Goal: Task Accomplishment & Management: Complete application form

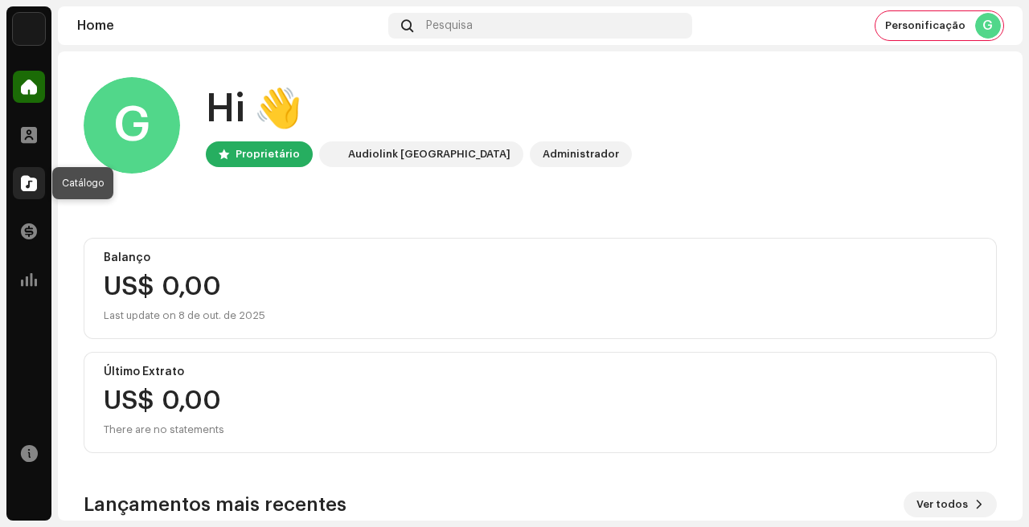
click at [35, 179] on span at bounding box center [29, 183] width 16 height 13
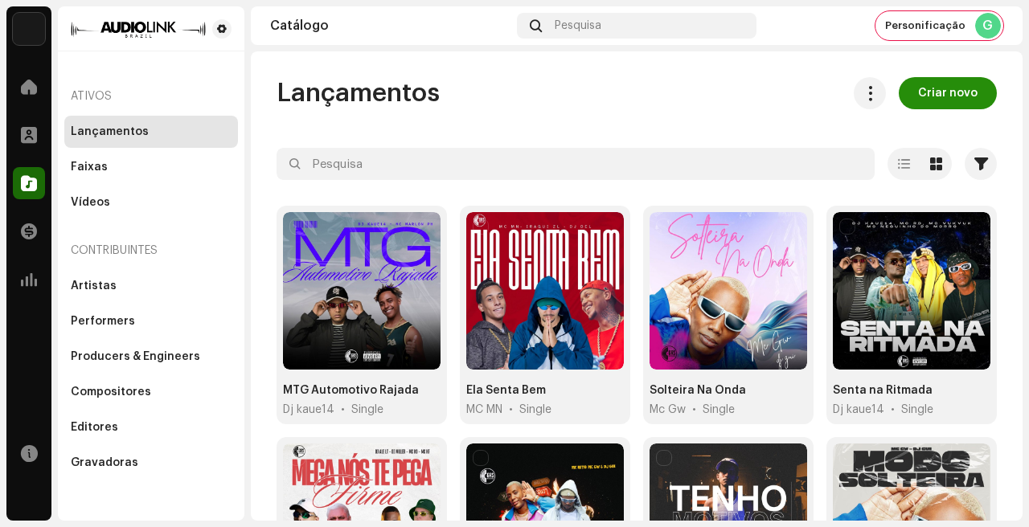
click at [943, 101] on span "Criar novo" at bounding box center [948, 93] width 60 height 32
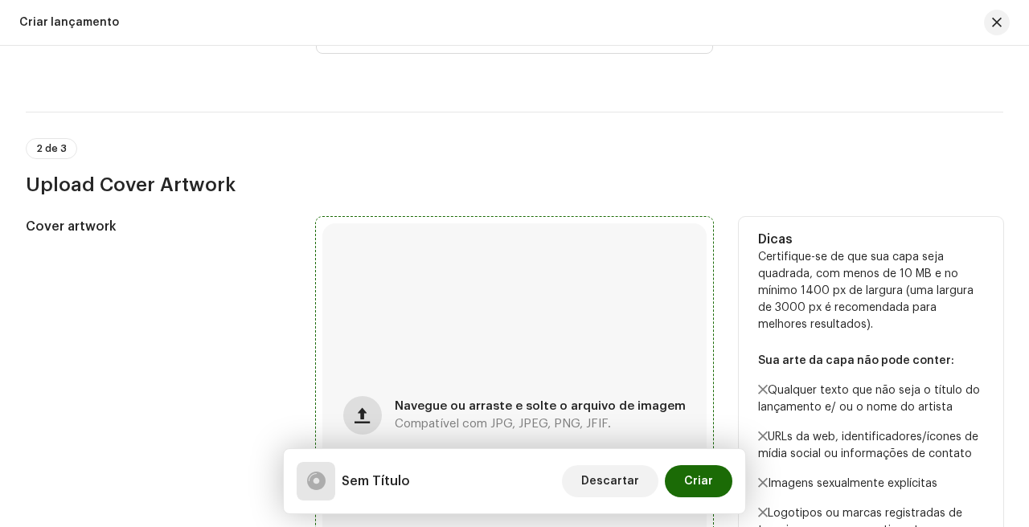
scroll to position [490, 0]
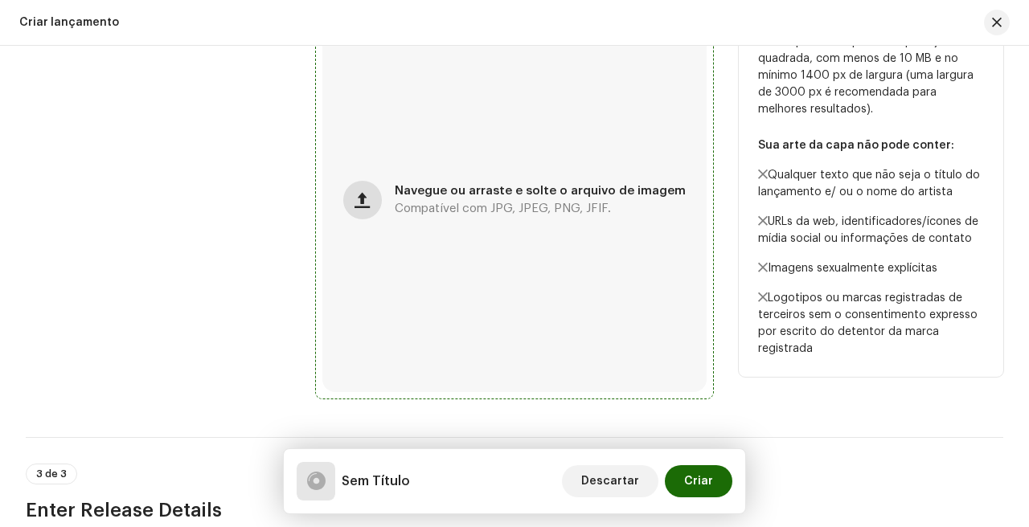
click at [362, 206] on span "button" at bounding box center [362, 200] width 15 height 13
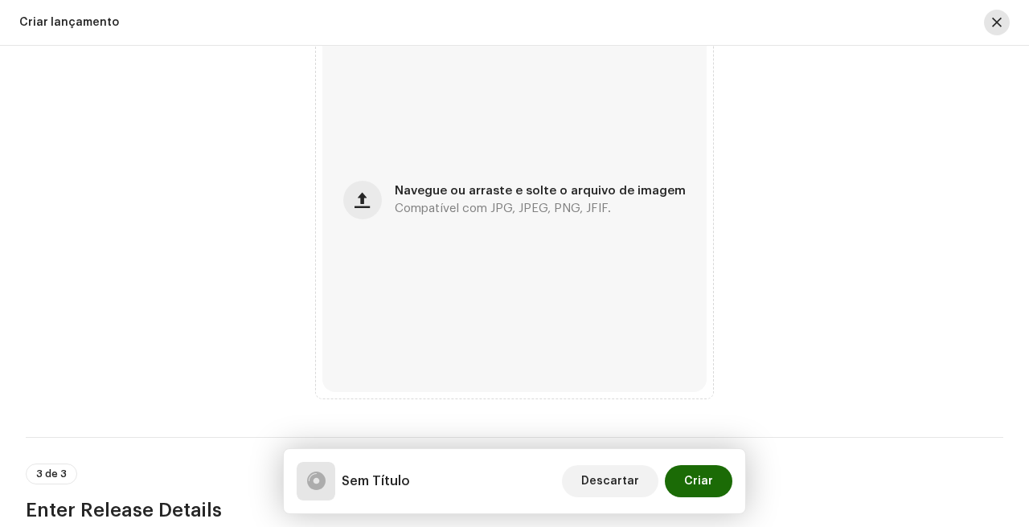
click at [995, 25] on span "button" at bounding box center [997, 22] width 10 height 13
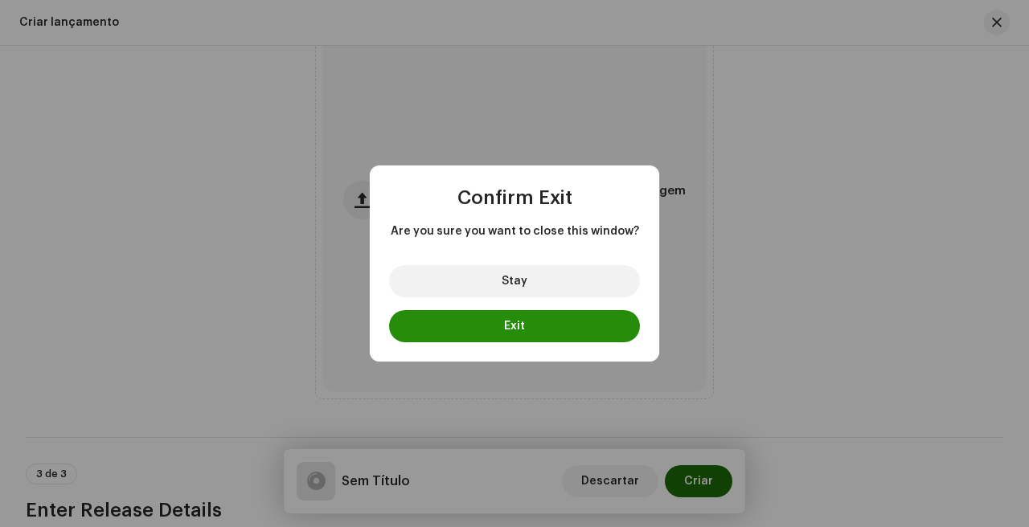
click at [532, 317] on button "Exit" at bounding box center [514, 326] width 251 height 32
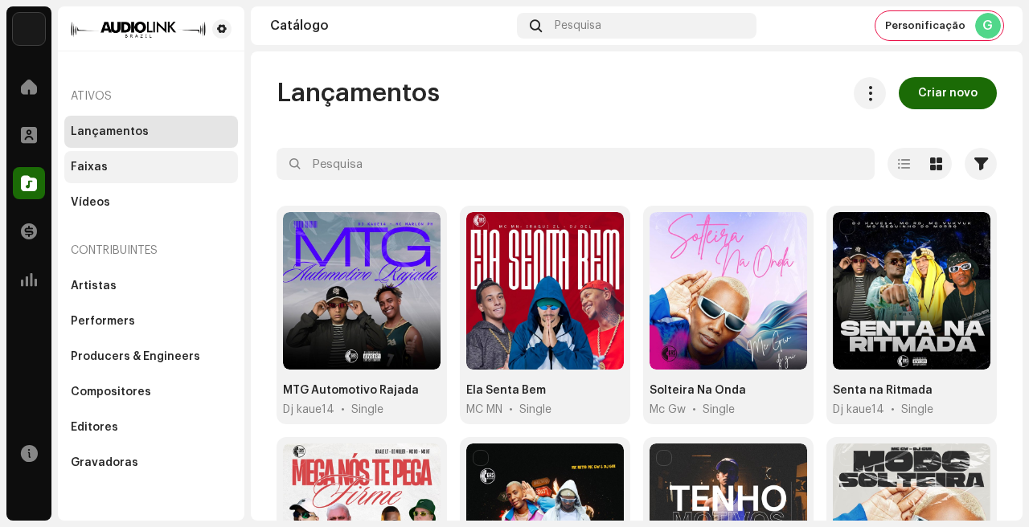
click at [151, 163] on div "Faixas" at bounding box center [151, 167] width 161 height 13
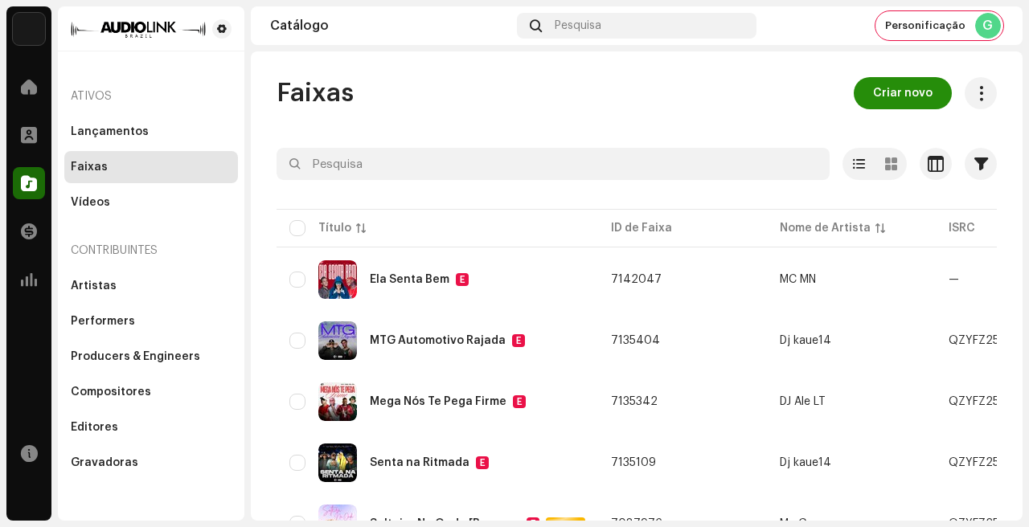
click at [879, 93] on span "Criar novo" at bounding box center [903, 93] width 60 height 32
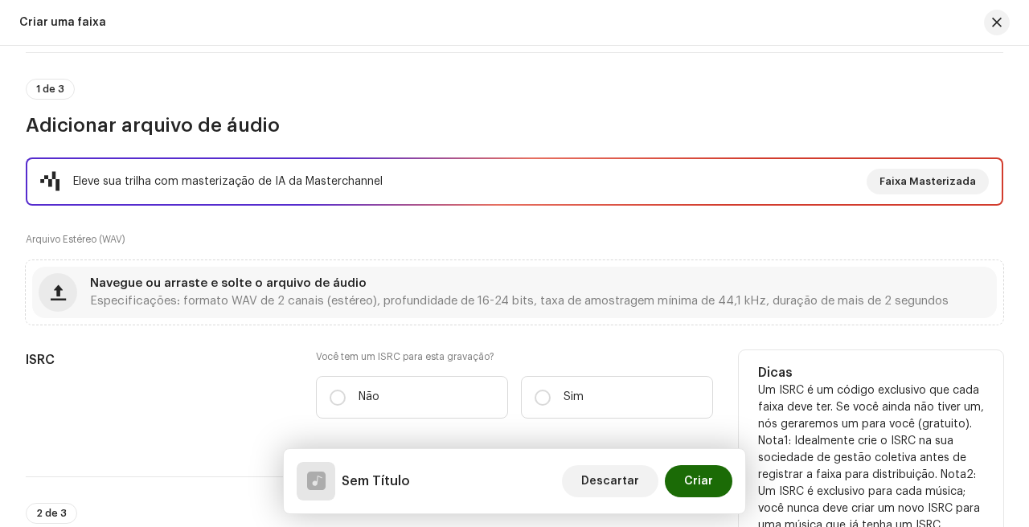
scroll to position [136, 0]
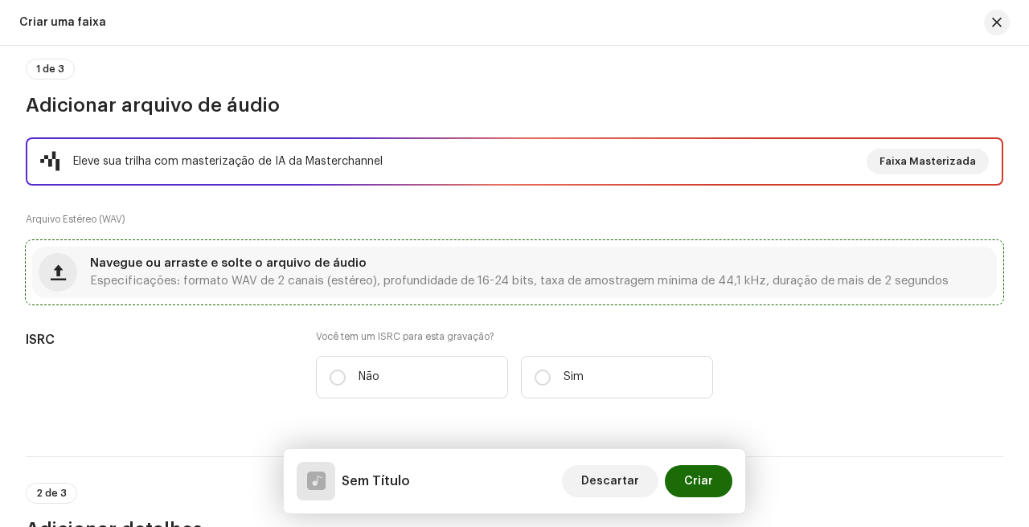
click at [340, 273] on div "Navegue ou arraste e solte o arquivo de áudio Especificações: formato WAV de 2 …" at bounding box center [519, 272] width 859 height 29
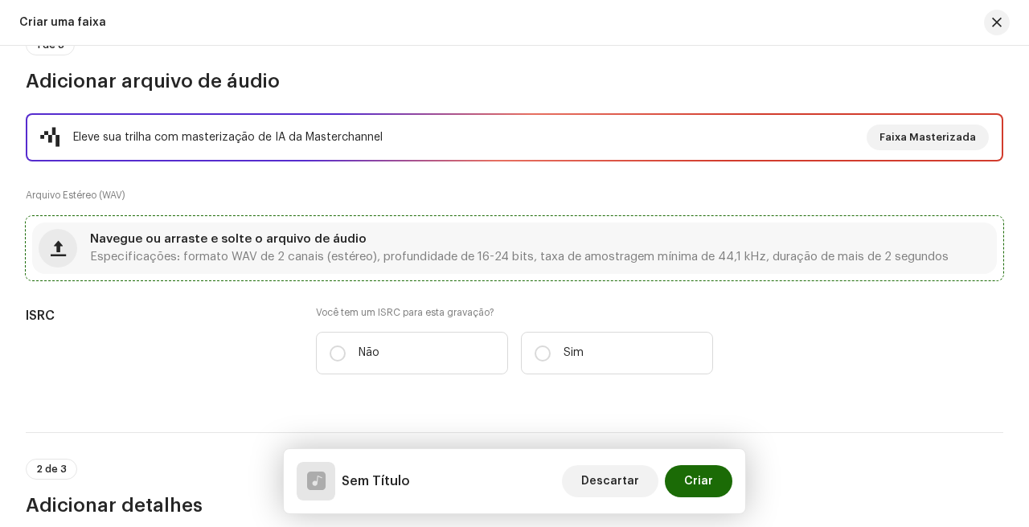
scroll to position [162, 0]
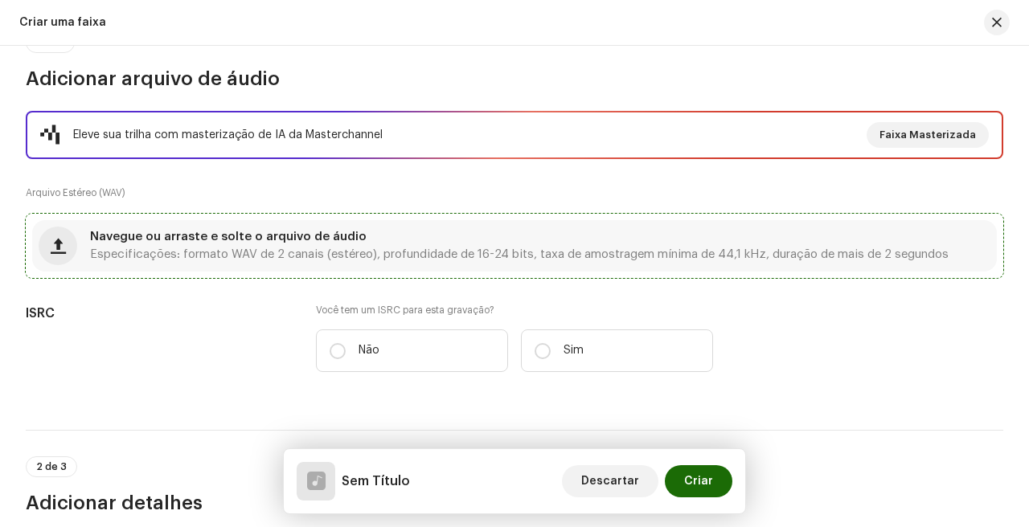
click at [240, 248] on div "Navegue ou arraste e solte o arquivo de áudio Especificações: formato WAV de 2 …" at bounding box center [519, 246] width 859 height 29
click at [284, 250] on span "Especificações: formato WAV de 2 canais (estéreo), profundidade de 16-24 bits, …" at bounding box center [519, 254] width 859 height 11
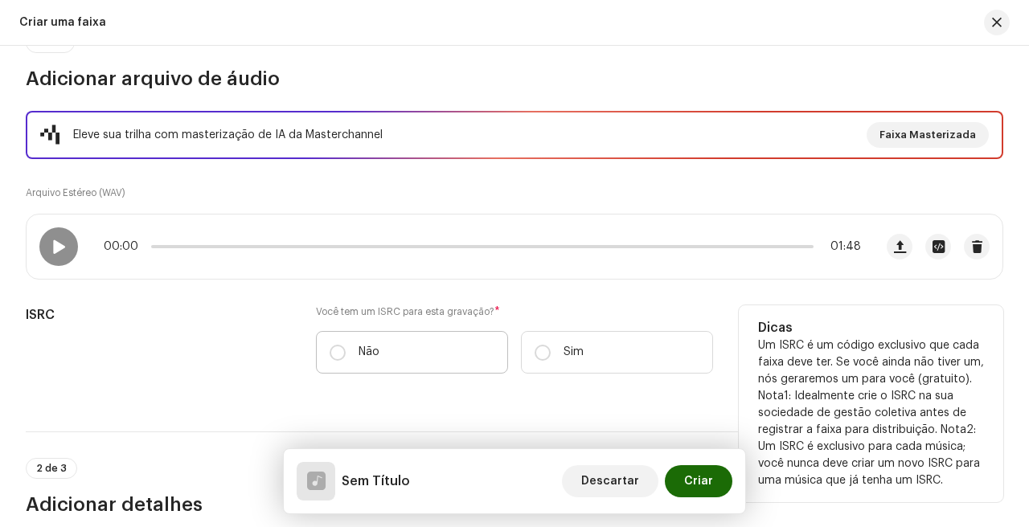
click at [443, 339] on label "Não" at bounding box center [412, 352] width 192 height 43
click at [346, 345] on input "Não" at bounding box center [338, 353] width 16 height 16
radio input "true"
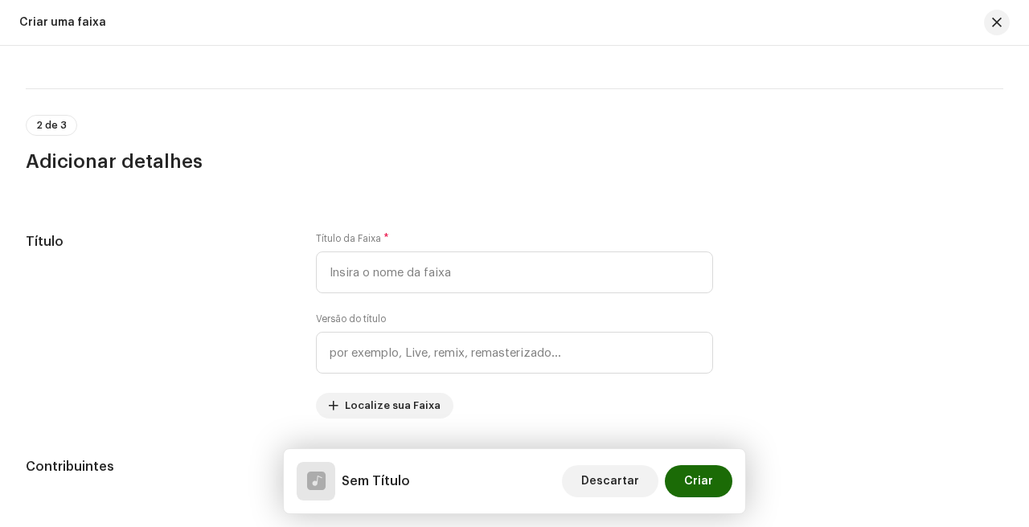
scroll to position [578, 0]
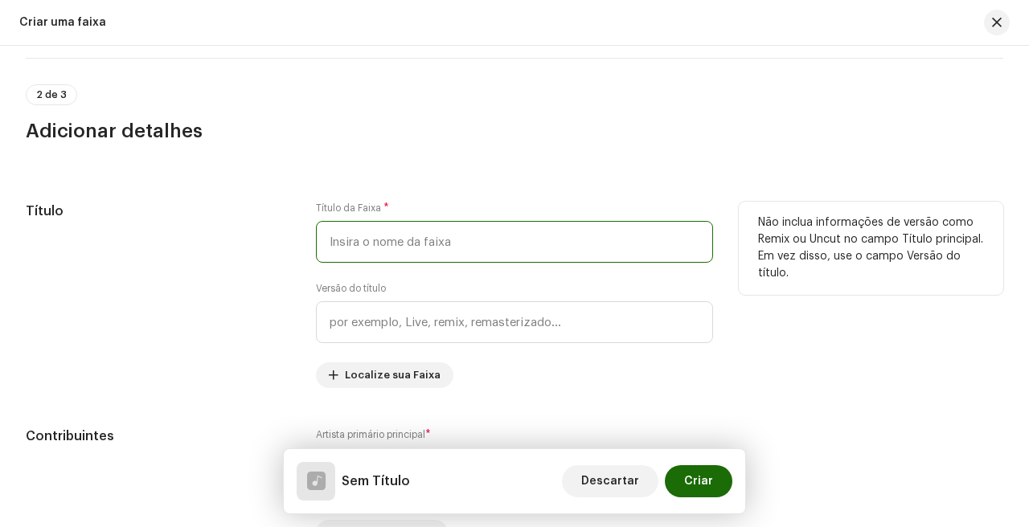
click at [539, 246] on input "text" at bounding box center [514, 242] width 397 height 42
type input "Do Vapor Até o Gerente"
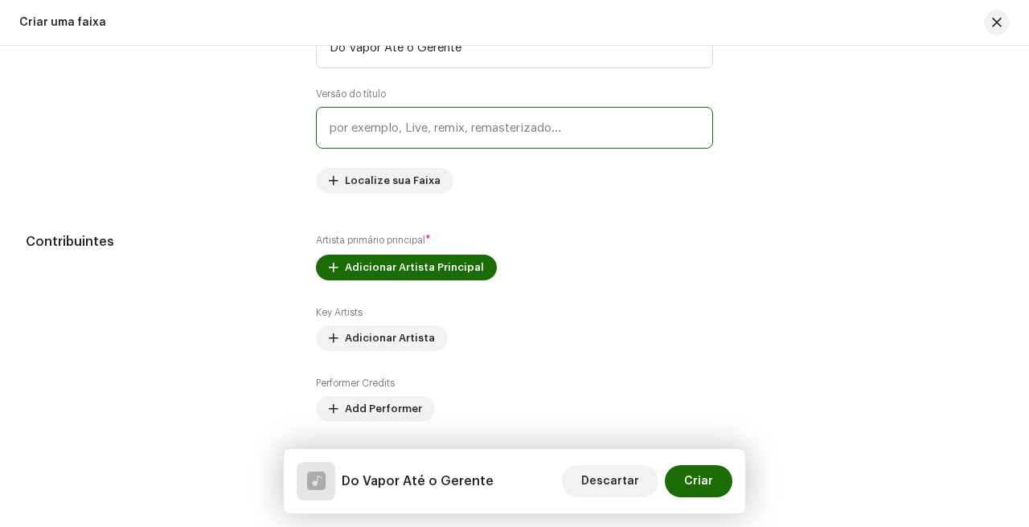
scroll to position [801, 0]
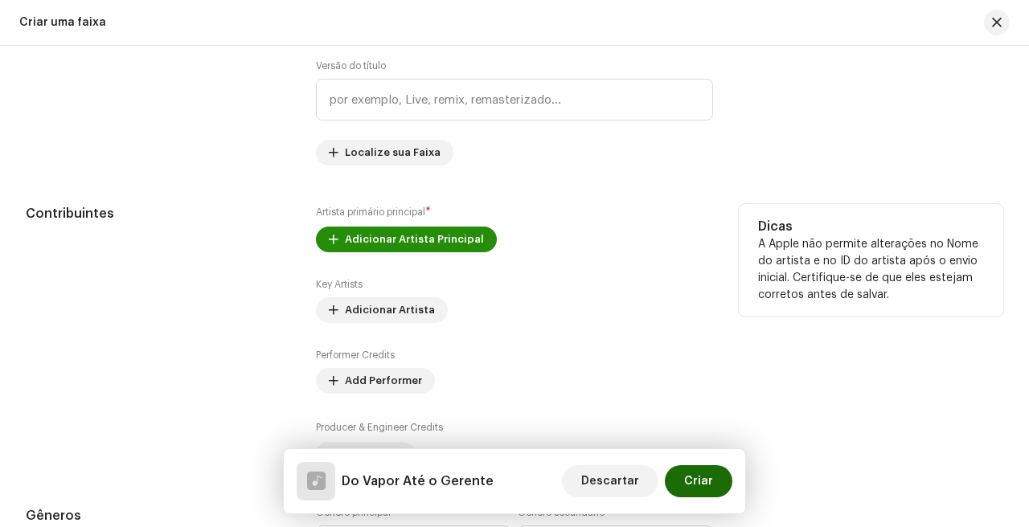
click at [462, 241] on span "Adicionar Artista Principal" at bounding box center [414, 240] width 139 height 32
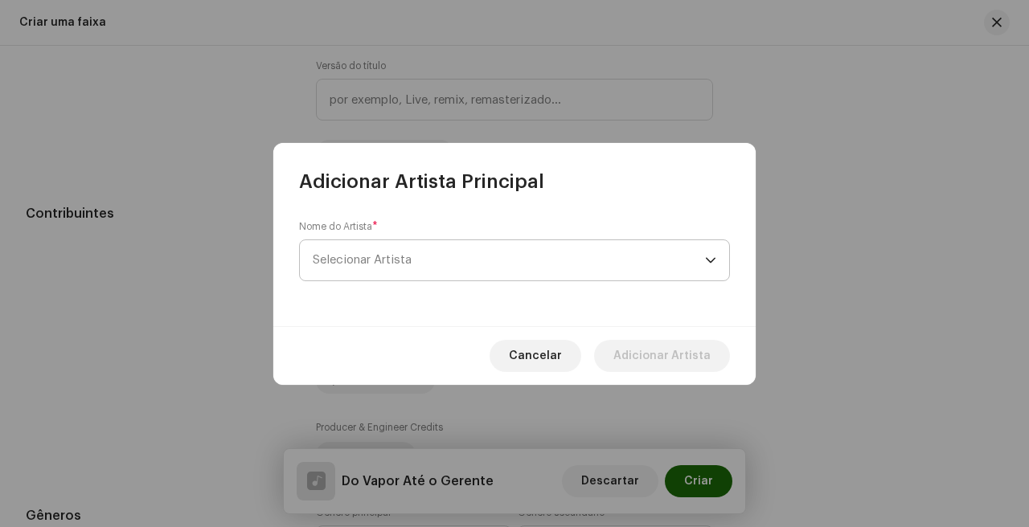
click at [498, 244] on span "Selecionar Artista" at bounding box center [509, 260] width 392 height 40
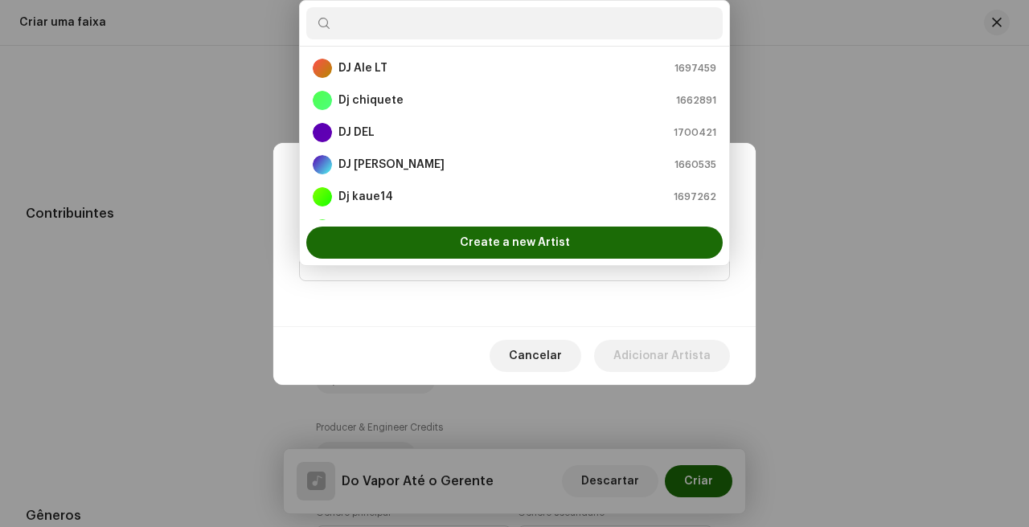
scroll to position [0, 0]
click at [408, 24] on input "M" at bounding box center [514, 23] width 417 height 32
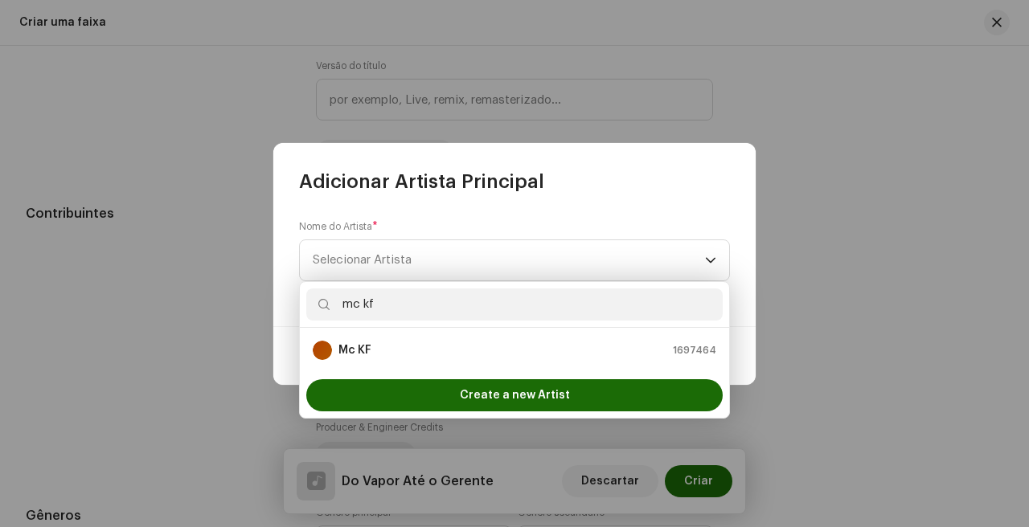
type input "mc kf"
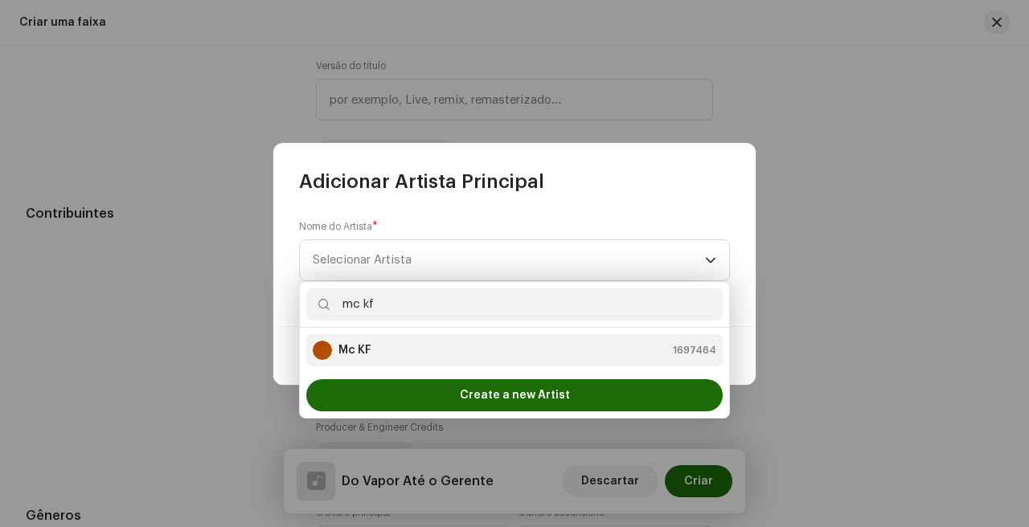
click at [448, 343] on div "Mc KF 1697464" at bounding box center [515, 350] width 404 height 19
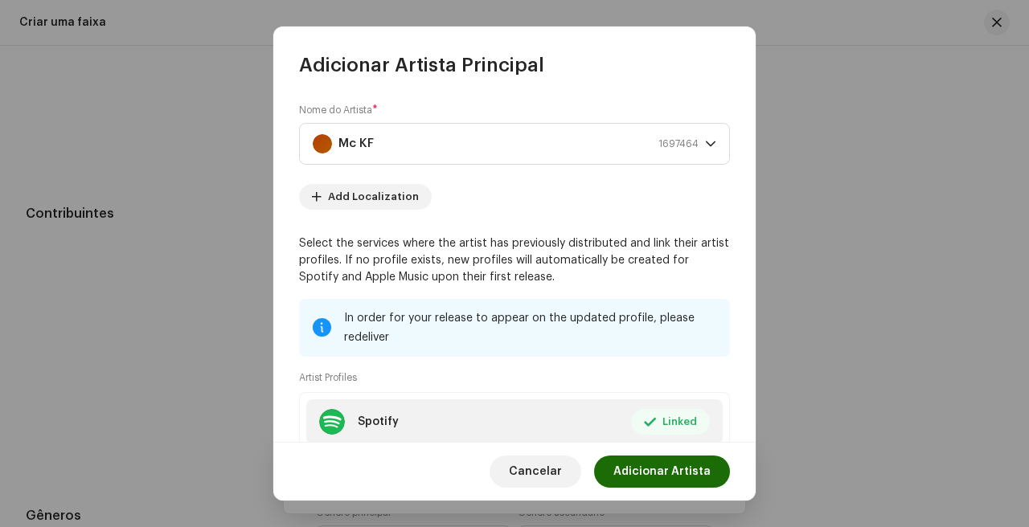
scroll to position [158, 0]
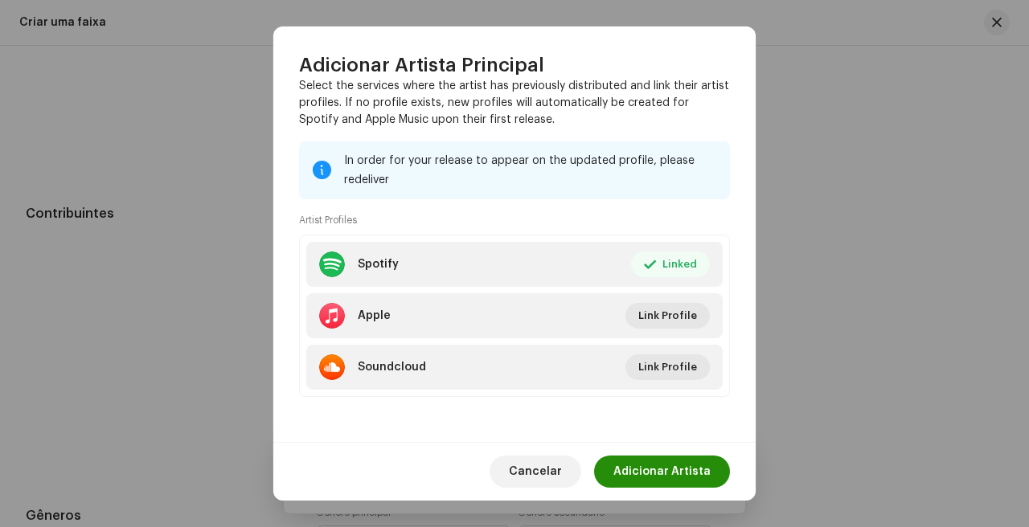
click at [654, 470] on span "Adicionar Artista" at bounding box center [662, 472] width 97 height 32
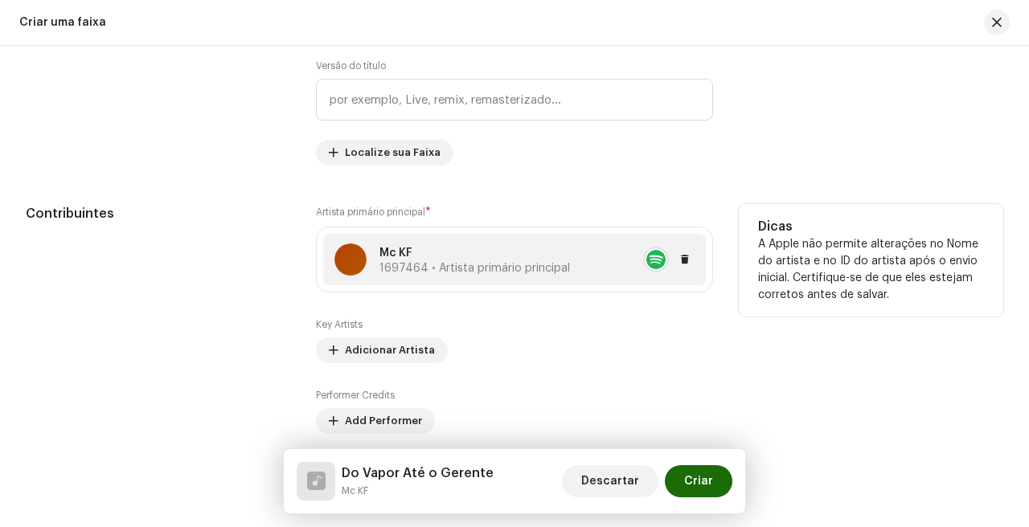
scroll to position [835, 0]
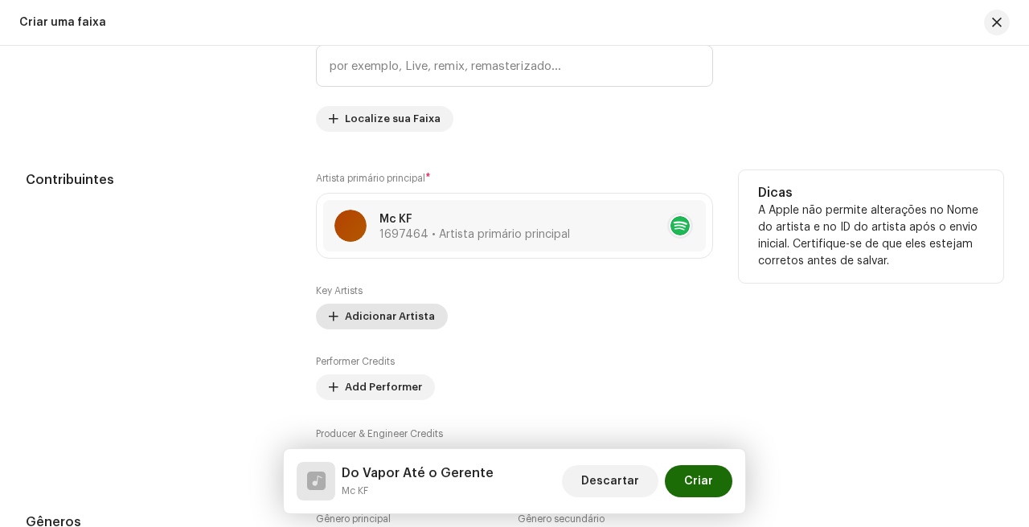
click at [418, 323] on span "Adicionar Artista" at bounding box center [390, 317] width 90 height 32
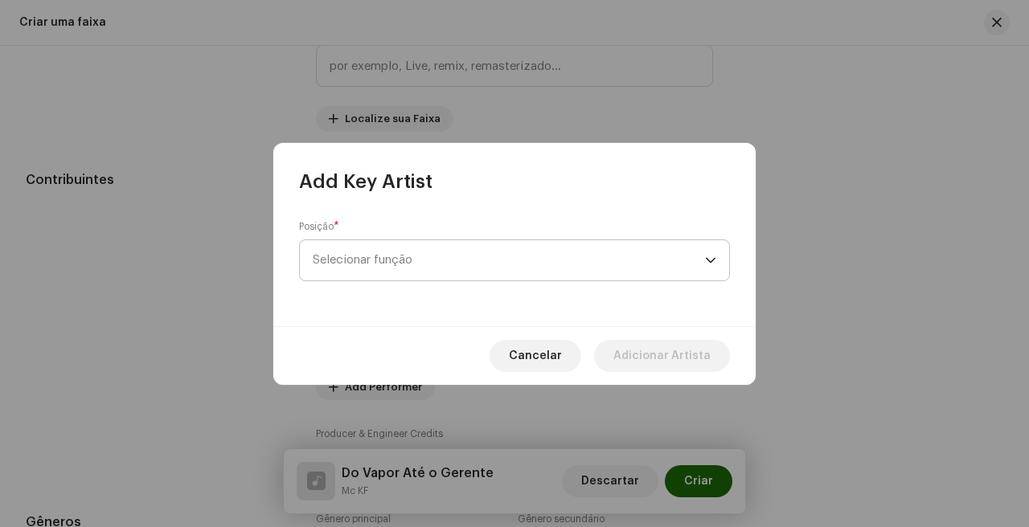
click at [473, 275] on span "Selecionar função" at bounding box center [509, 260] width 392 height 40
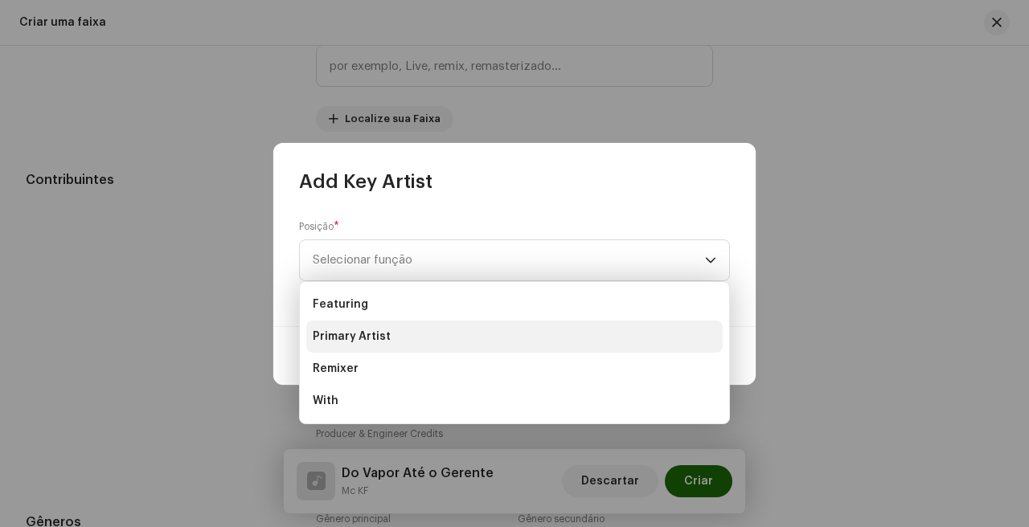
click at [441, 331] on li "Primary Artist" at bounding box center [514, 337] width 417 height 32
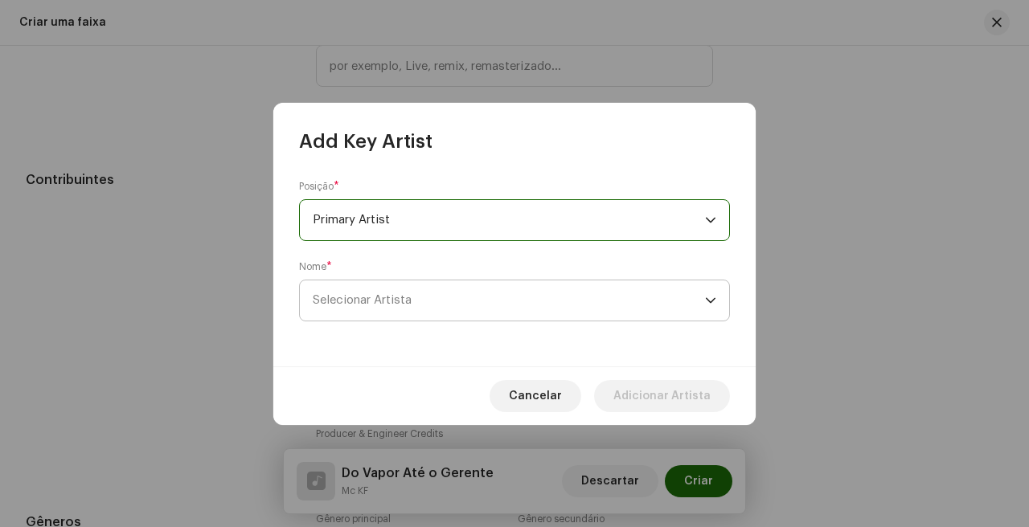
click at [462, 289] on span "Selecionar Artista" at bounding box center [509, 301] width 392 height 40
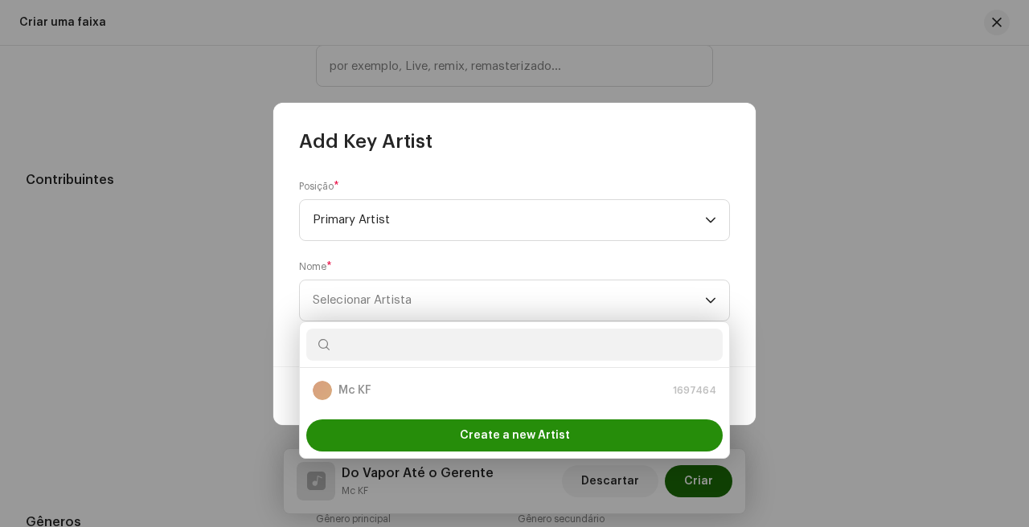
click at [479, 443] on span "Create a new Artist" at bounding box center [515, 436] width 110 height 32
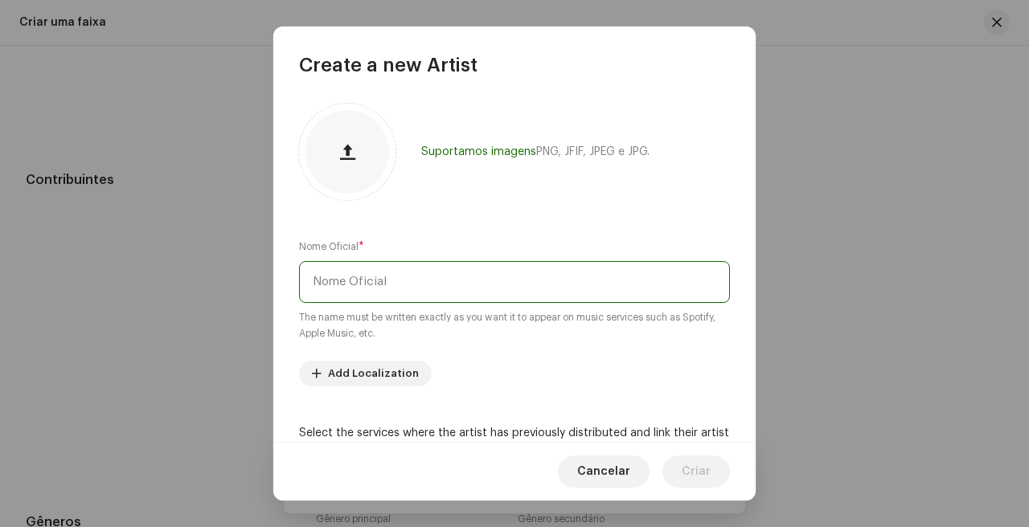
click at [424, 270] on input "text" at bounding box center [514, 282] width 431 height 42
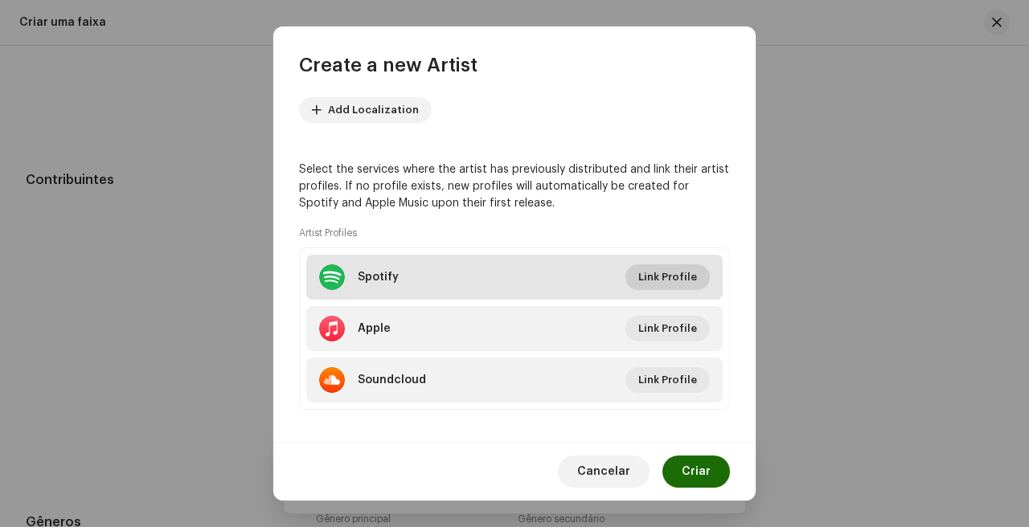
scroll to position [276, 0]
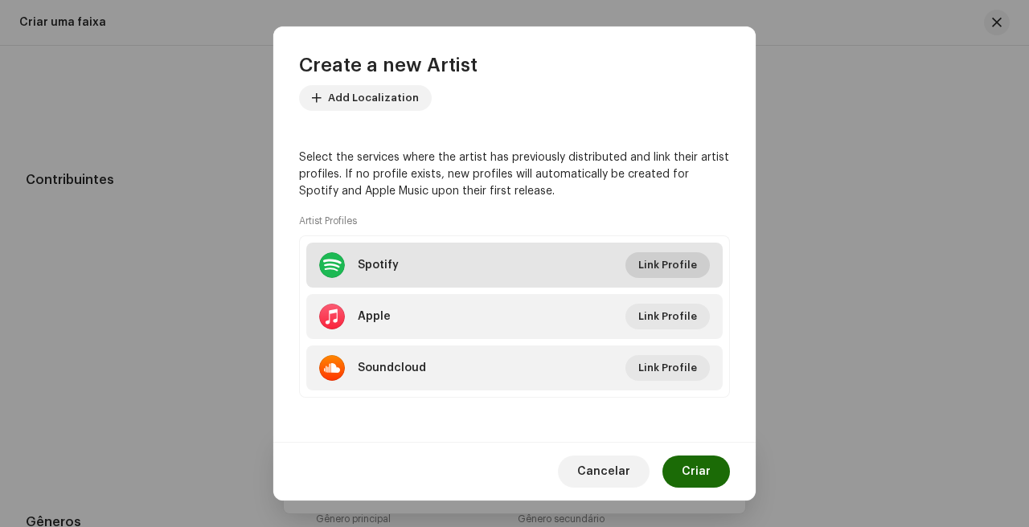
type input "Mc Pbó"
click at [679, 262] on span "Link Profile" at bounding box center [667, 265] width 59 height 32
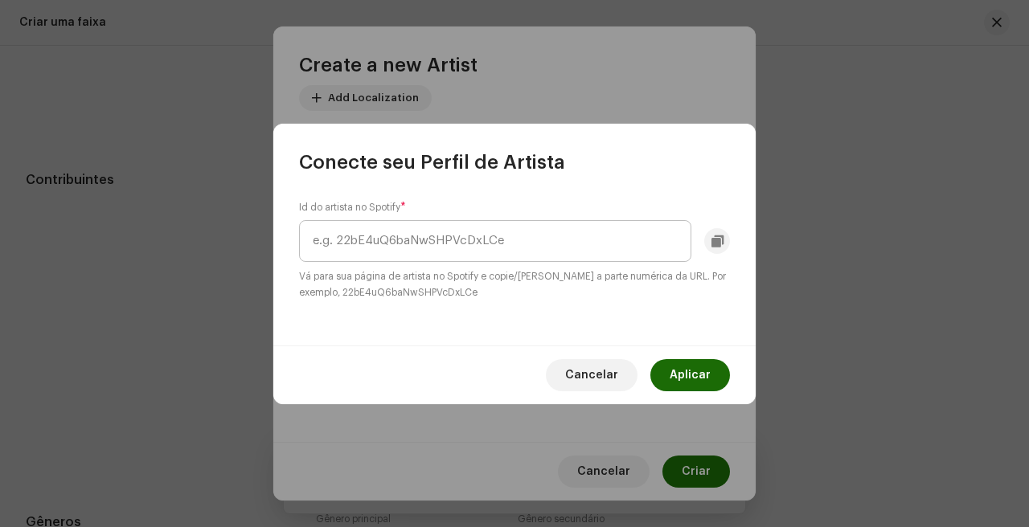
click at [560, 239] on input "text" at bounding box center [495, 241] width 392 height 42
type input "3D7PMz4E8Qb54xqv77B8Nv"
click at [700, 383] on span "Aplicar" at bounding box center [690, 375] width 41 height 32
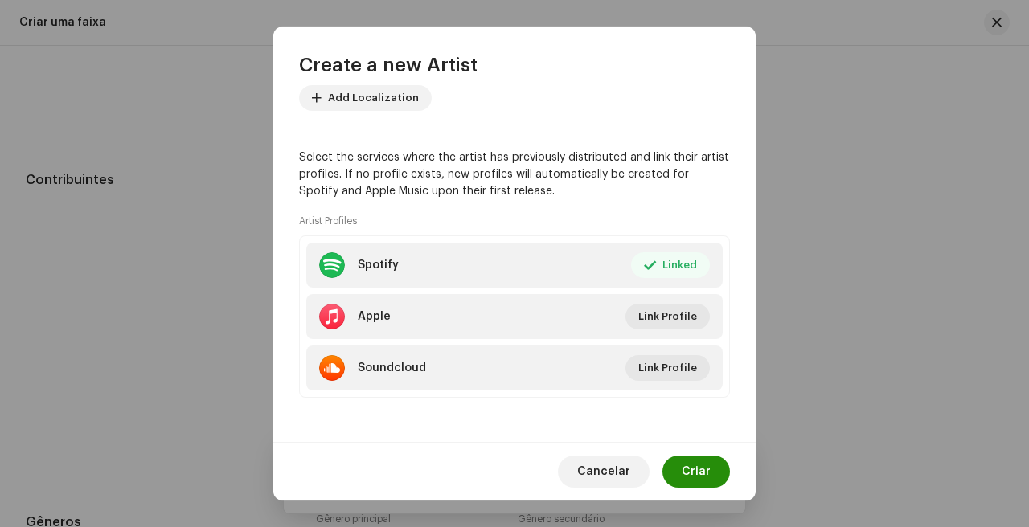
click at [703, 478] on span "Criar" at bounding box center [696, 472] width 29 height 32
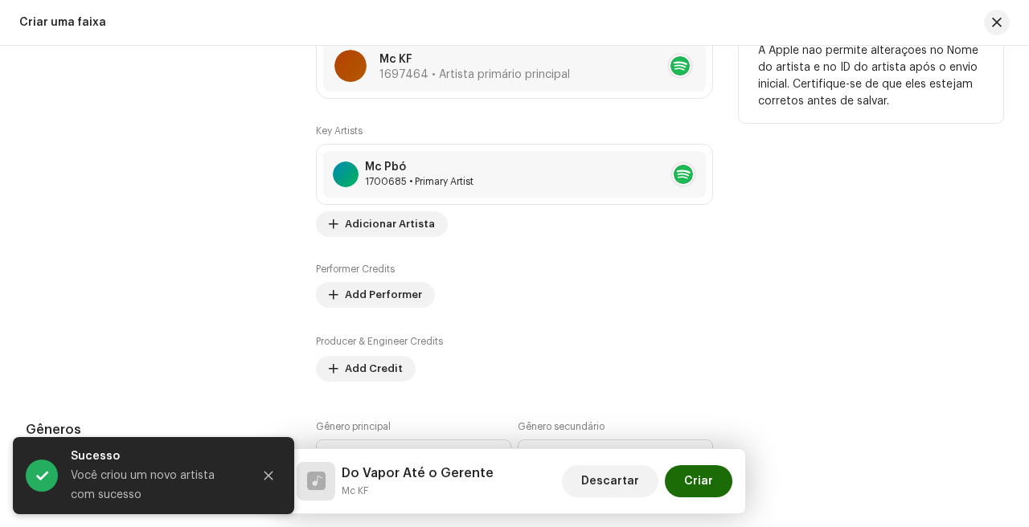
scroll to position [1000, 0]
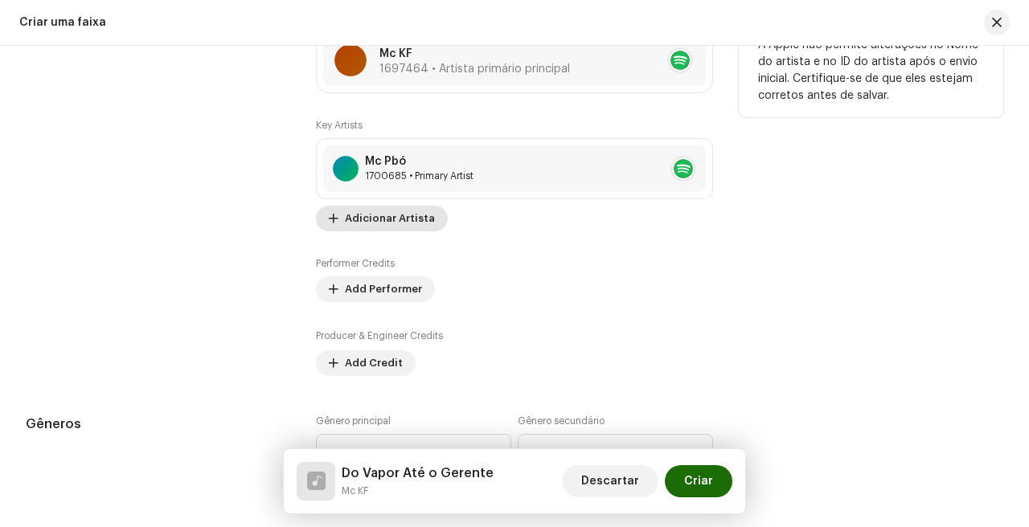
click at [376, 230] on span "Adicionar Artista" at bounding box center [390, 219] width 90 height 32
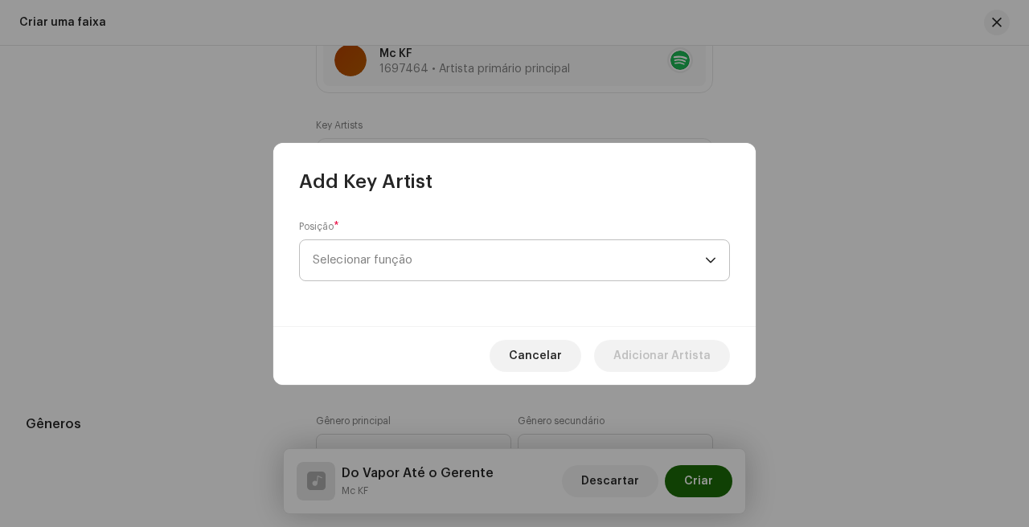
click at [415, 257] on span "Selecionar função" at bounding box center [509, 260] width 392 height 40
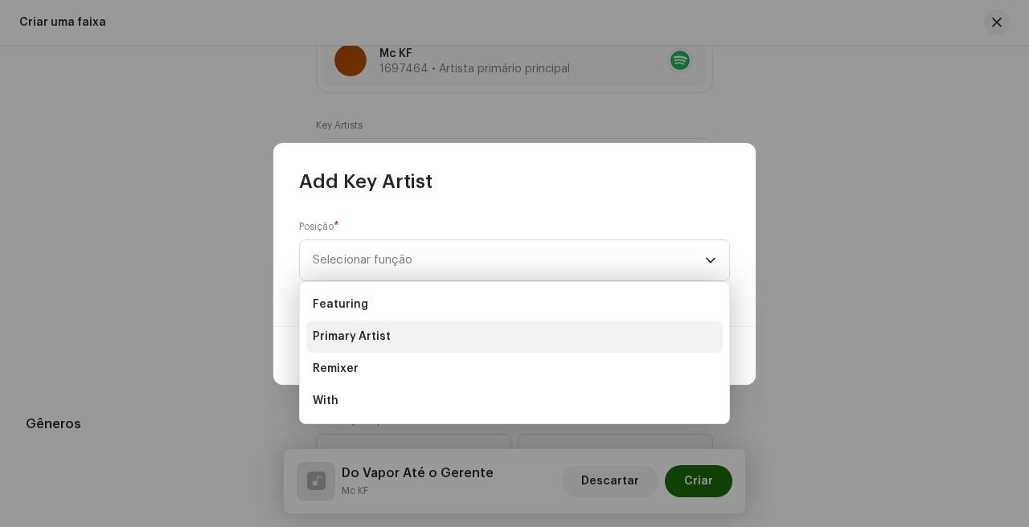
click at [449, 326] on li "Primary Artist" at bounding box center [514, 337] width 417 height 32
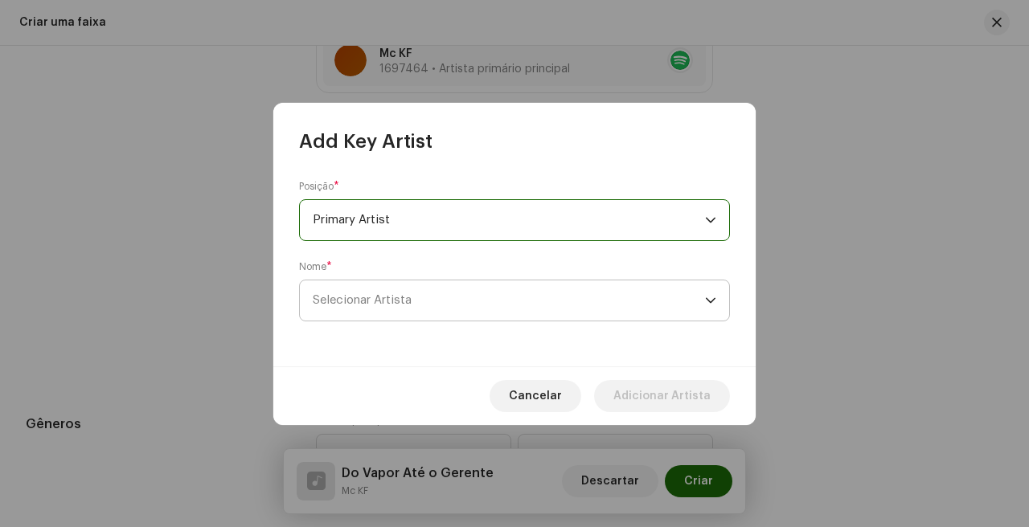
click at [493, 298] on span "Selecionar Artista" at bounding box center [509, 301] width 392 height 40
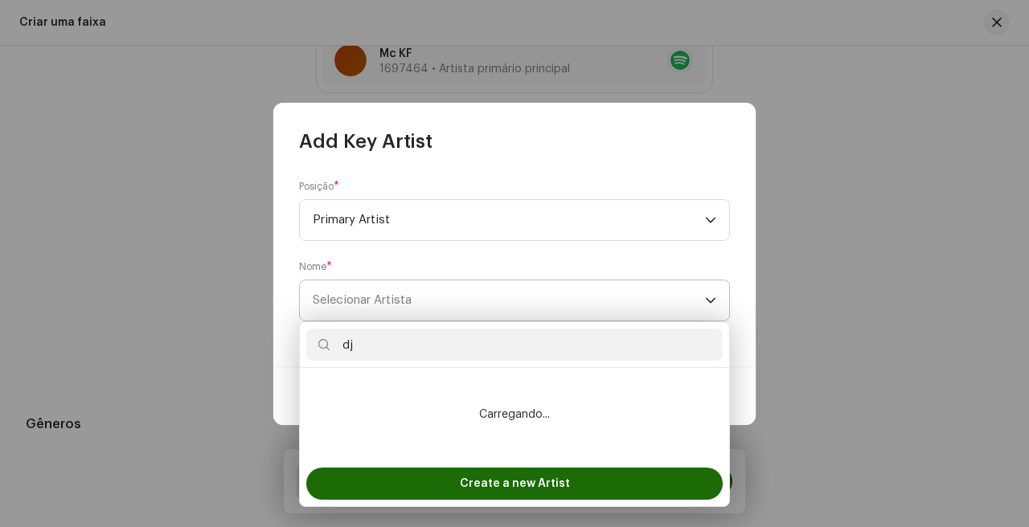
type input "d"
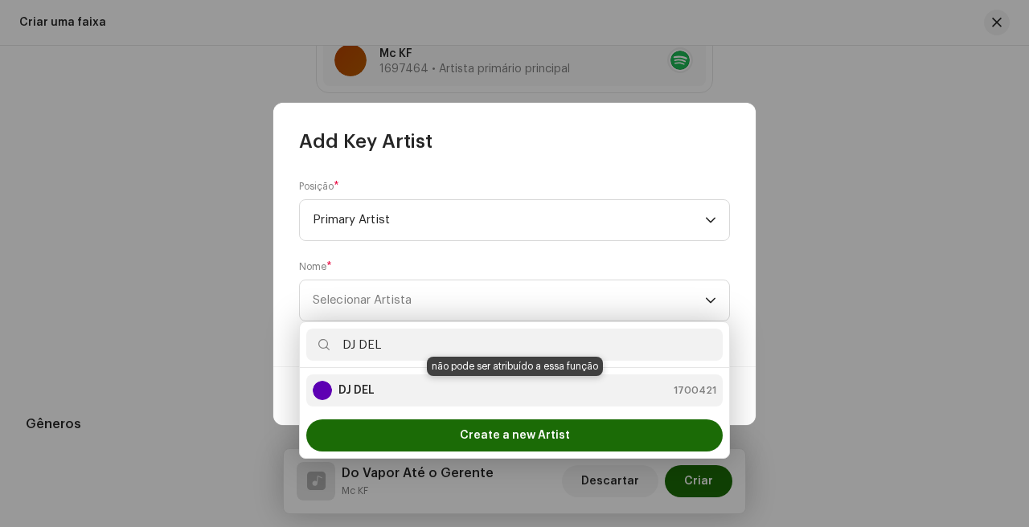
type input "DJ DEL"
click at [393, 385] on div "DJ DEL 1700421" at bounding box center [515, 390] width 404 height 19
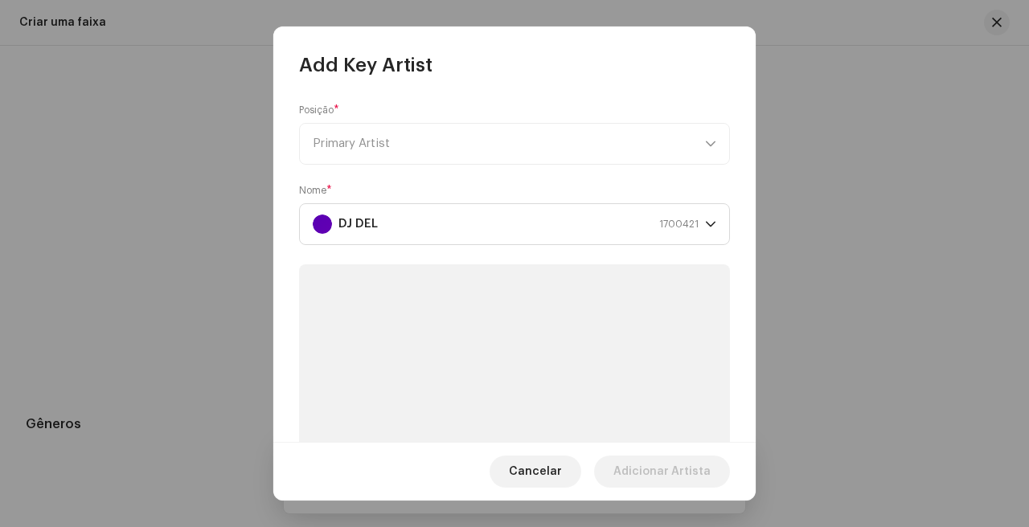
click at [476, 142] on div "Posição * Primary Artist" at bounding box center [514, 134] width 431 height 61
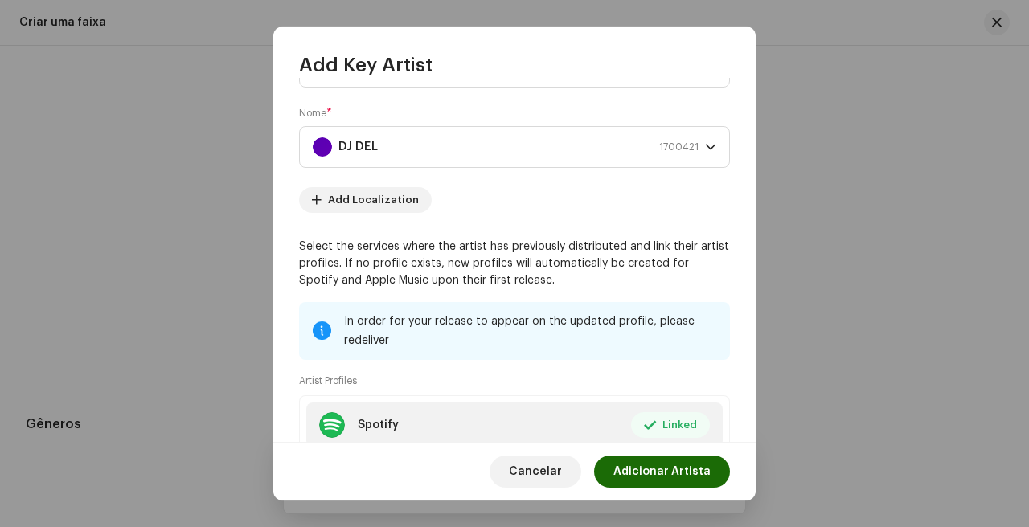
scroll to position [84, 0]
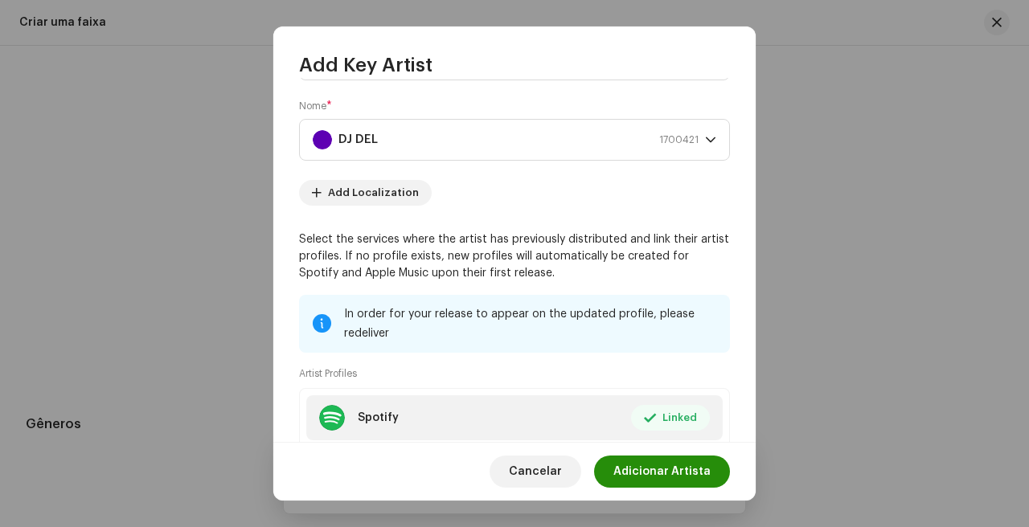
click at [675, 481] on span "Adicionar Artista" at bounding box center [662, 472] width 97 height 32
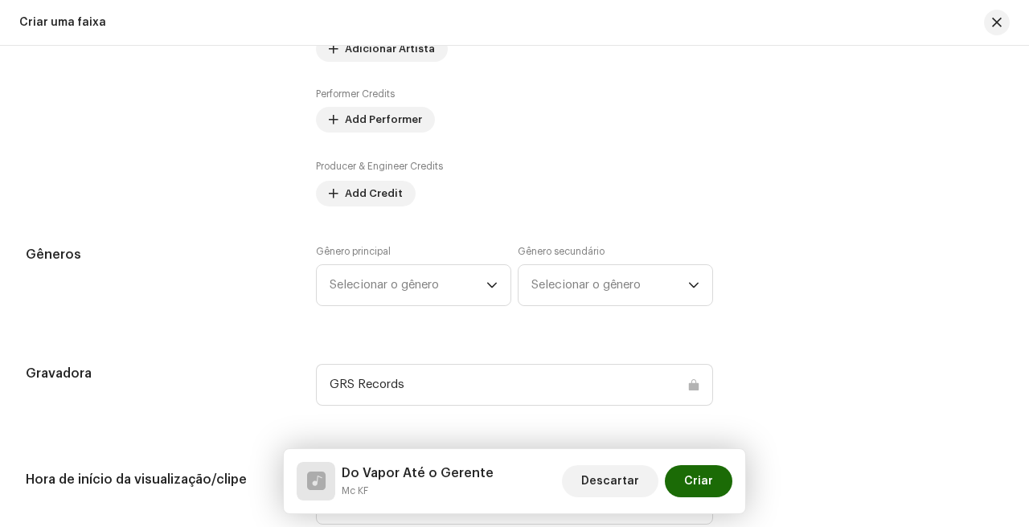
scroll to position [1264, 0]
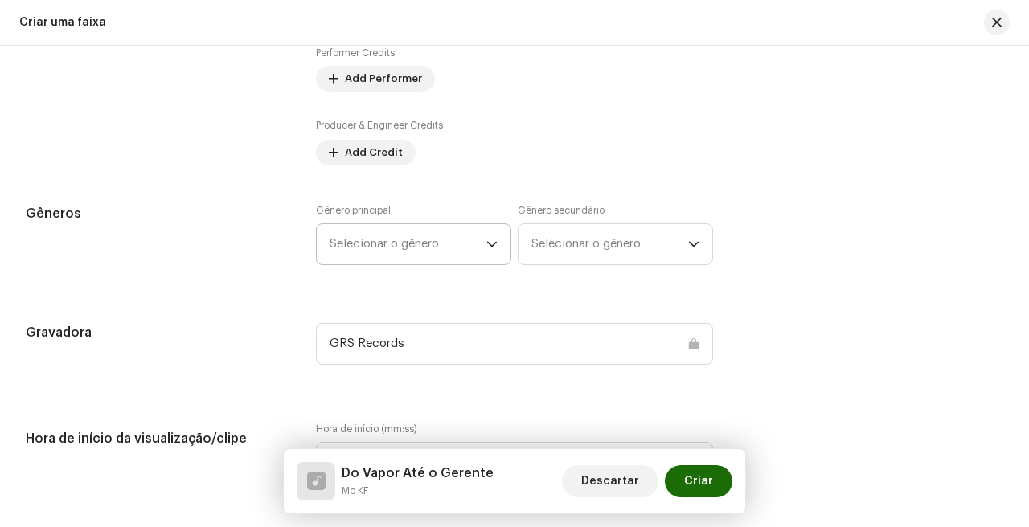
click at [431, 251] on span "Selecionar o gênero" at bounding box center [408, 244] width 157 height 40
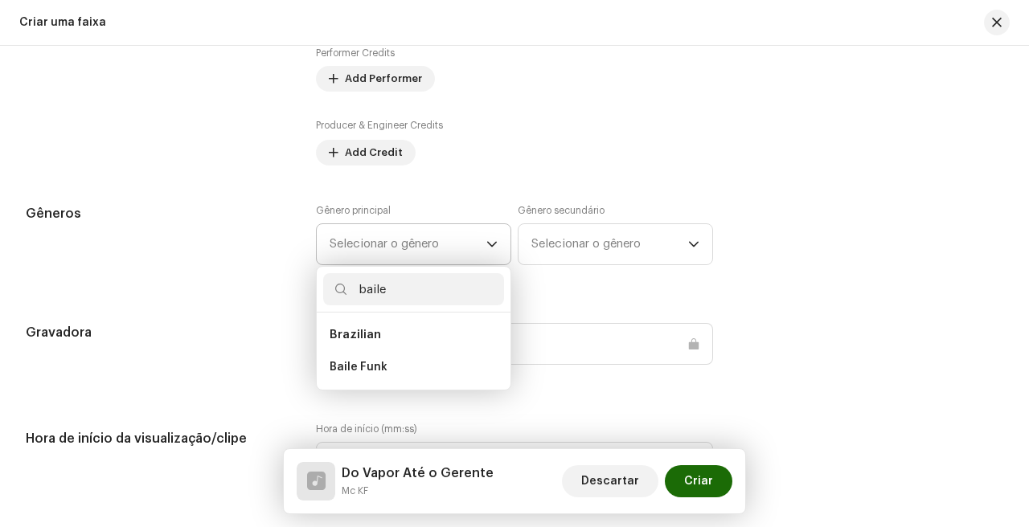
type input "baile"
click at [379, 390] on ul "Brazilian Baile Funk" at bounding box center [414, 351] width 194 height 77
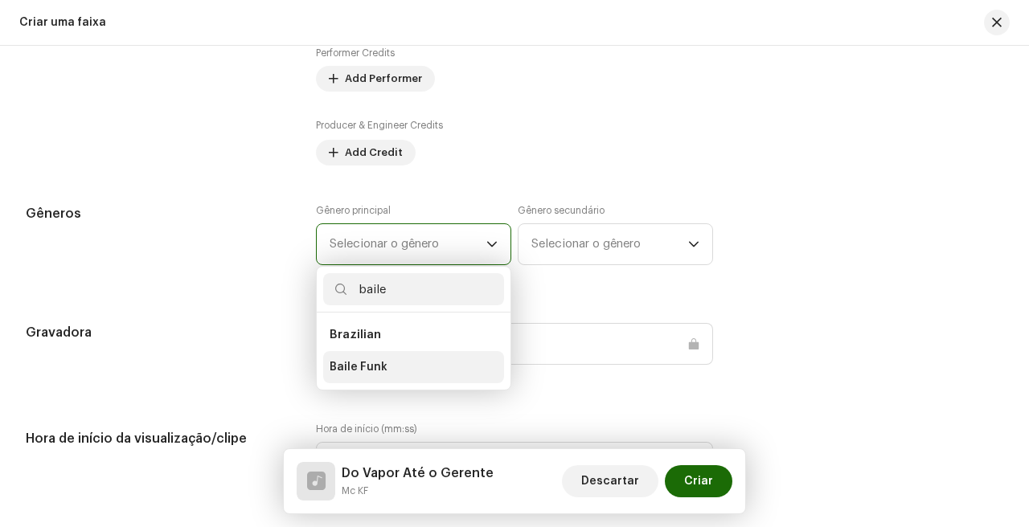
click at [388, 375] on li "Baile Funk" at bounding box center [413, 367] width 181 height 32
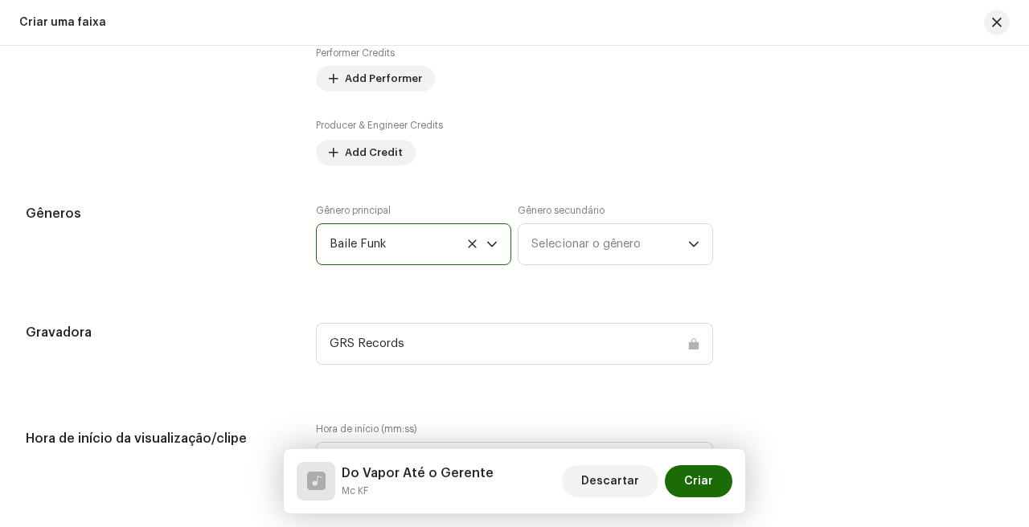
click at [609, 235] on span "Selecionar o gênero" at bounding box center [609, 244] width 157 height 40
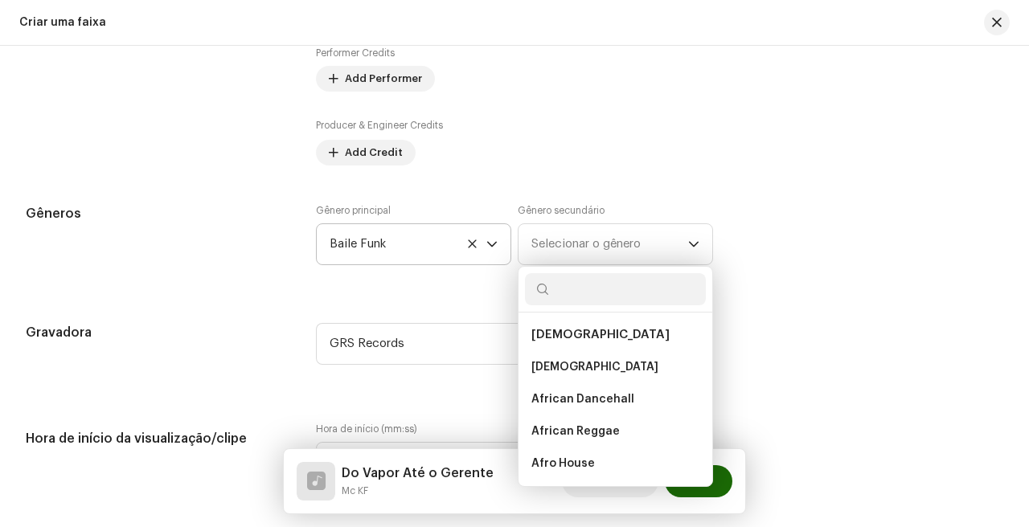
click at [425, 156] on div "Producer & Engineer Credits Add Credit" at bounding box center [514, 141] width 397 height 48
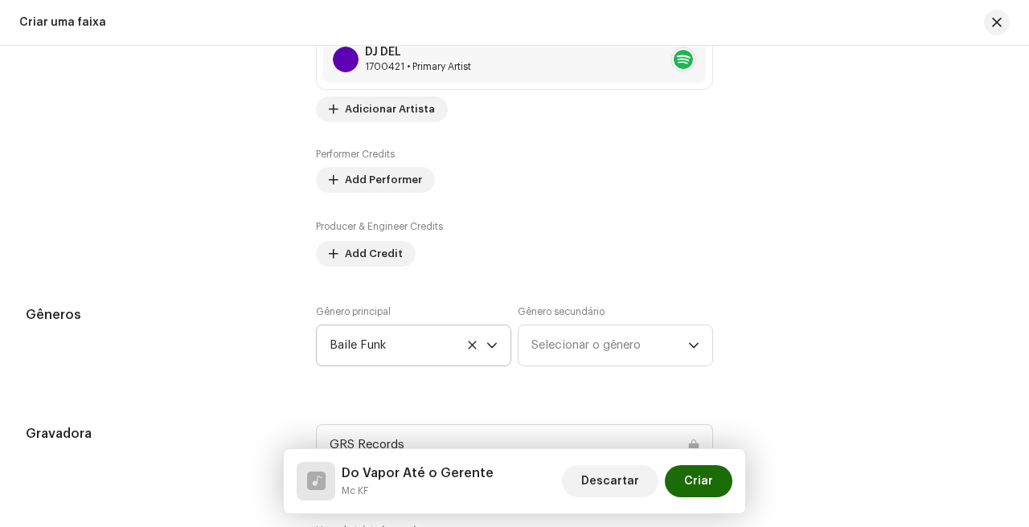
scroll to position [1147, 0]
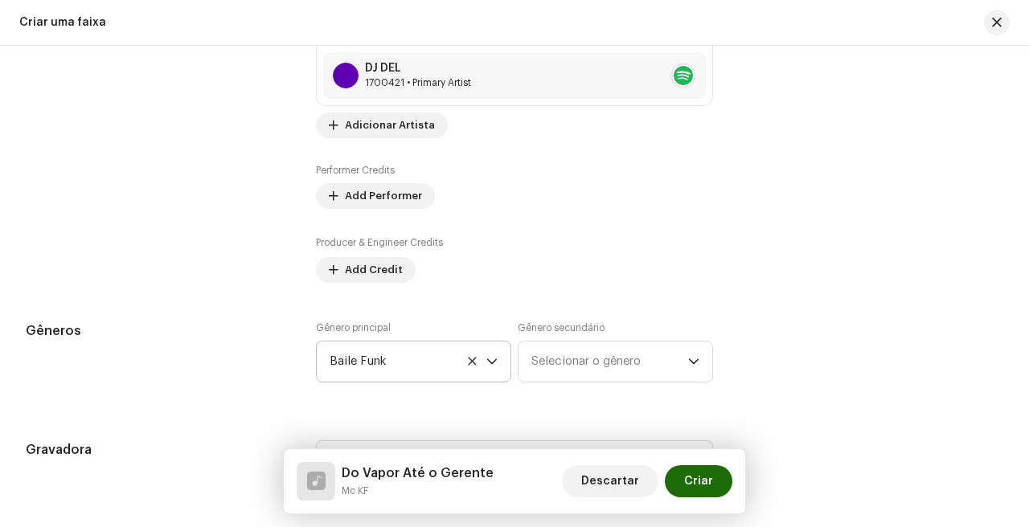
click at [387, 277] on span "Add Credit" at bounding box center [374, 270] width 58 height 32
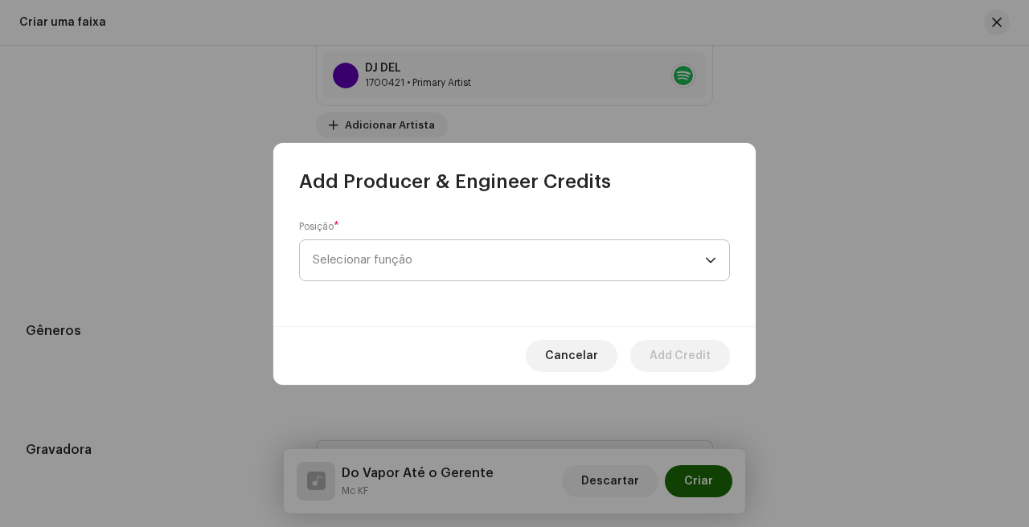
click at [421, 248] on span "Selecionar função" at bounding box center [509, 260] width 392 height 40
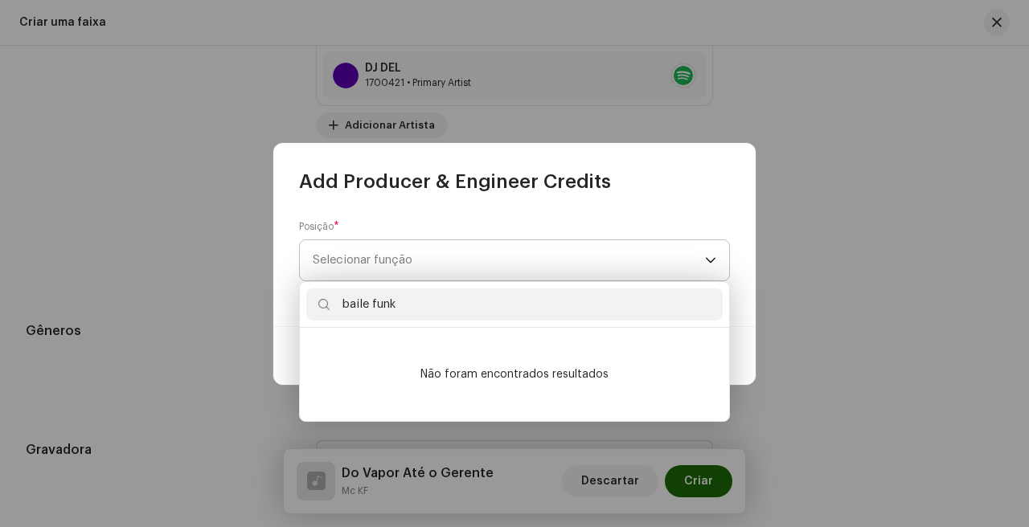
type input "B"
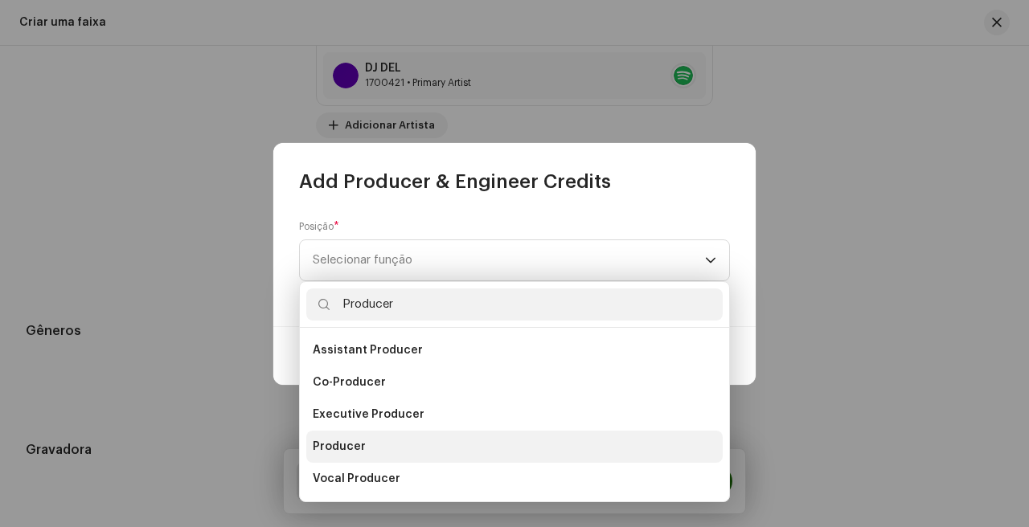
type input "Producer"
click at [414, 449] on li "Producer" at bounding box center [514, 447] width 417 height 32
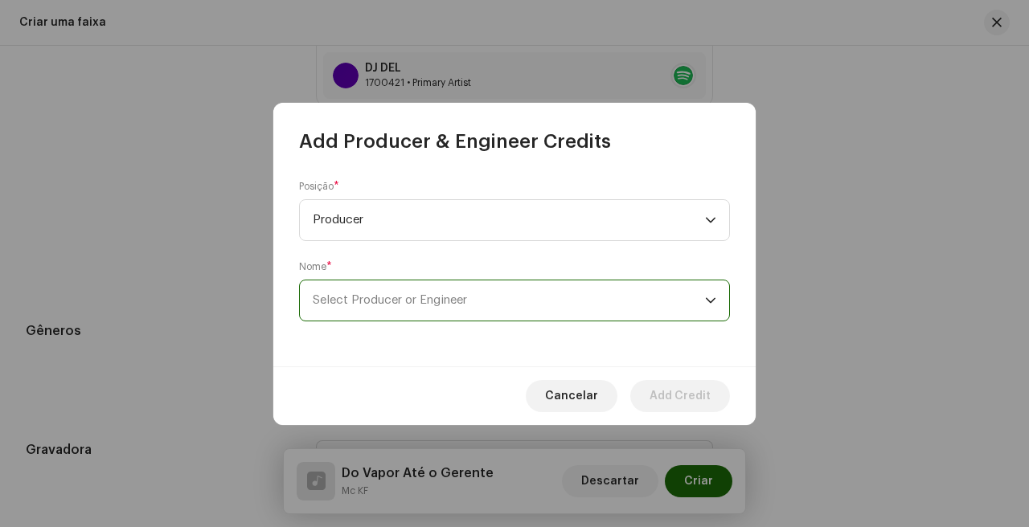
click at [527, 301] on span "Select Producer or Engineer" at bounding box center [509, 301] width 392 height 40
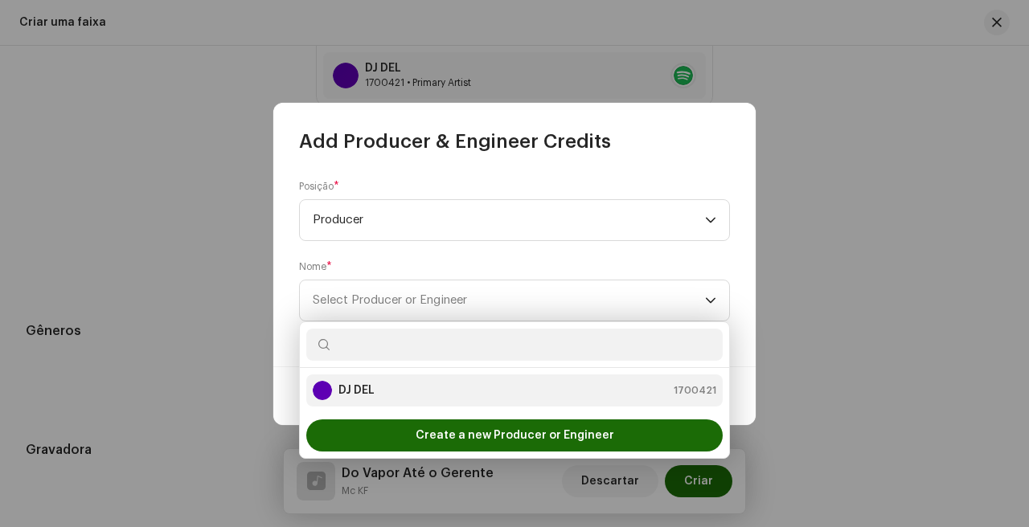
click at [451, 394] on div "DJ DEL 1700421" at bounding box center [515, 390] width 404 height 19
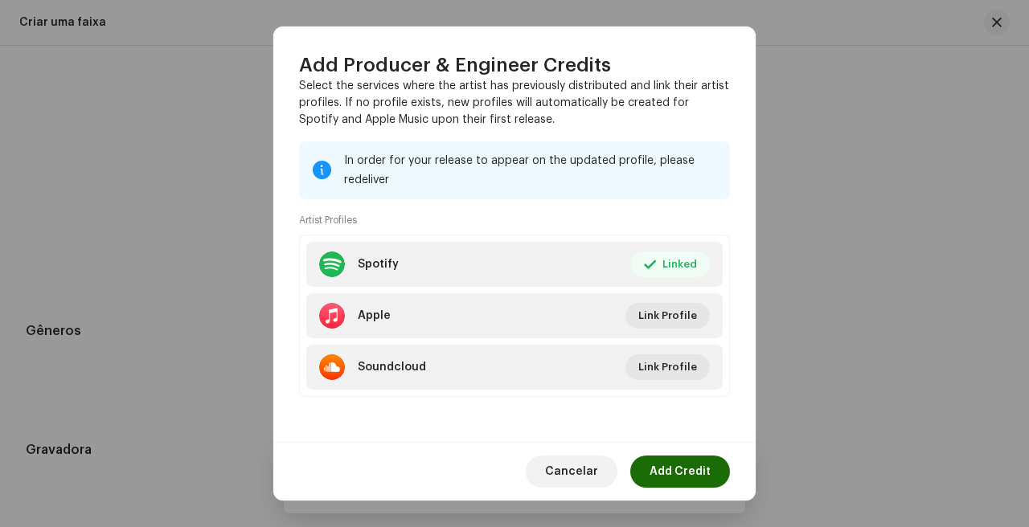
scroll to position [238, 0]
click at [697, 484] on span "Add Credit" at bounding box center [680, 472] width 61 height 32
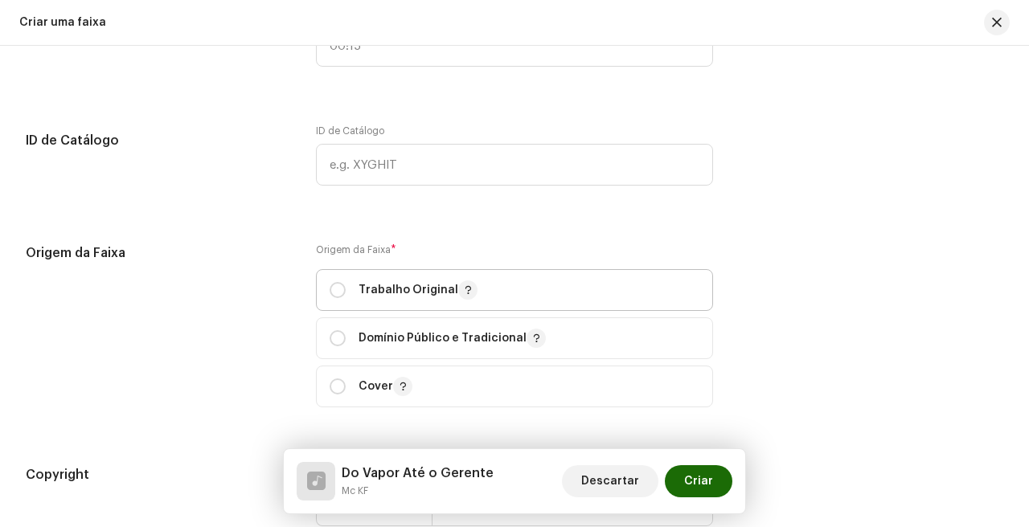
scroll to position [1759, 0]
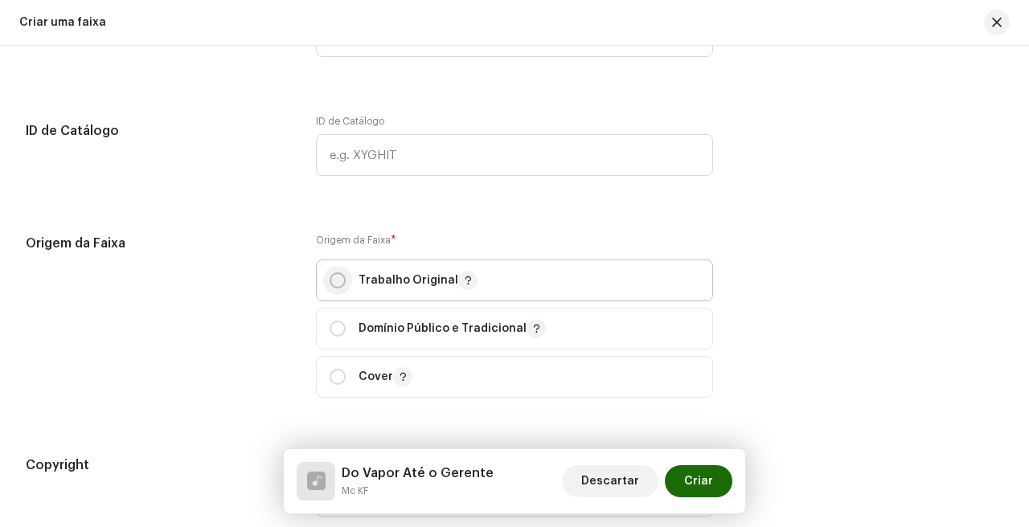
click at [340, 281] on input "radio" at bounding box center [338, 281] width 16 height 16
radio input "true"
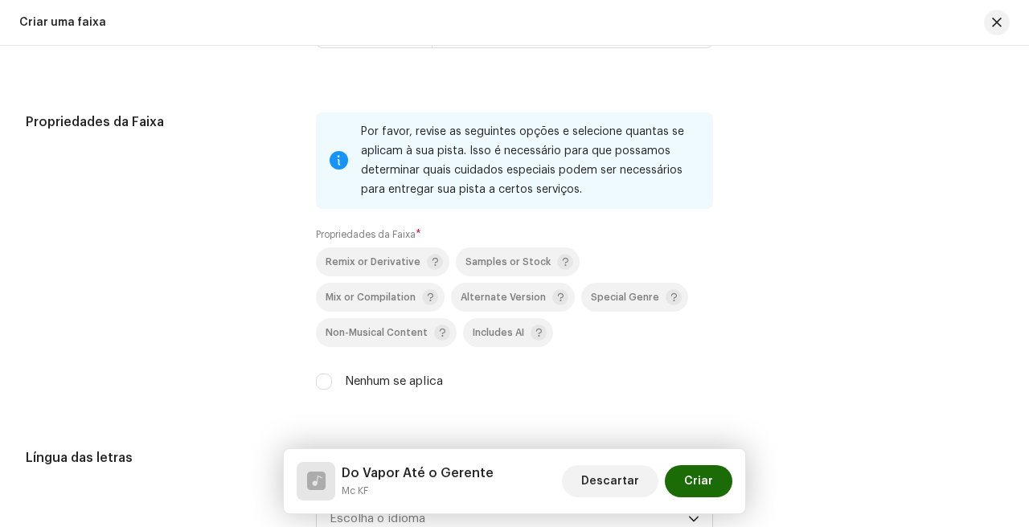
scroll to position [2239, 0]
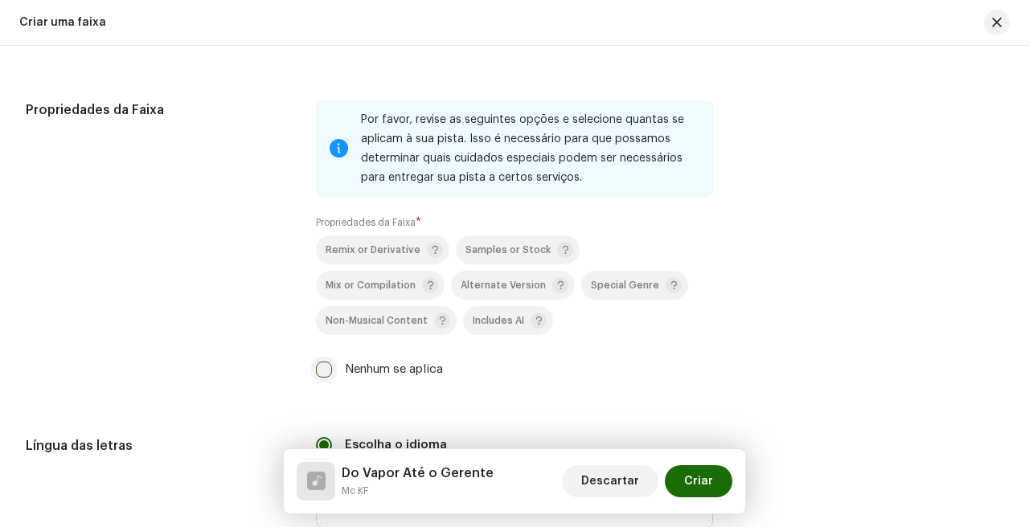
click at [324, 371] on input "Nenhum se aplica" at bounding box center [324, 370] width 16 height 16
checkbox input "true"
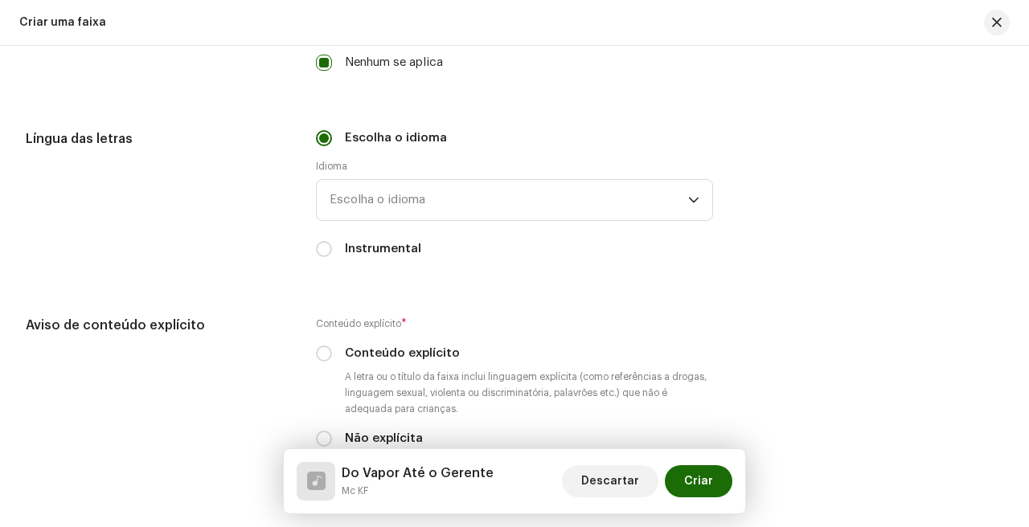
scroll to position [2612, 0]
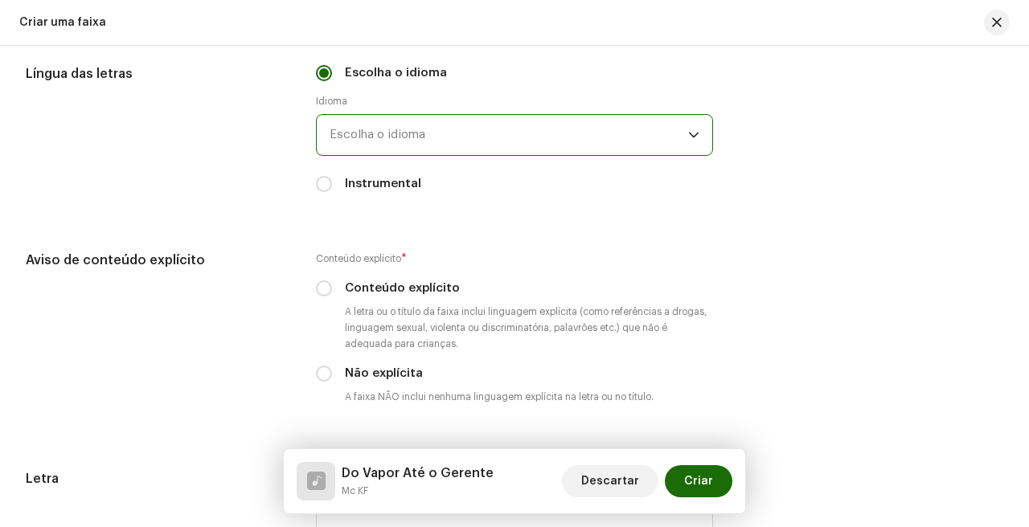
click at [456, 125] on span "Escolha o idioma" at bounding box center [509, 135] width 359 height 40
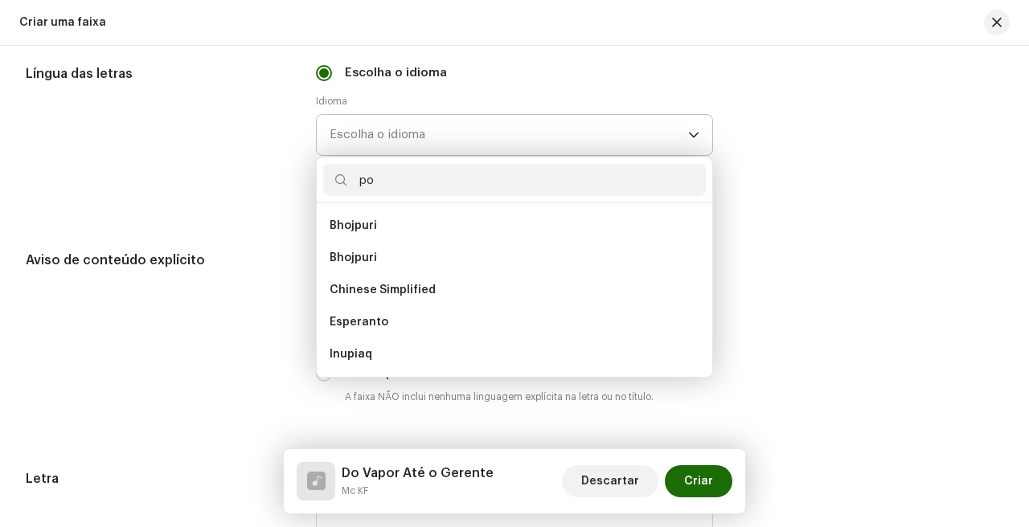
scroll to position [0, 0]
type input "portu"
click at [412, 210] on ul "Portuguese" at bounding box center [515, 290] width 396 height 174
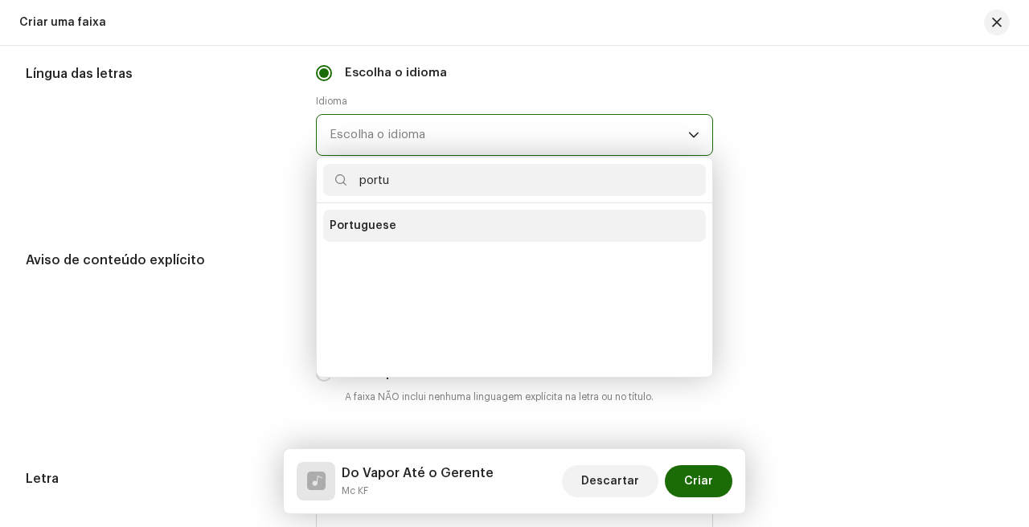
click at [412, 230] on li "Portuguese" at bounding box center [514, 226] width 383 height 32
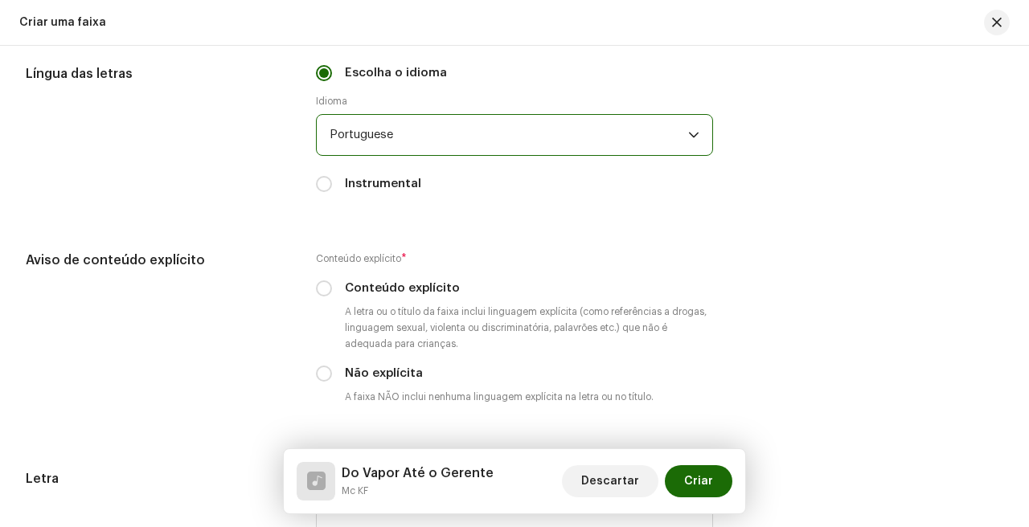
scroll to position [2711, 0]
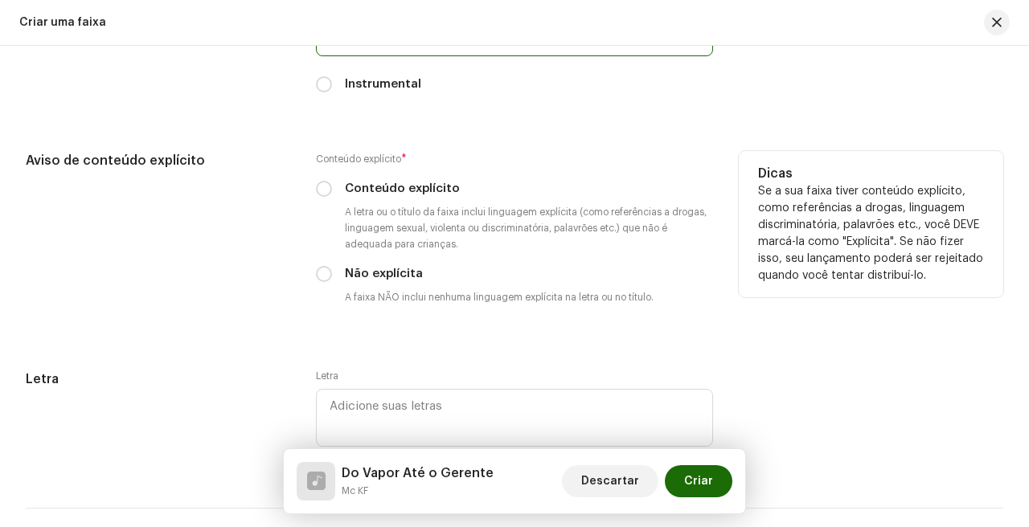
click at [333, 193] on div "Conteúdo explícito" at bounding box center [514, 189] width 397 height 18
click at [322, 193] on input "Conteúdo explícito" at bounding box center [324, 189] width 16 height 16
radio input "true"
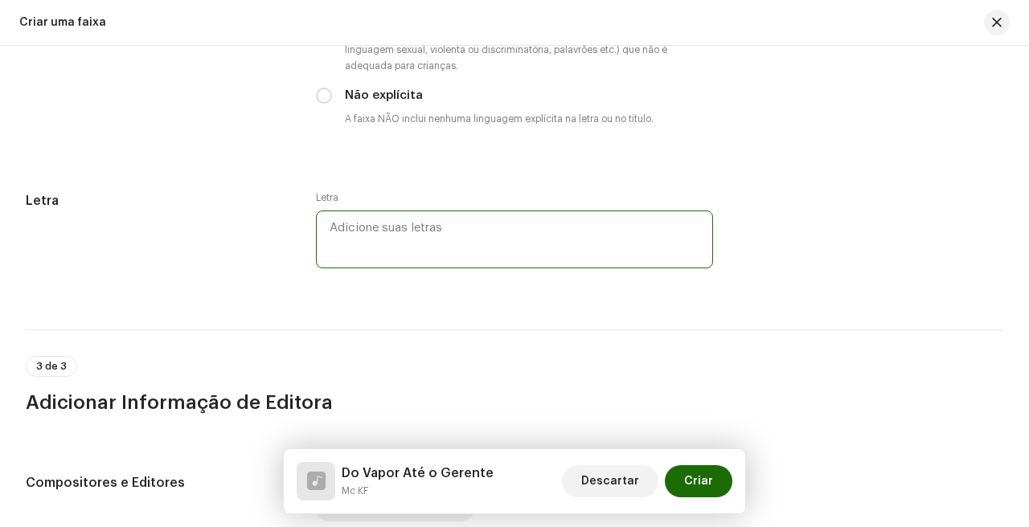
click at [380, 260] on textarea at bounding box center [514, 240] width 397 height 58
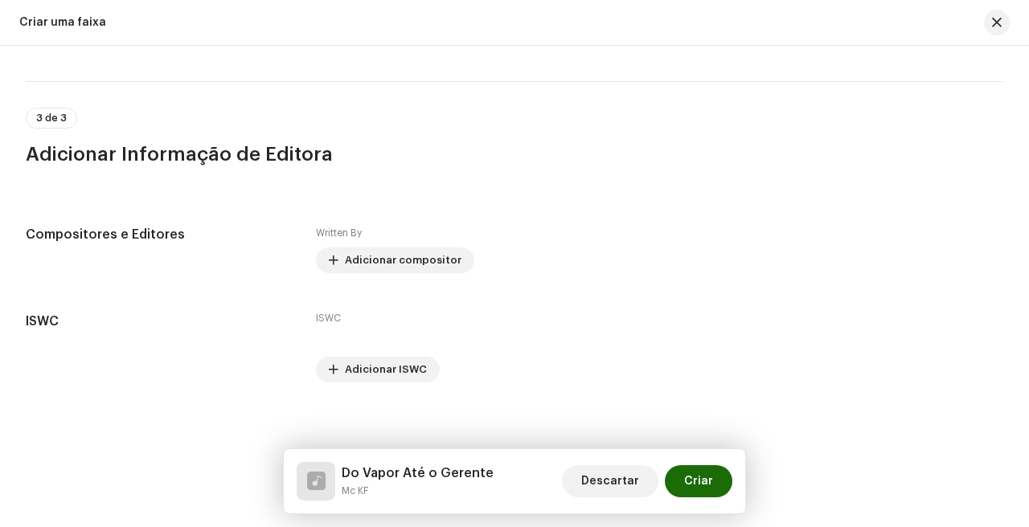
scroll to position [3151, 0]
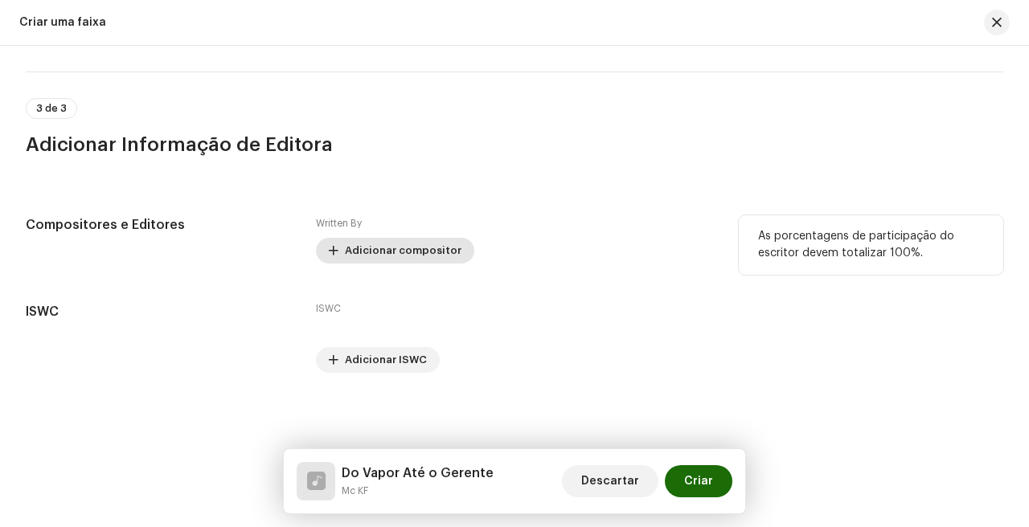
click at [387, 250] on span "Adicionar compositor" at bounding box center [403, 251] width 117 height 32
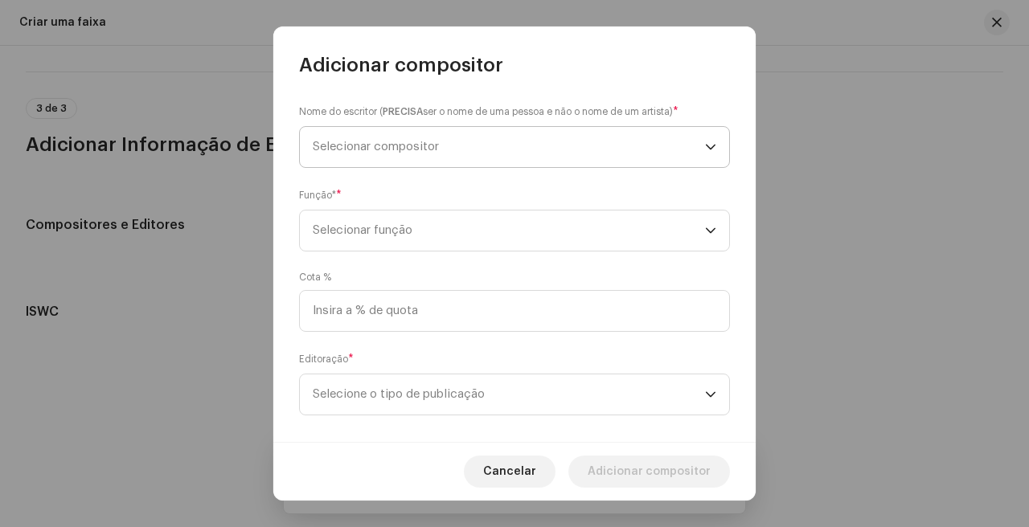
click at [466, 147] on span "Selecionar compositor" at bounding box center [509, 147] width 392 height 40
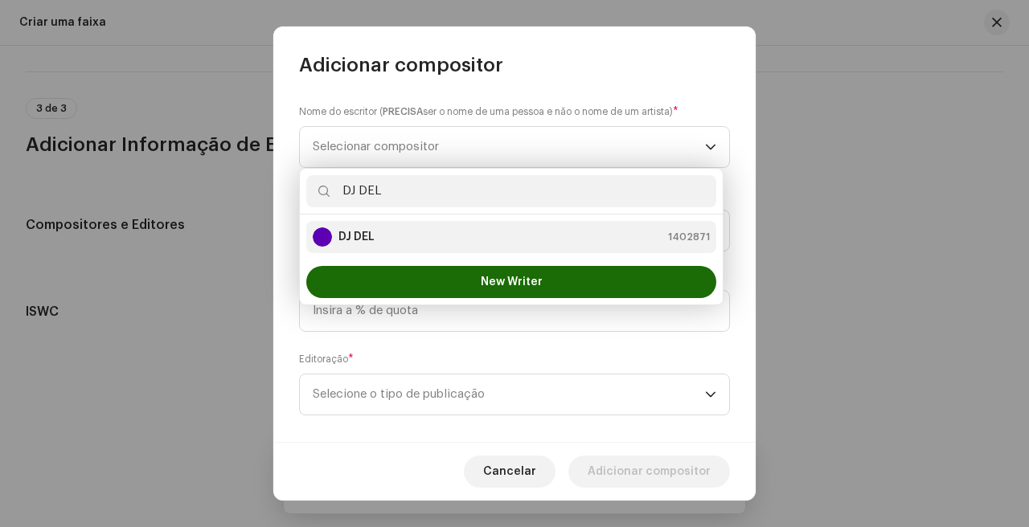
type input "DJ DEL"
click at [496, 238] on div "DJ DEL 1402871" at bounding box center [511, 237] width 397 height 19
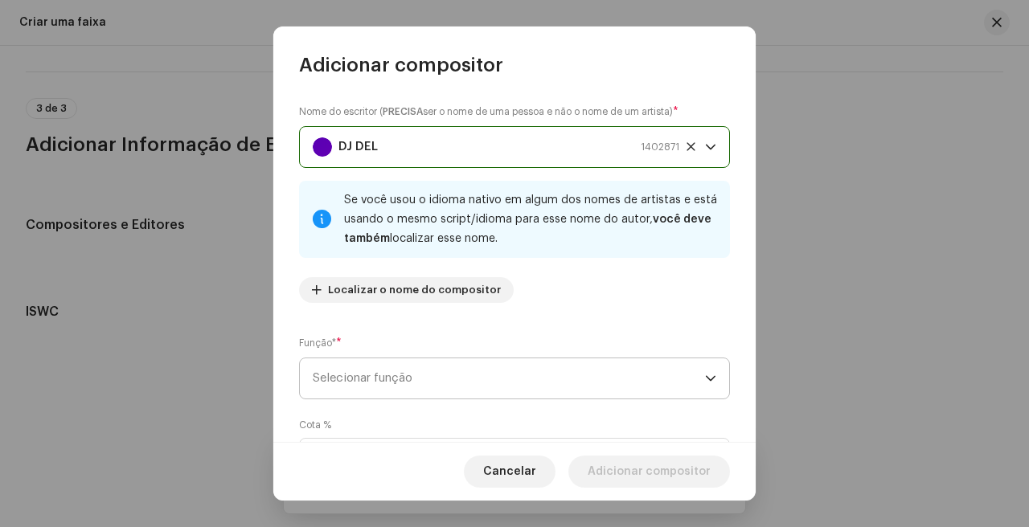
scroll to position [166, 0]
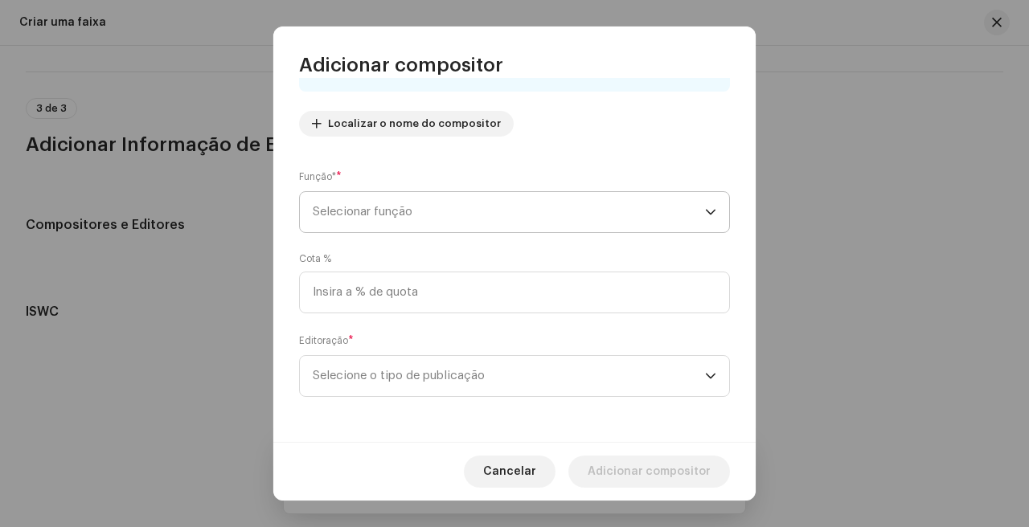
click at [519, 232] on span "Selecionar função" at bounding box center [509, 212] width 392 height 40
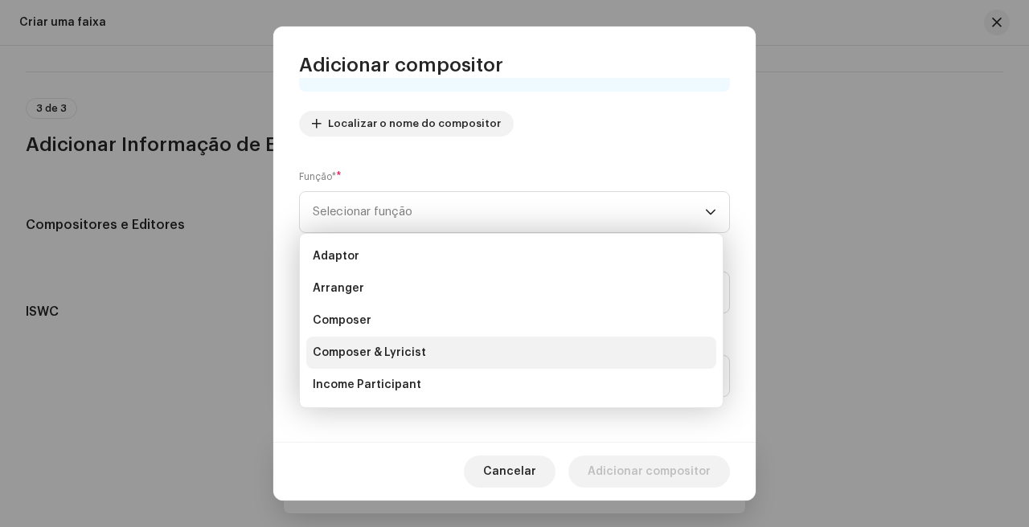
click at [423, 356] on li "Composer & Lyricist" at bounding box center [511, 353] width 410 height 32
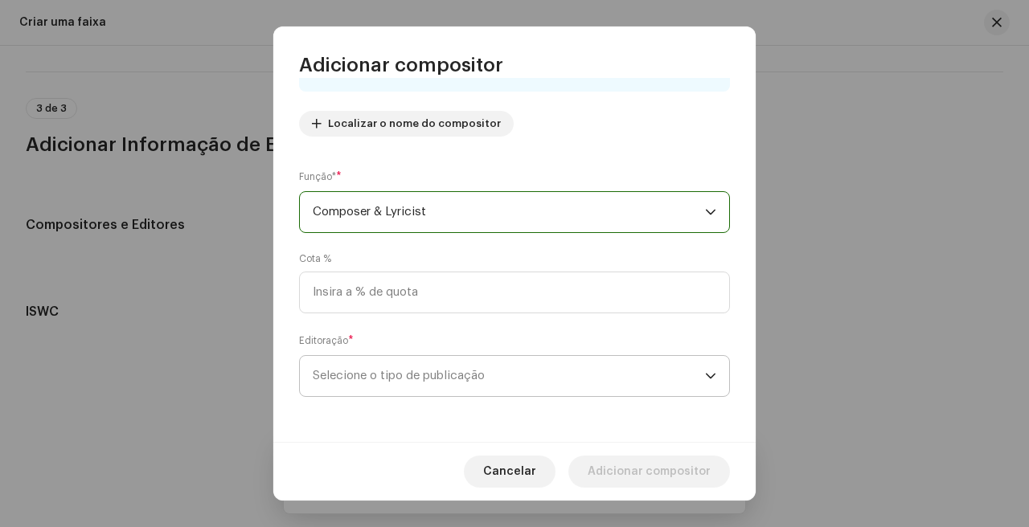
click at [486, 362] on span "Selecione o tipo de publicação" at bounding box center [509, 376] width 392 height 40
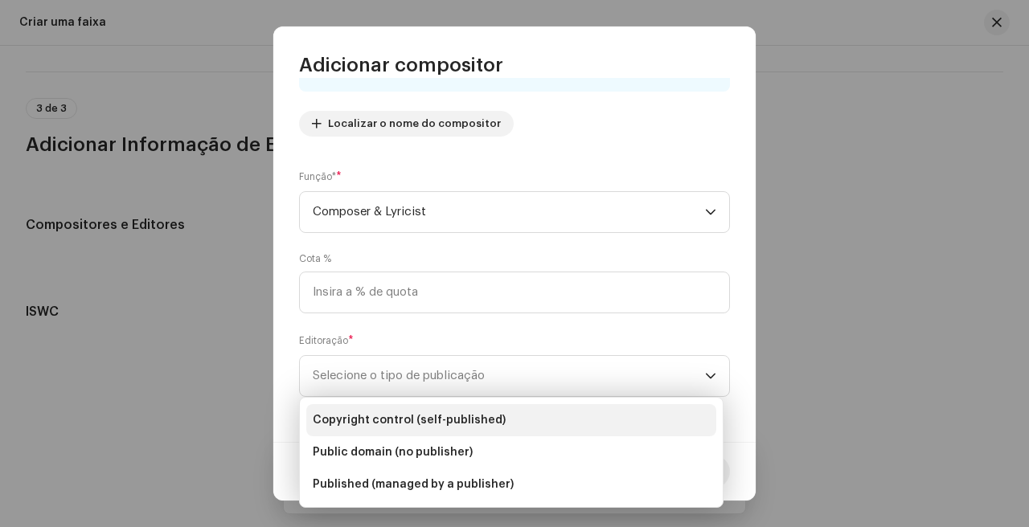
click at [489, 422] on span "Copyright control (self-published)" at bounding box center [409, 420] width 193 height 16
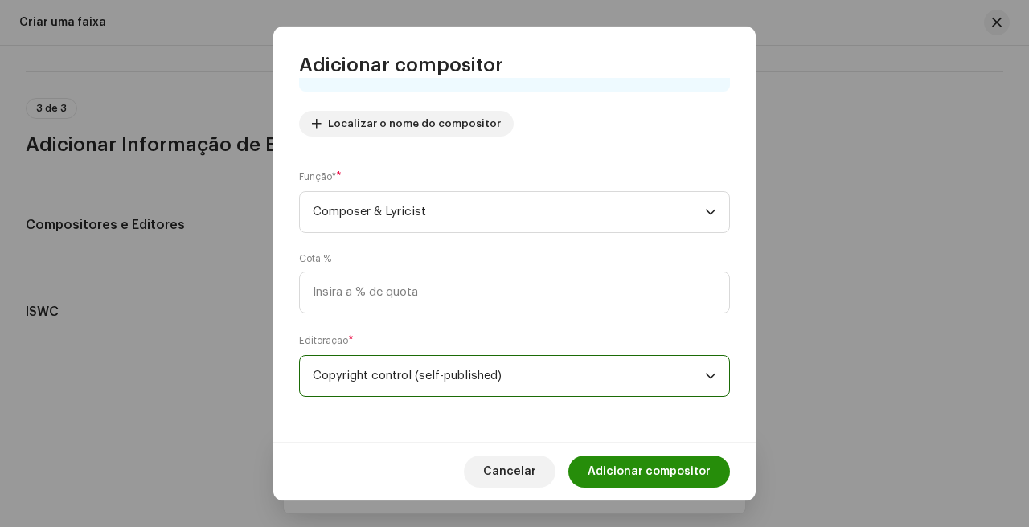
click at [636, 472] on span "Adicionar compositor" at bounding box center [649, 472] width 123 height 32
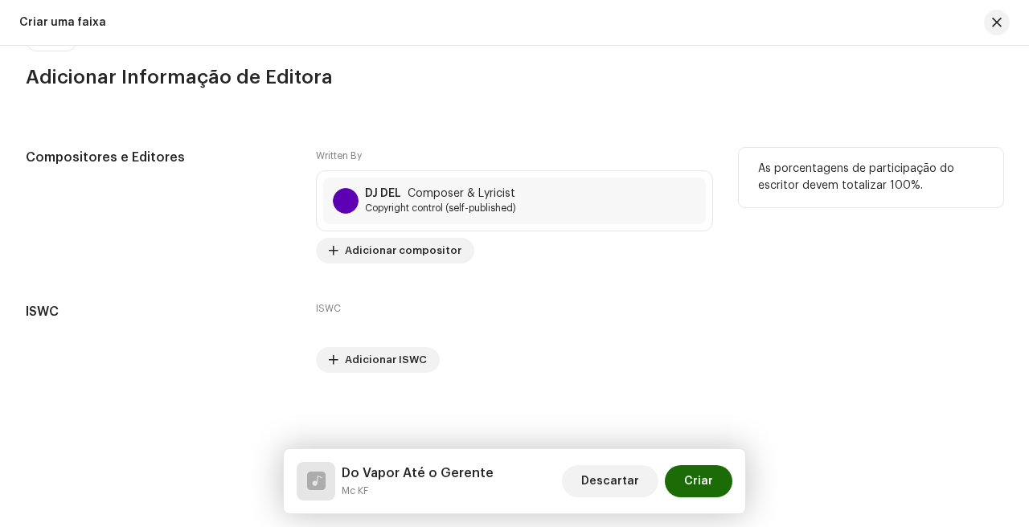
scroll to position [3219, 0]
click at [433, 257] on span "Adicionar compositor" at bounding box center [403, 251] width 117 height 32
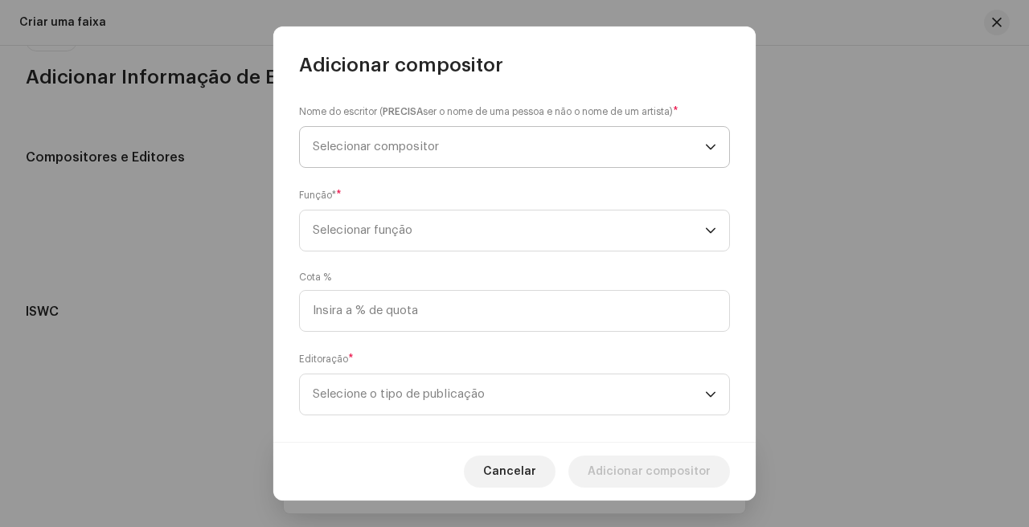
click at [522, 138] on span "Selecionar compositor" at bounding box center [509, 147] width 392 height 40
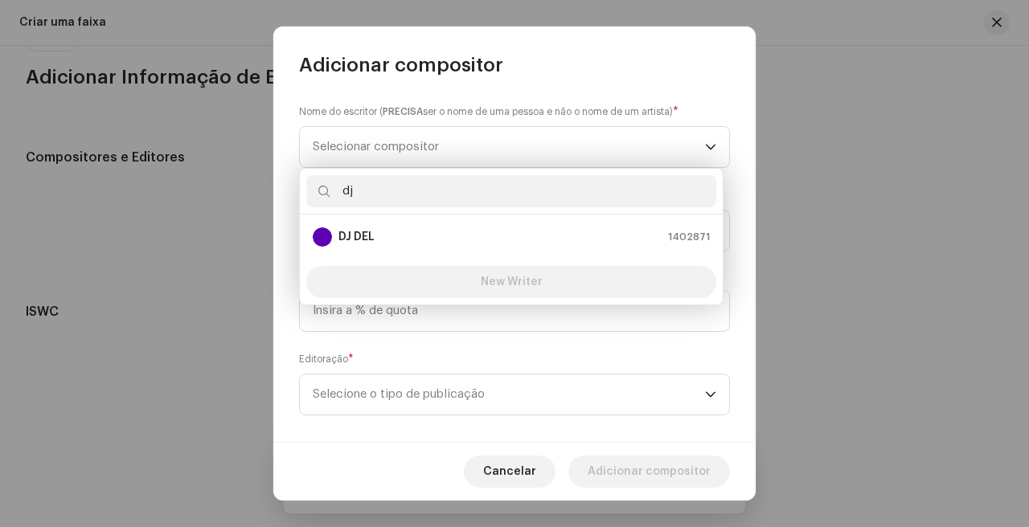
type input "d"
type input "DJ DEL"
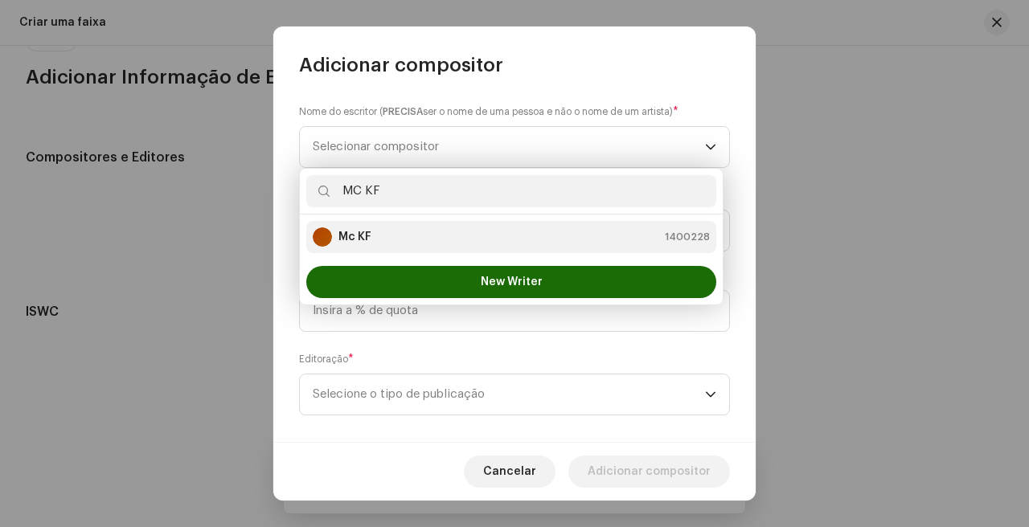
type input "MC KF"
click at [423, 237] on div "Mc KF 1400228" at bounding box center [511, 237] width 397 height 19
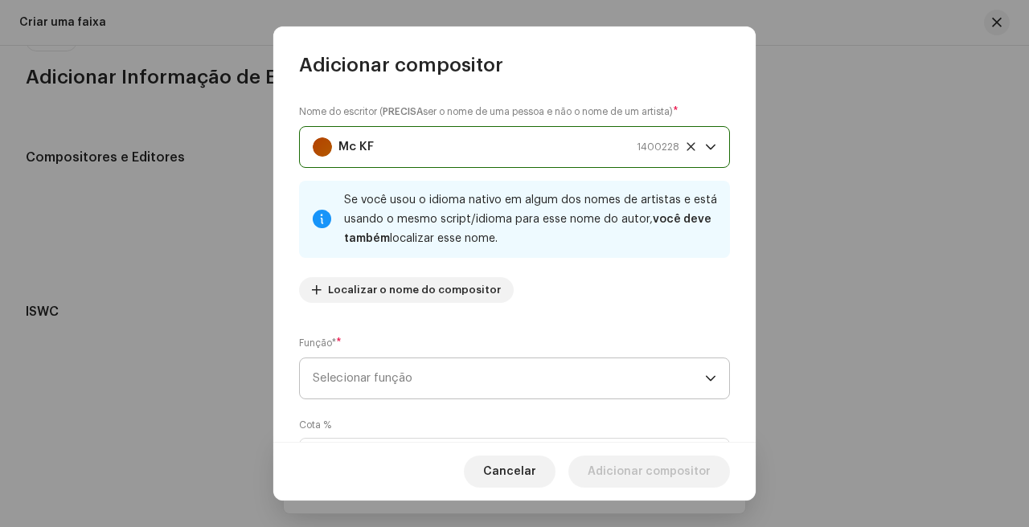
click at [624, 381] on span "Selecionar função" at bounding box center [509, 379] width 392 height 40
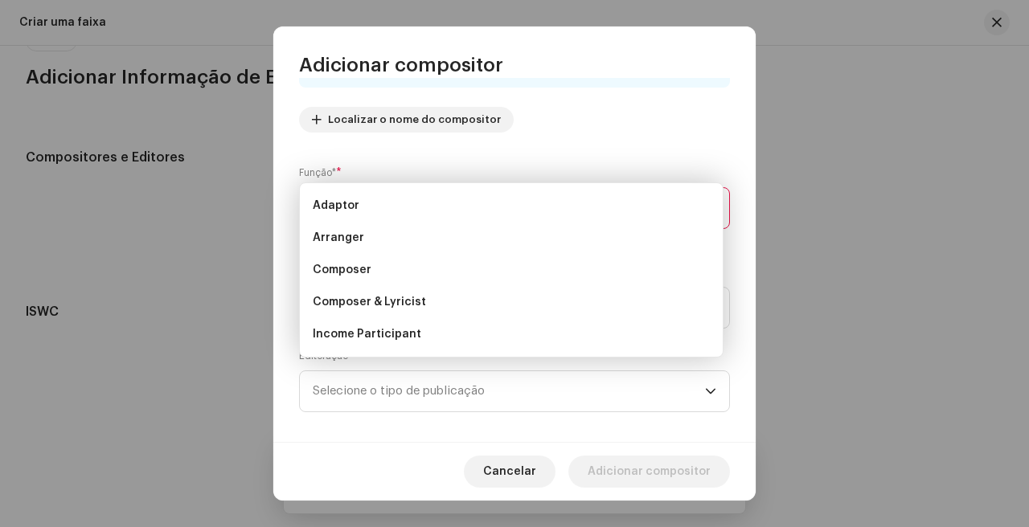
scroll to position [186, 0]
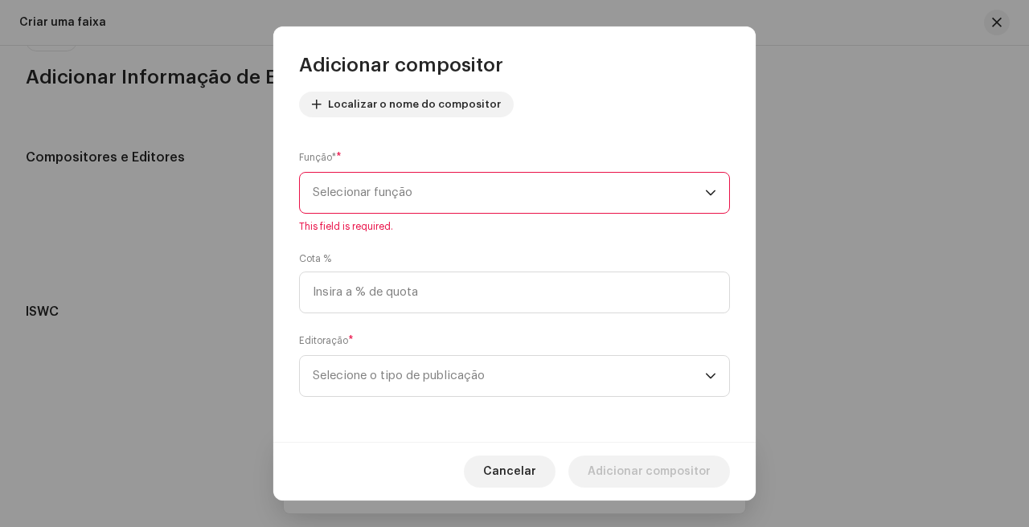
click at [456, 205] on span "Selecionar função" at bounding box center [509, 193] width 392 height 40
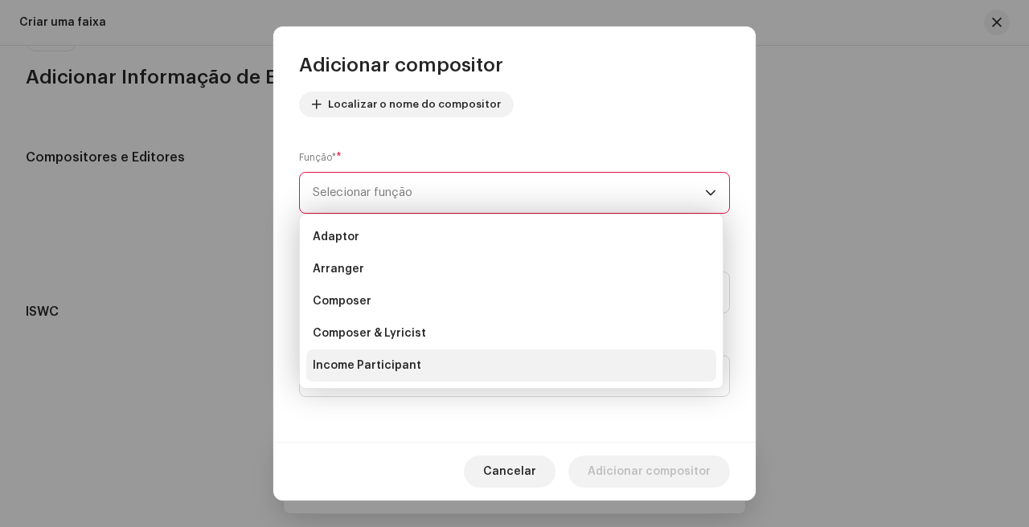
click at [451, 351] on li "Income Participant" at bounding box center [511, 366] width 410 height 32
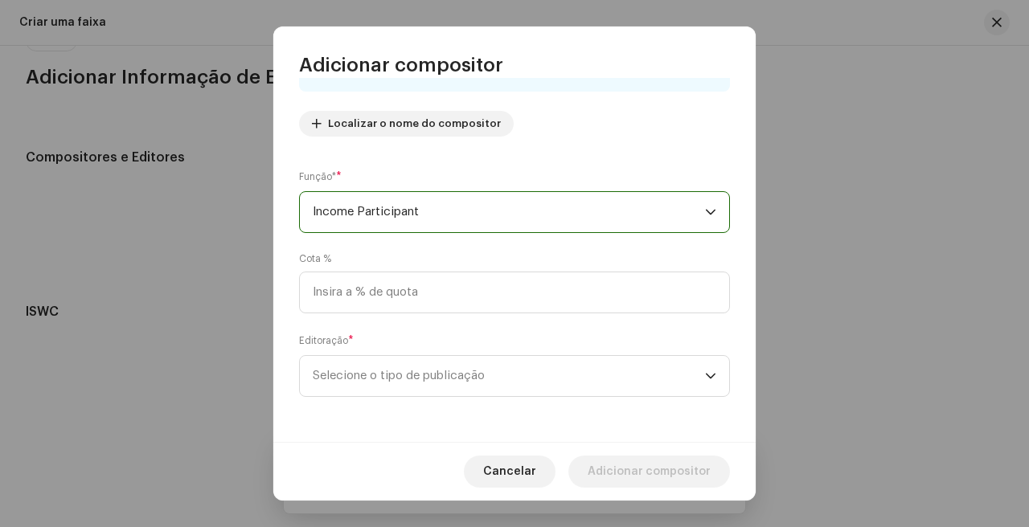
scroll to position [166, 0]
click at [490, 232] on span "Income Participant" at bounding box center [509, 212] width 392 height 40
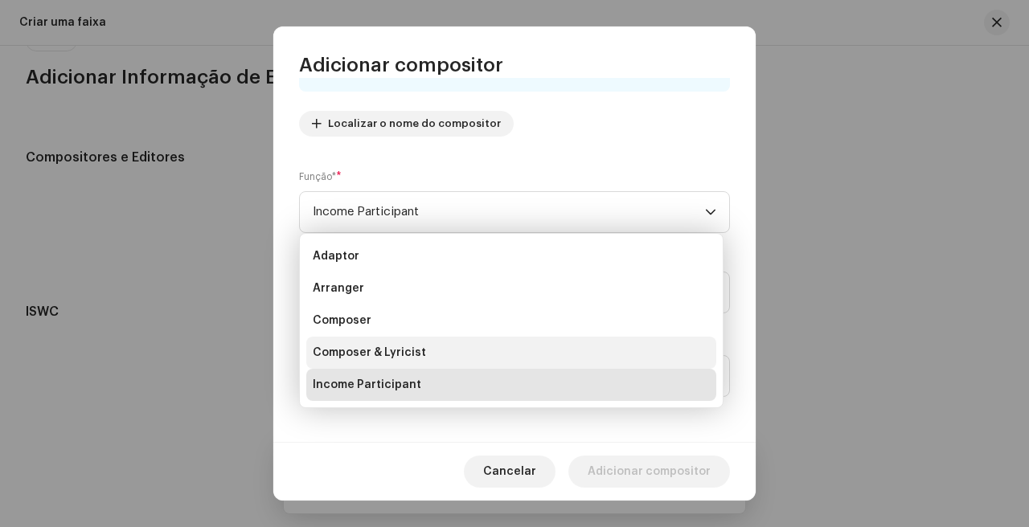
click at [462, 356] on li "Composer & Lyricist" at bounding box center [511, 353] width 410 height 32
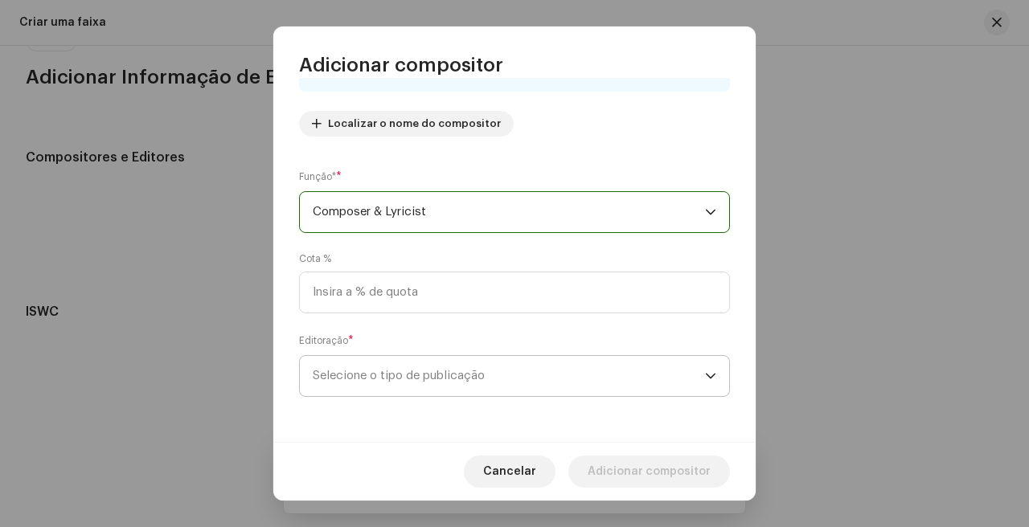
click at [460, 377] on span "Selecione o tipo de publicação" at bounding box center [509, 376] width 392 height 40
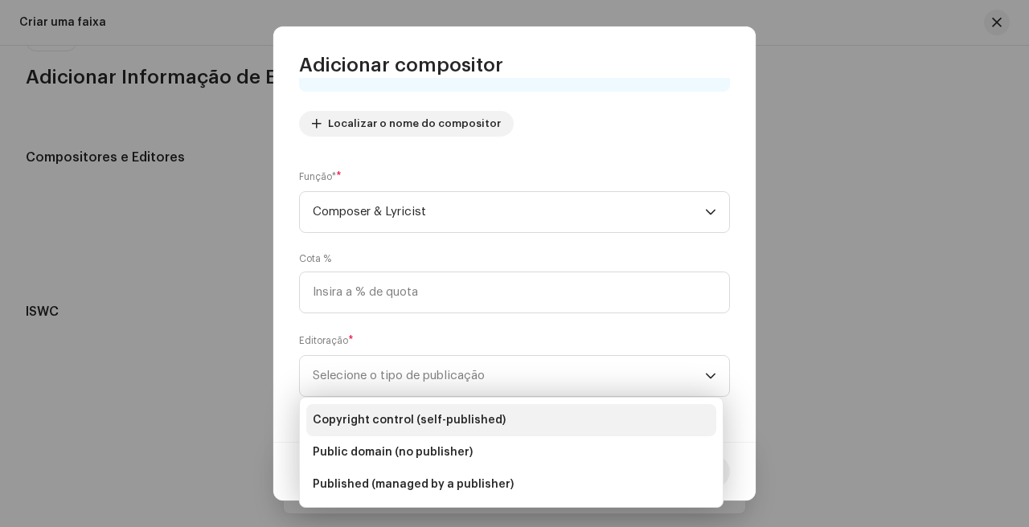
click at [474, 410] on li "Copyright control (self-published)" at bounding box center [511, 420] width 410 height 32
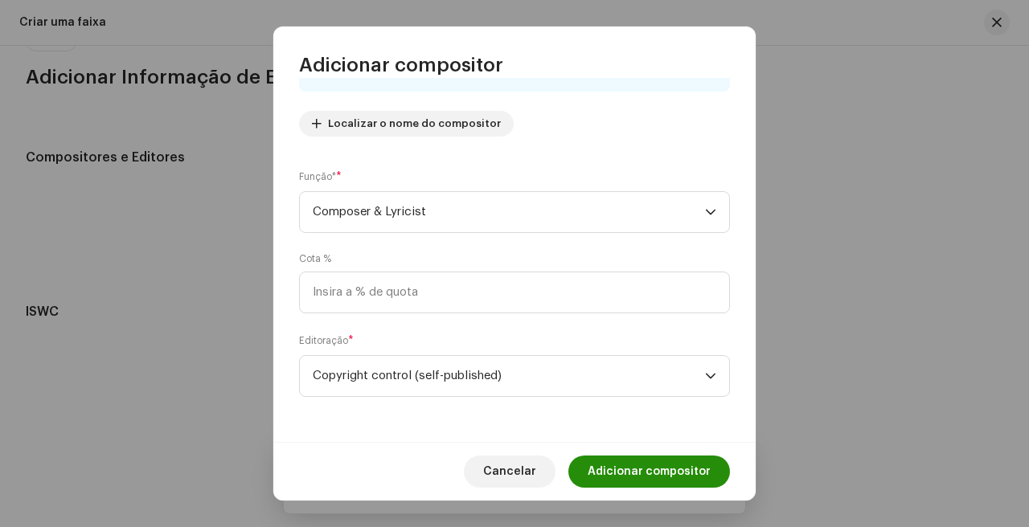
click at [648, 459] on span "Adicionar compositor" at bounding box center [649, 472] width 123 height 32
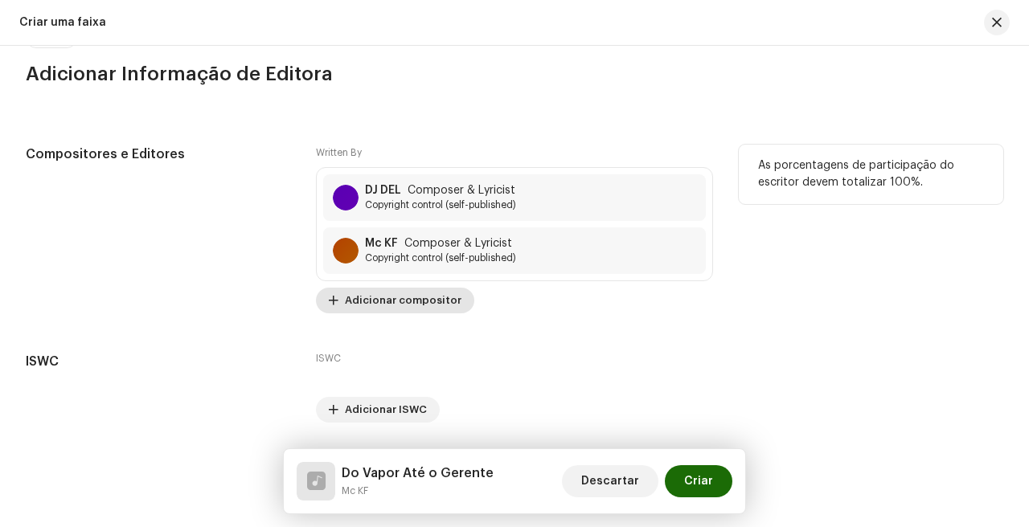
click at [433, 302] on span "Adicionar compositor" at bounding box center [403, 301] width 117 height 32
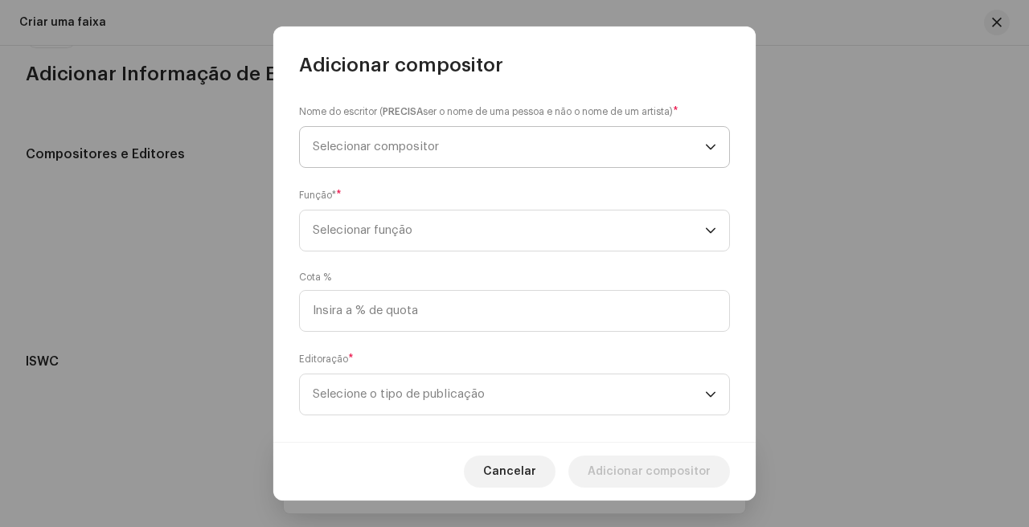
click at [479, 142] on span "Selecionar compositor" at bounding box center [509, 147] width 392 height 40
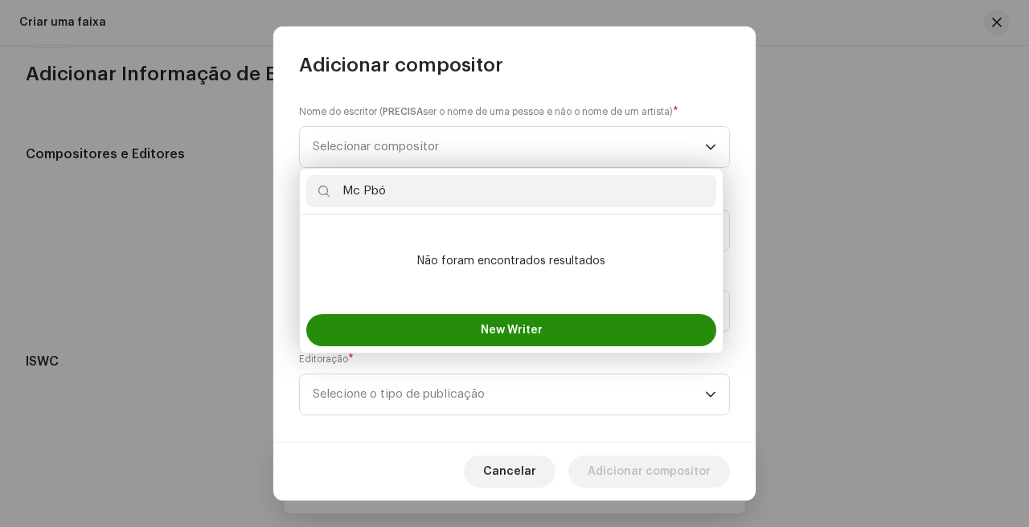
type input "Mc Pbó"
click at [554, 339] on button "New Writer" at bounding box center [511, 330] width 410 height 32
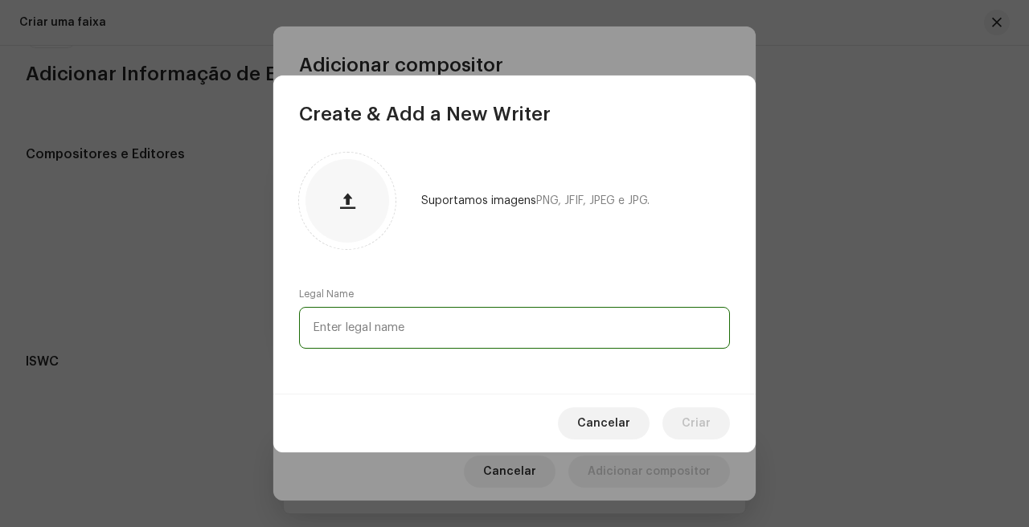
click at [487, 315] on input "text" at bounding box center [514, 328] width 431 height 42
paste input "Mc Pbó"
type input "Mc Pbó"
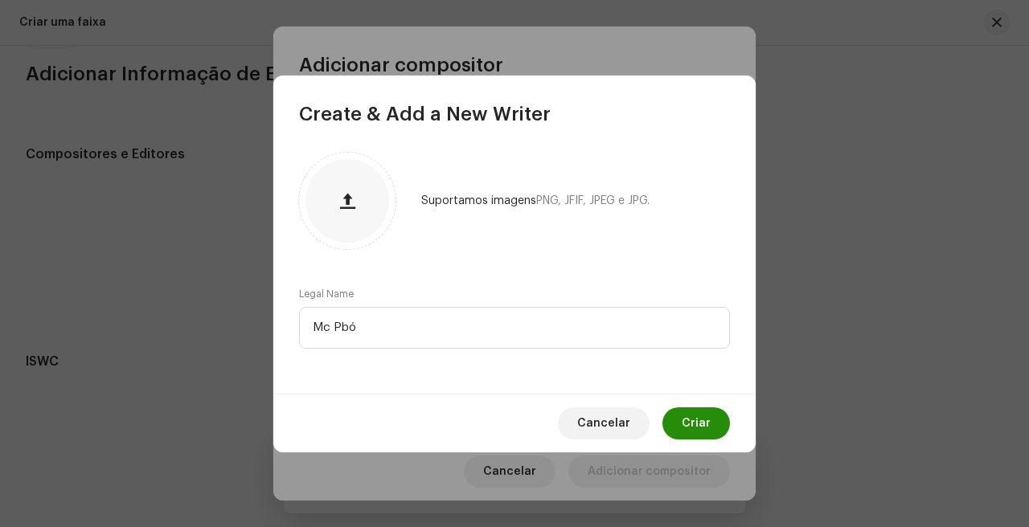
click at [703, 412] on span "Criar" at bounding box center [696, 424] width 29 height 32
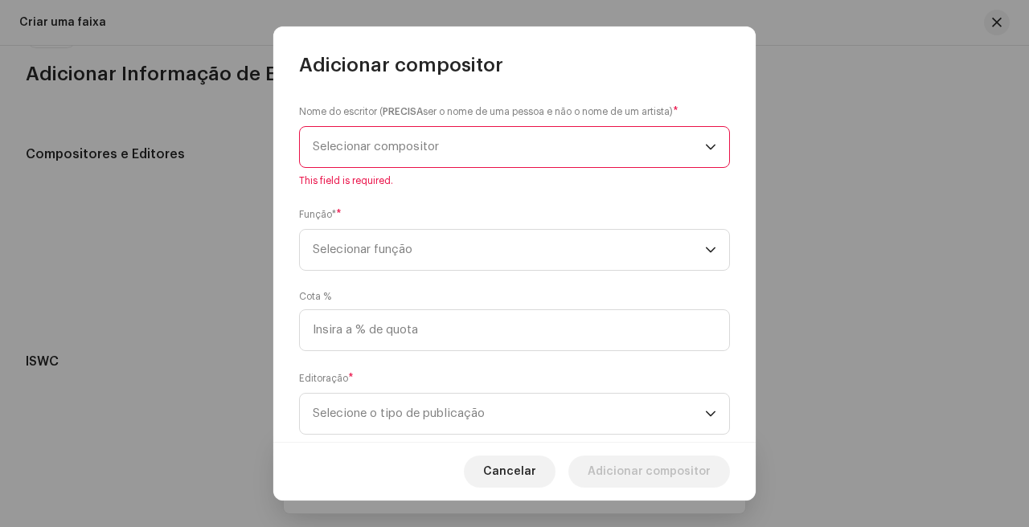
scroll to position [21, 0]
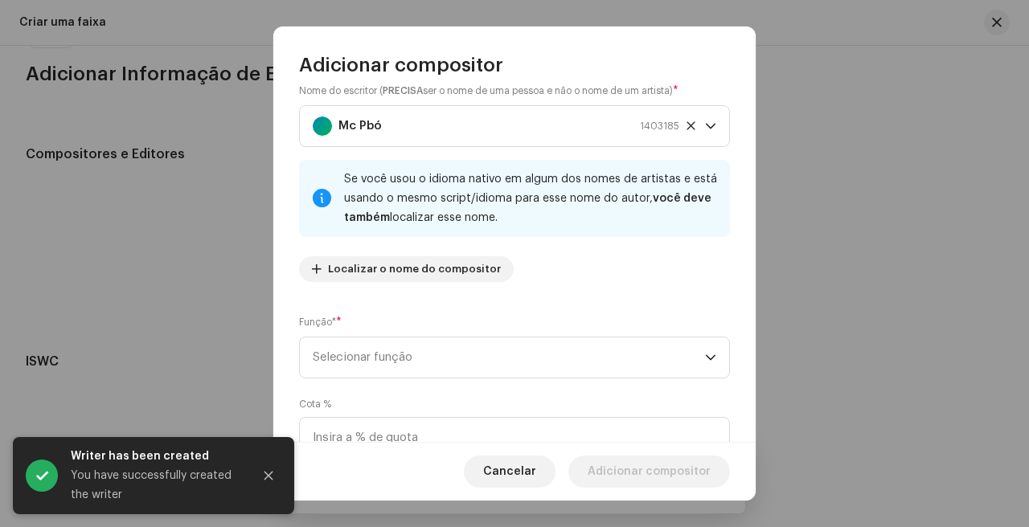
click at [505, 250] on div "Nome do escritor ( PRECISA ser o nome de uma pessoa e não o nome de um artista)…" at bounding box center [514, 189] width 431 height 212
click at [545, 326] on div "Função* * Selecionar função" at bounding box center [514, 346] width 431 height 64
click at [545, 350] on span "Selecionar função" at bounding box center [509, 358] width 392 height 40
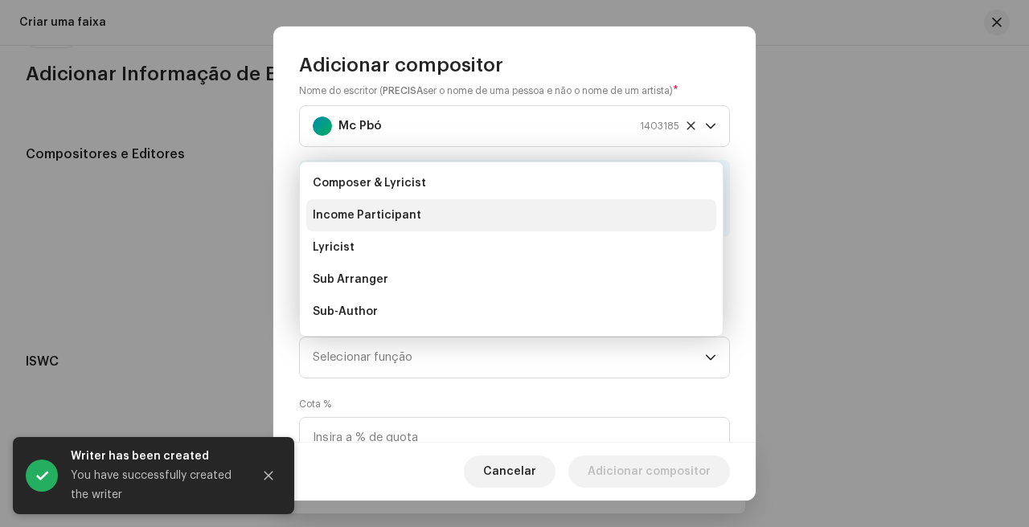
scroll to position [99, 0]
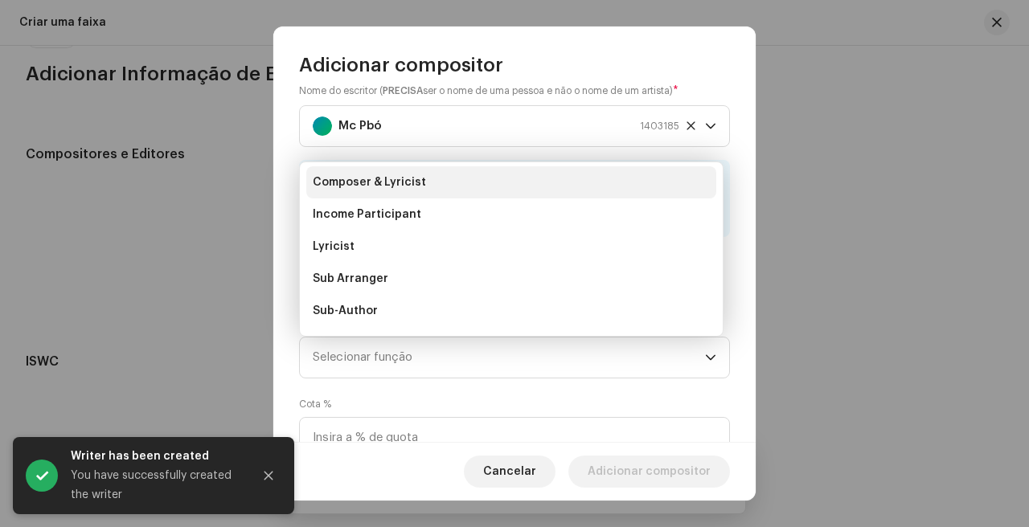
click at [530, 187] on li "Composer & Lyricist" at bounding box center [511, 182] width 410 height 32
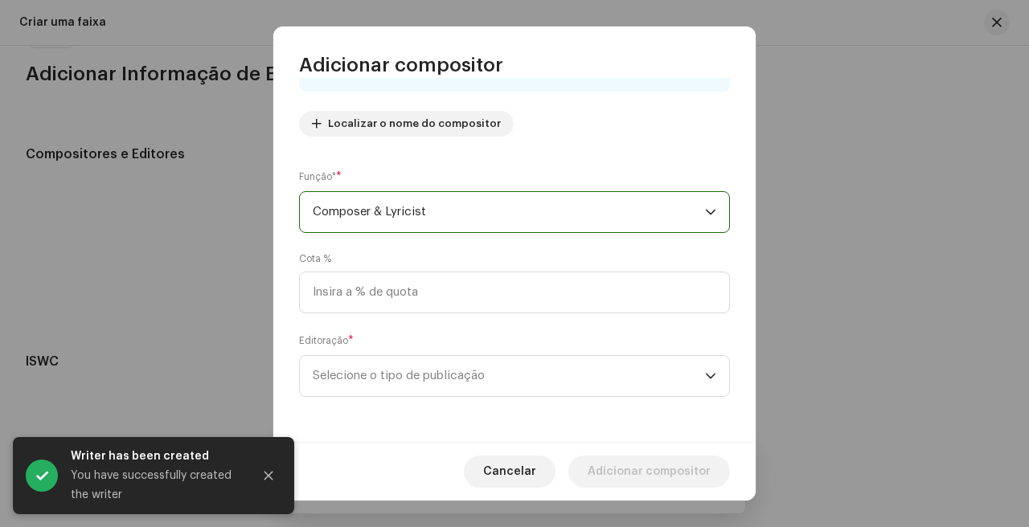
scroll to position [166, 0]
click at [473, 375] on span "Selecione o tipo de publicação" at bounding box center [509, 377] width 392 height 40
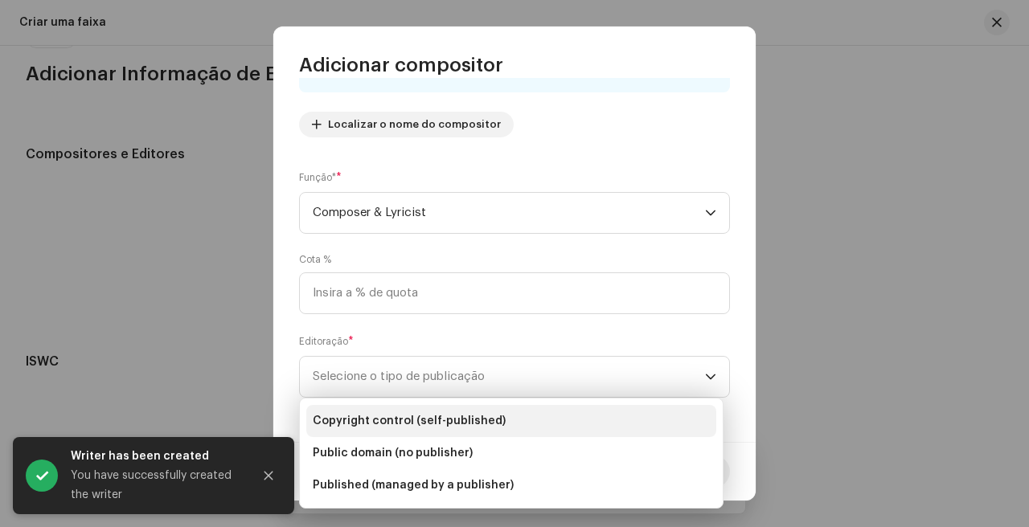
click at [476, 424] on span "Copyright control (self-published)" at bounding box center [409, 421] width 193 height 16
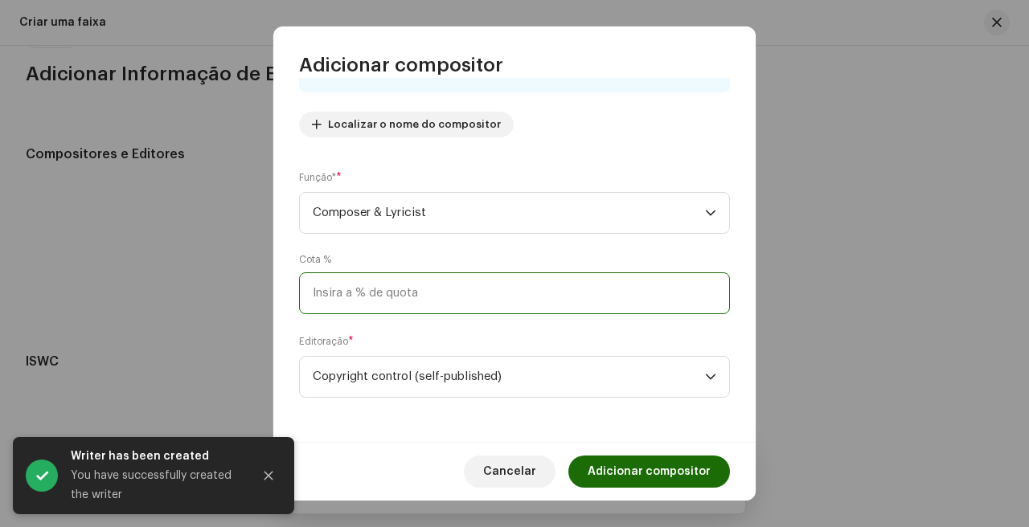
click at [471, 292] on input at bounding box center [514, 294] width 431 height 42
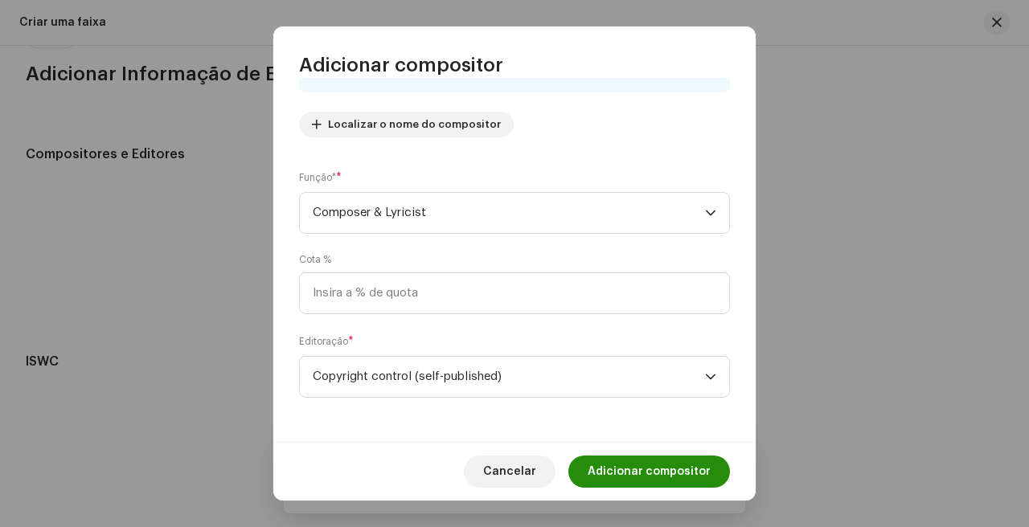
click at [659, 480] on span "Adicionar compositor" at bounding box center [649, 472] width 123 height 32
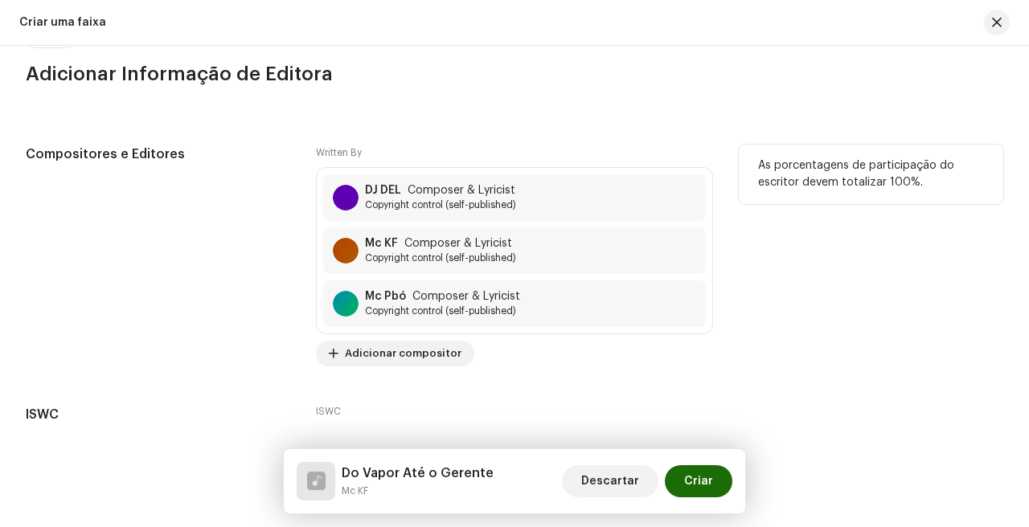
scroll to position [3325, 0]
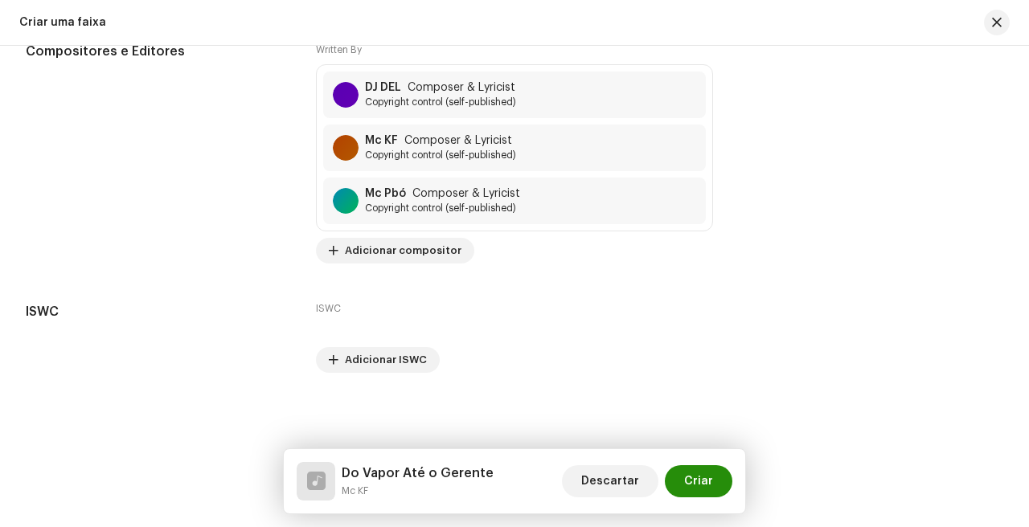
click at [710, 481] on span "Criar" at bounding box center [698, 482] width 29 height 32
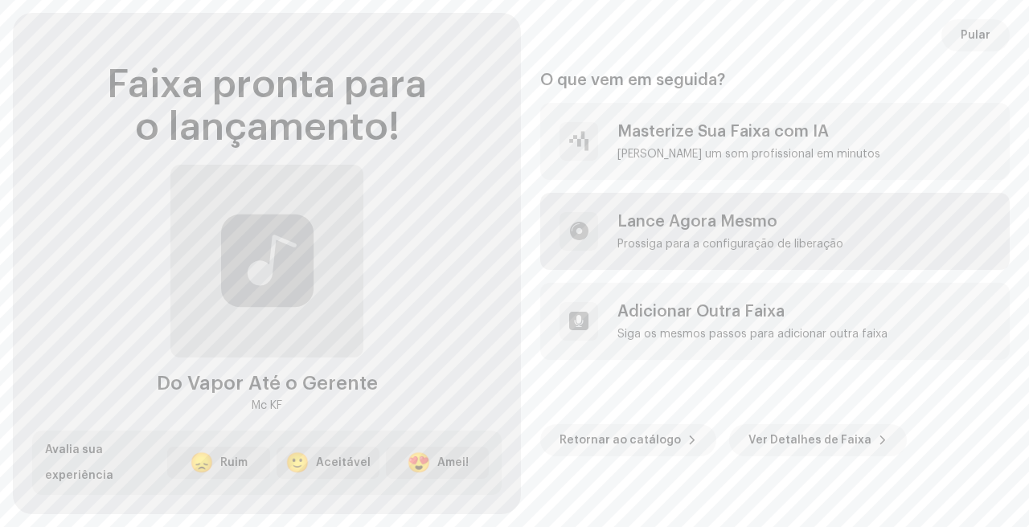
click at [703, 256] on div "Lance Agora Mesmo [PERSON_NAME] para a configuração de liberação" at bounding box center [775, 231] width 470 height 77
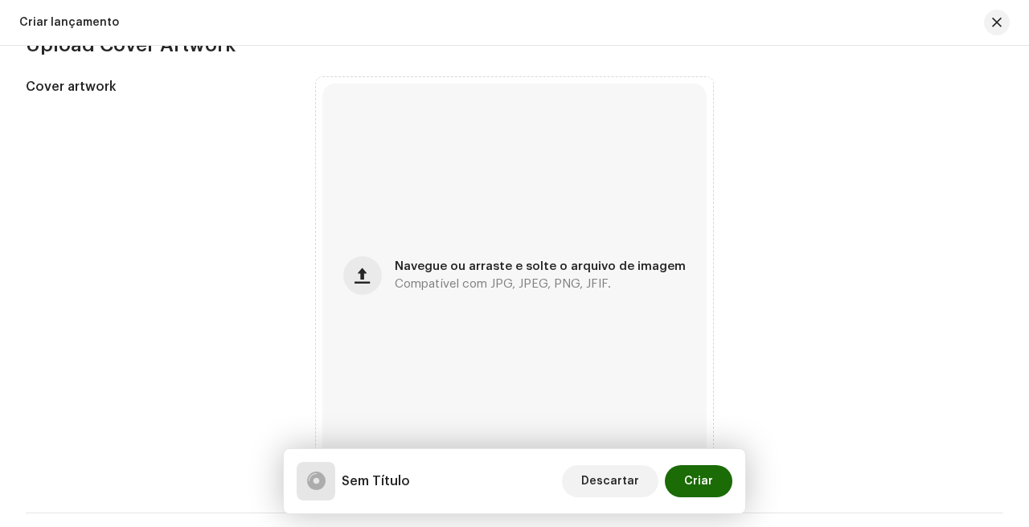
scroll to position [624, 0]
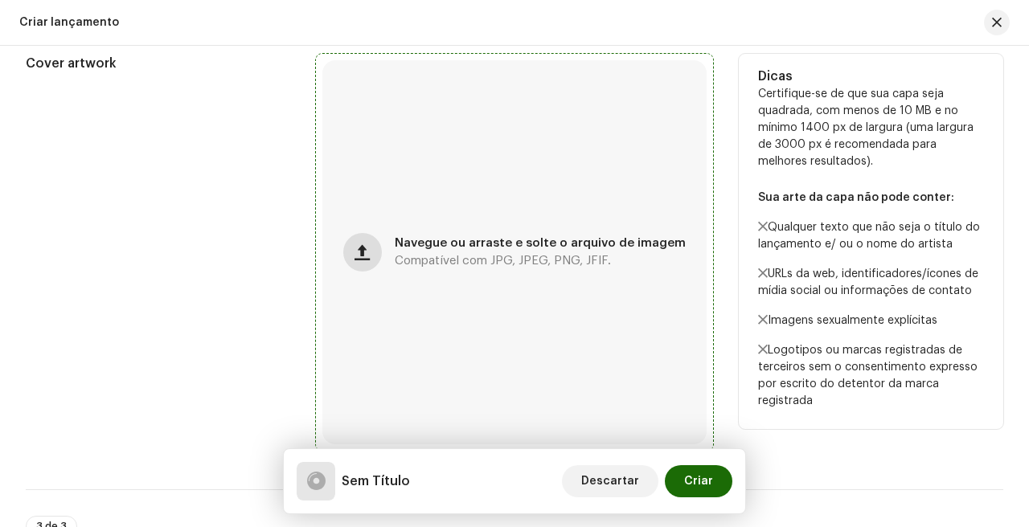
click at [367, 255] on span "button" at bounding box center [362, 252] width 15 height 13
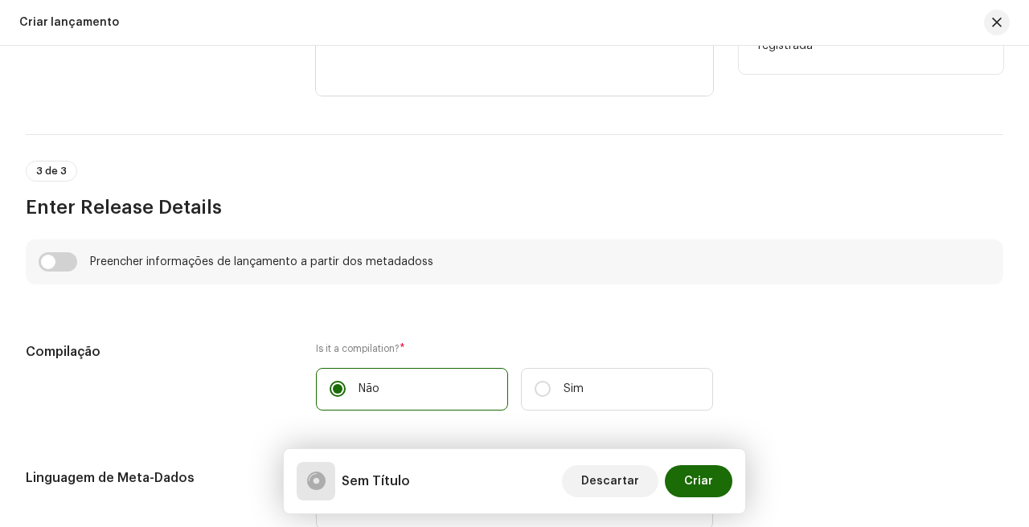
scroll to position [979, 0]
click at [49, 246] on div "Preencher informações de lançamento a partir dos metadadoss" at bounding box center [515, 262] width 978 height 45
click at [51, 259] on input "checkbox" at bounding box center [58, 262] width 39 height 19
checkbox input "true"
type input "Do Vapor Até o Gerente"
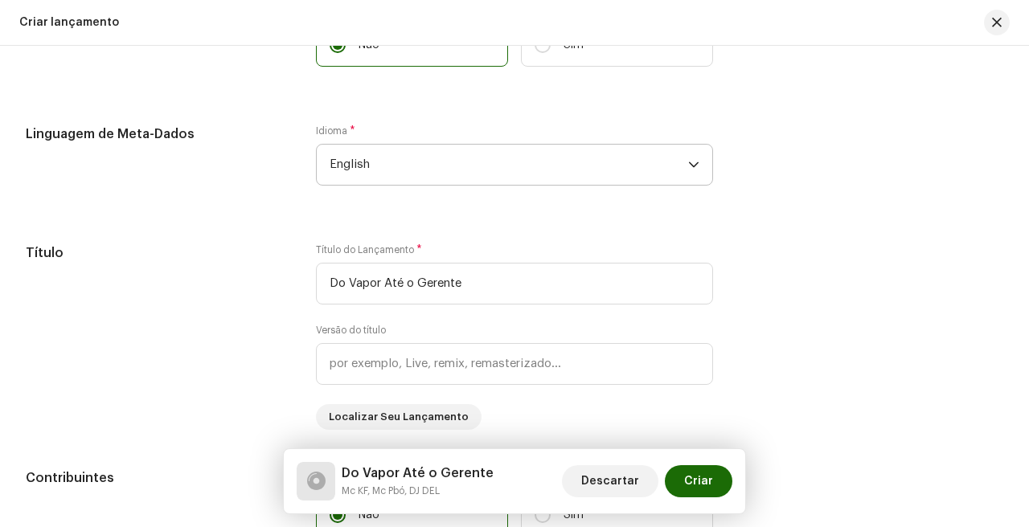
scroll to position [1421, 0]
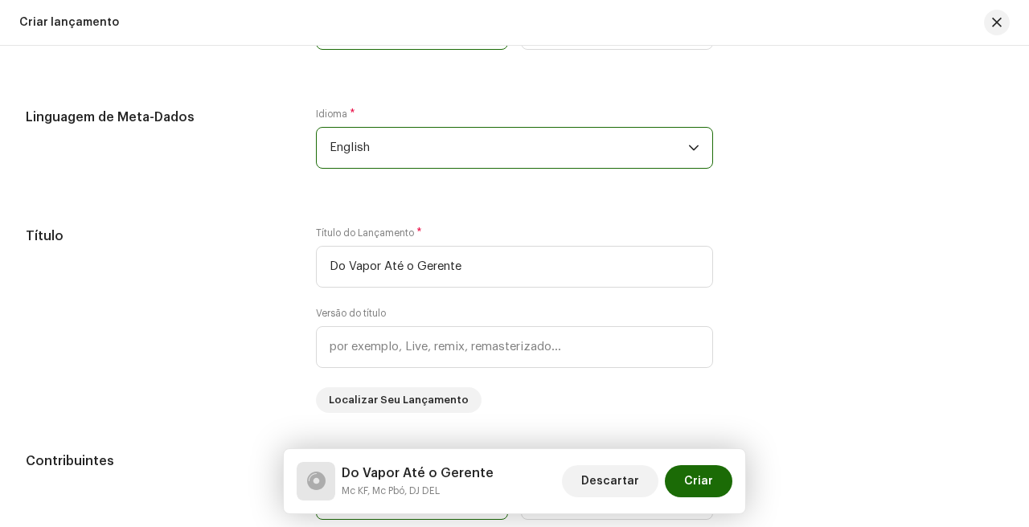
click at [381, 152] on span "English" at bounding box center [509, 148] width 359 height 40
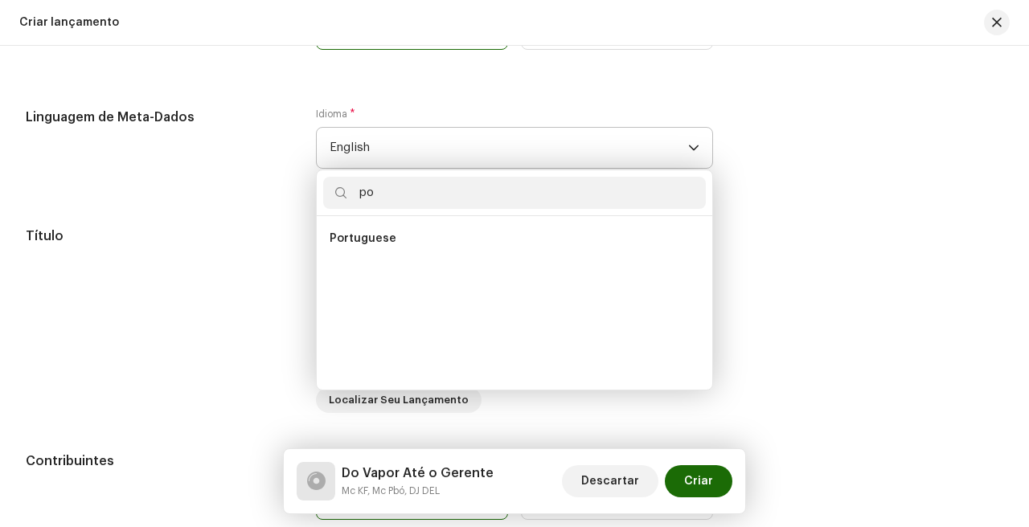
scroll to position [0, 0]
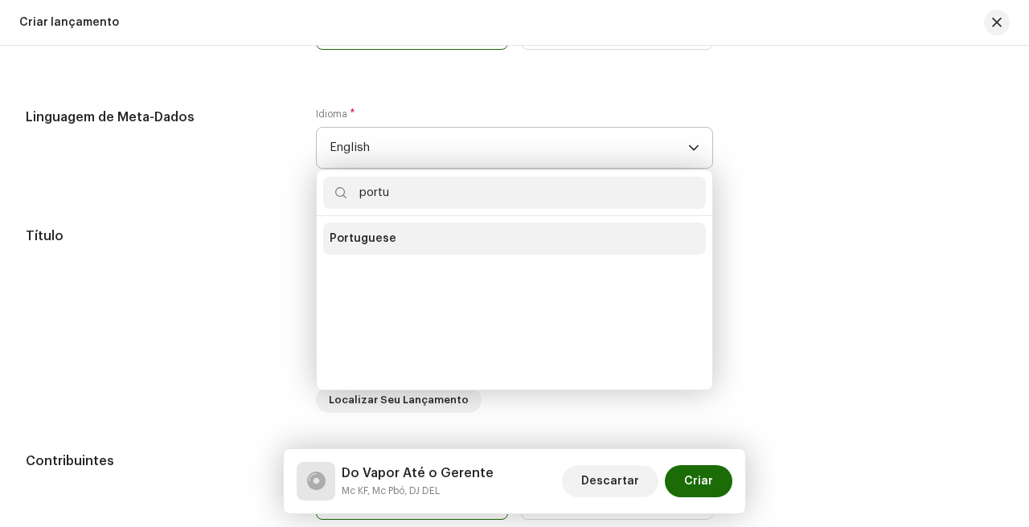
type input "portu"
click at [352, 236] on span "Portuguese" at bounding box center [363, 239] width 67 height 16
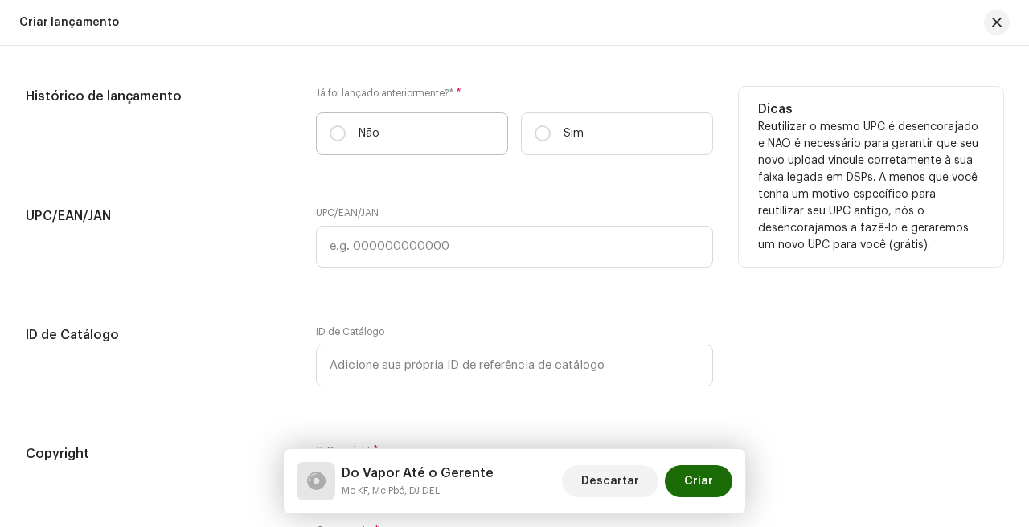
click at [371, 134] on p "Não" at bounding box center [369, 133] width 21 height 17
click at [346, 134] on input "Não" at bounding box center [338, 133] width 16 height 16
radio input "true"
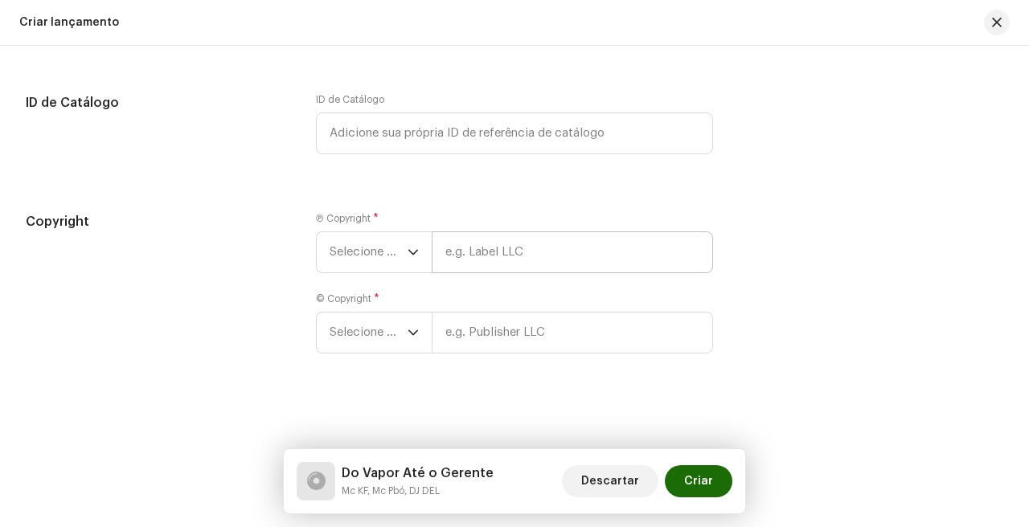
scroll to position [2834, 0]
click at [588, 263] on input "text" at bounding box center [572, 253] width 281 height 42
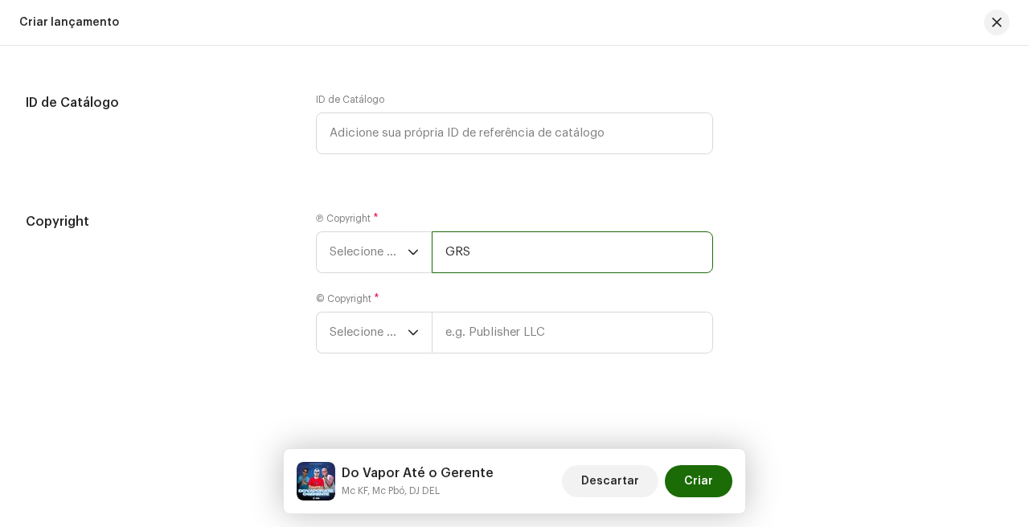
type input "GRS Records"
click at [578, 262] on input "GRS Records" at bounding box center [572, 253] width 281 height 42
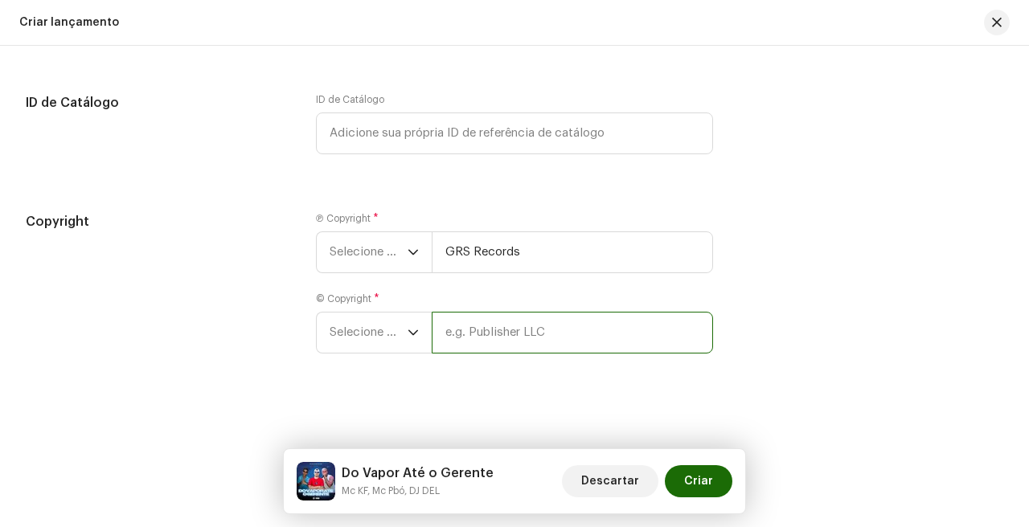
click at [573, 346] on input "text" at bounding box center [572, 333] width 281 height 42
paste input "GRS Records"
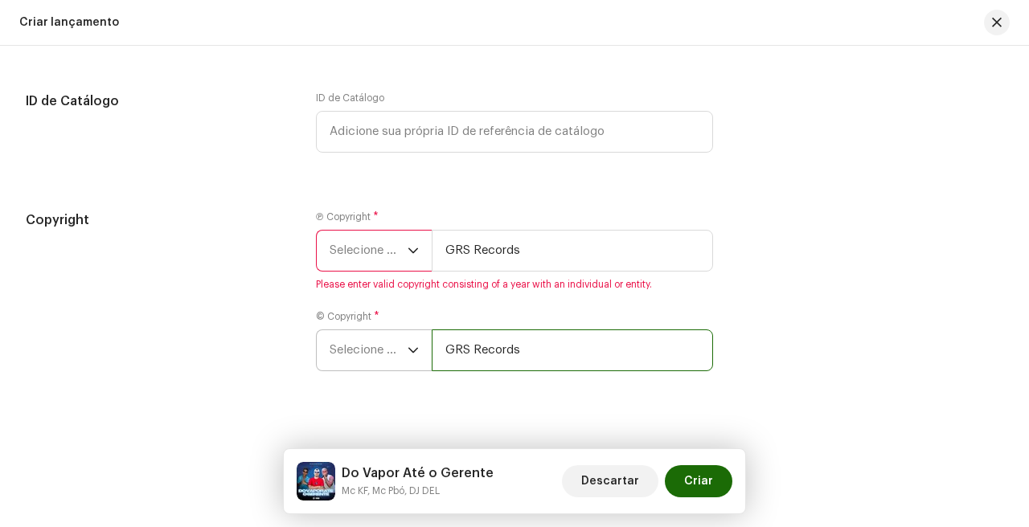
type input "GRS Records"
click at [390, 359] on span "Selecione o ano" at bounding box center [369, 350] width 78 height 40
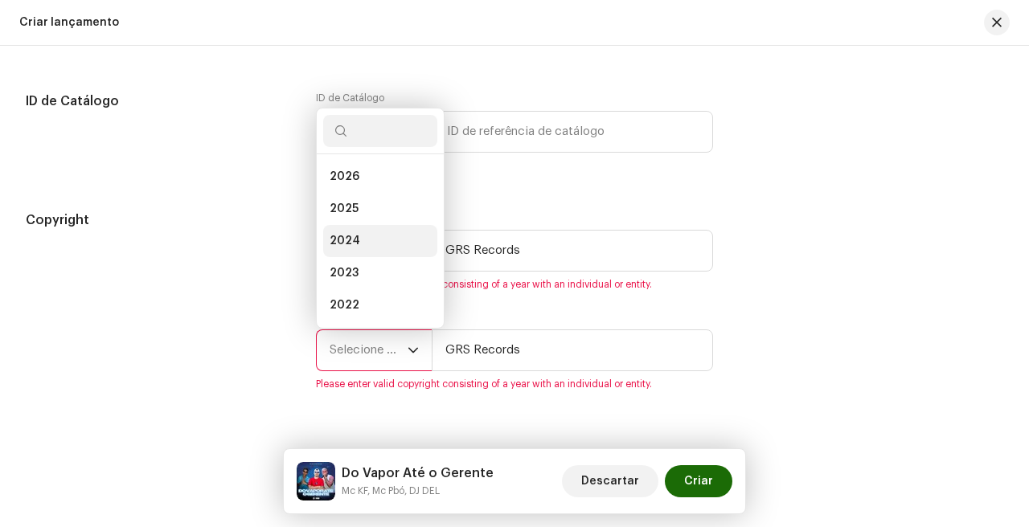
scroll to position [26, 0]
click at [374, 199] on li "2025" at bounding box center [380, 183] width 114 height 32
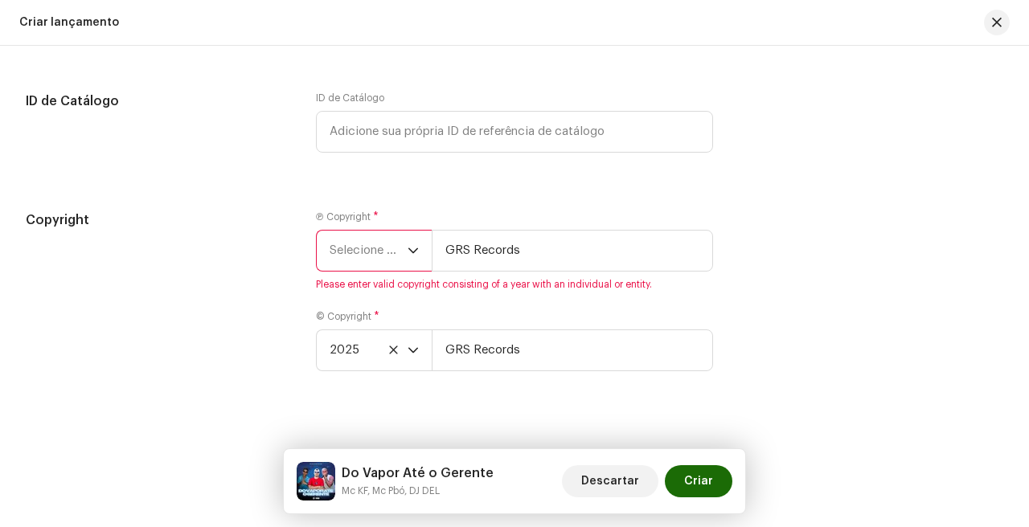
click at [374, 249] on span "Selecione o ano" at bounding box center [369, 251] width 78 height 40
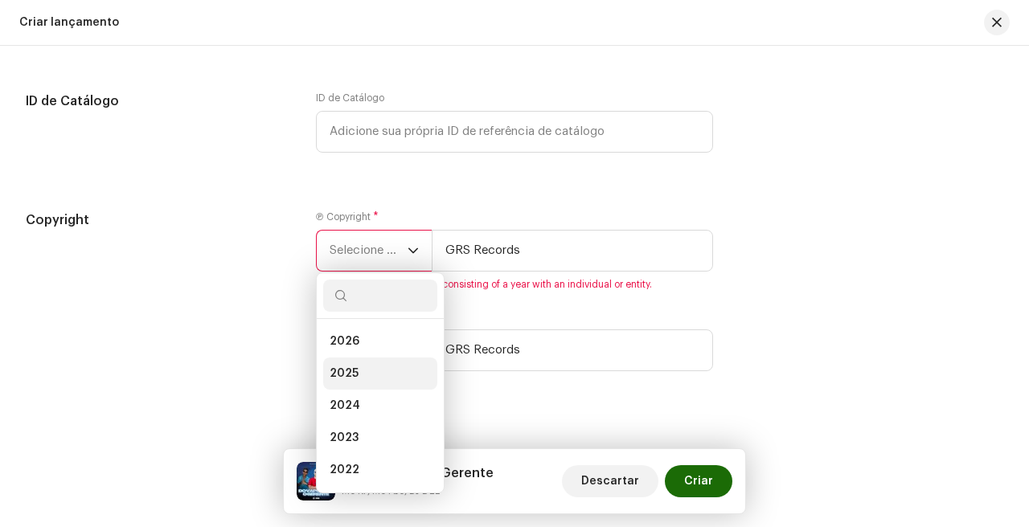
click at [378, 388] on li "2025" at bounding box center [380, 374] width 114 height 32
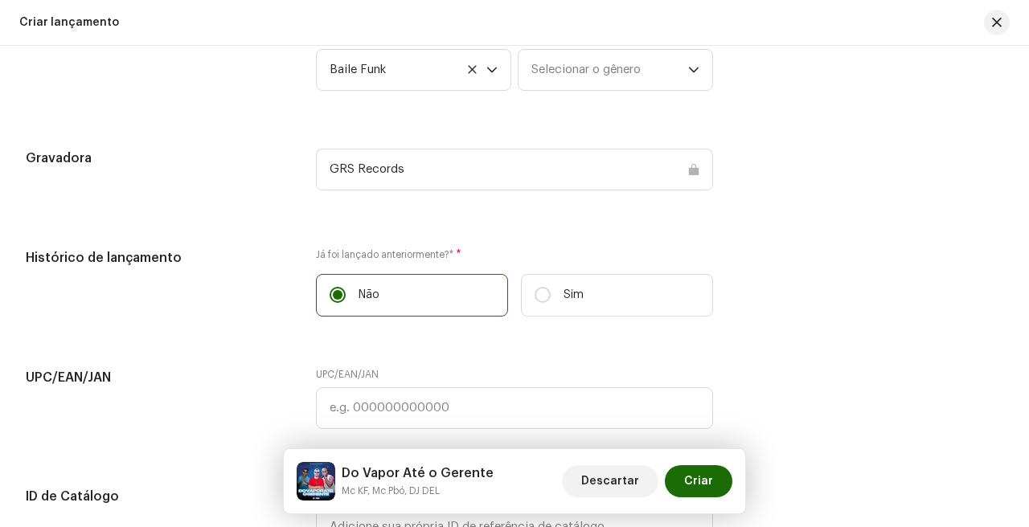
scroll to position [2842, 0]
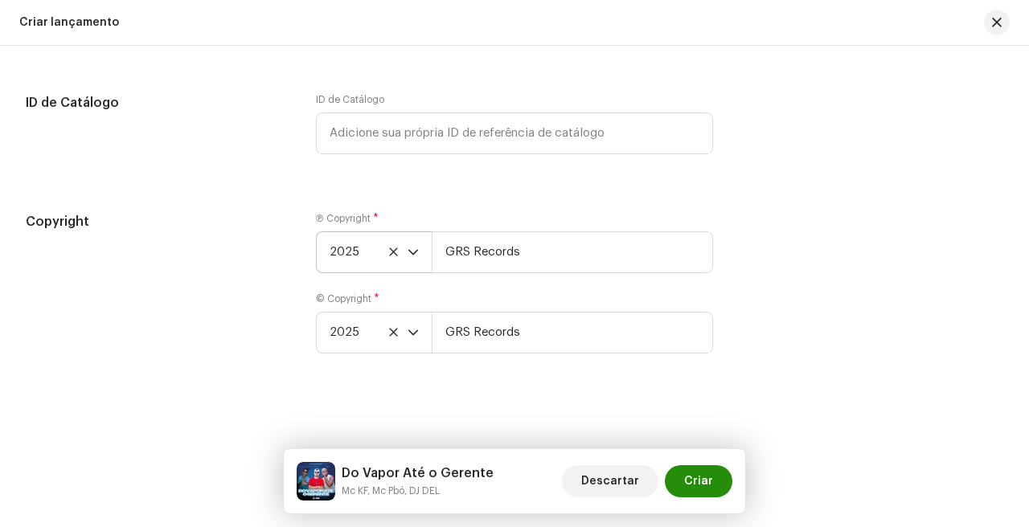
click at [708, 486] on span "Criar" at bounding box center [698, 482] width 29 height 32
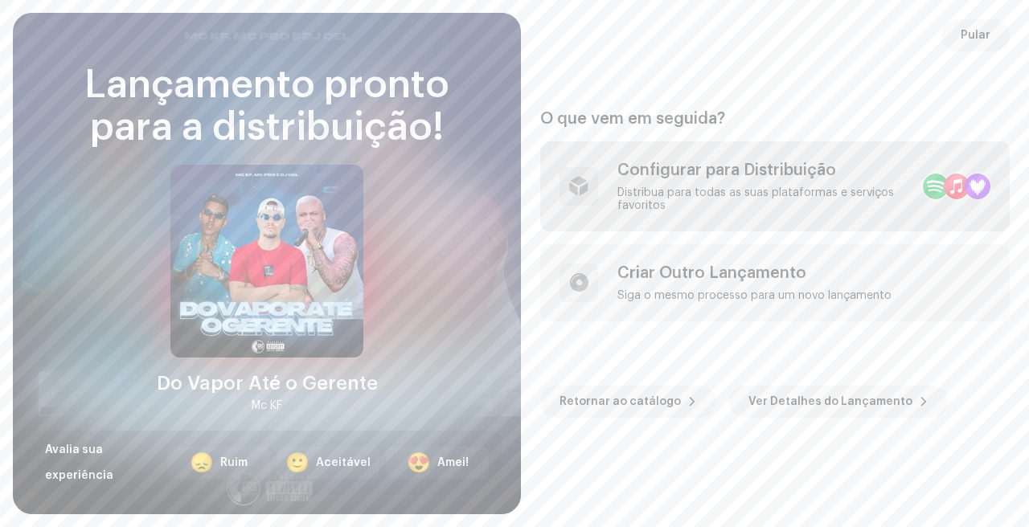
click at [643, 175] on div "Configurar para Distribuição" at bounding box center [764, 170] width 293 height 19
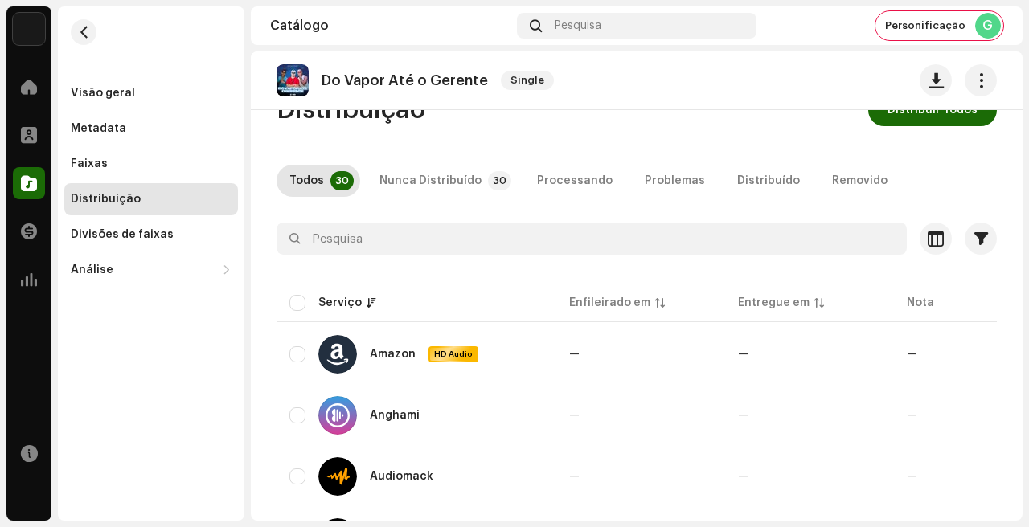
scroll to position [44, 0]
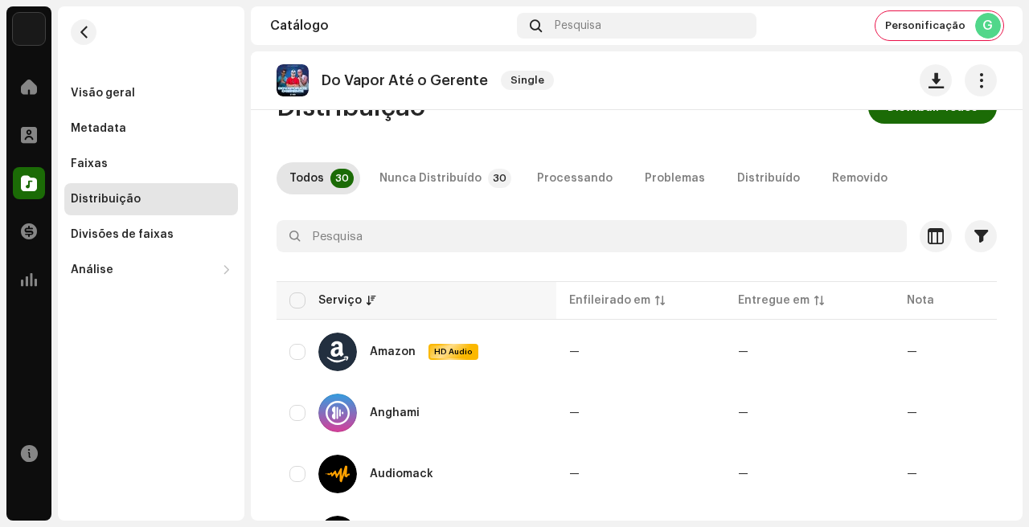
click at [302, 282] on th "Serviço" at bounding box center [417, 300] width 280 height 39
click at [302, 297] on input "checkbox" at bounding box center [297, 301] width 16 height 16
checkbox input "true"
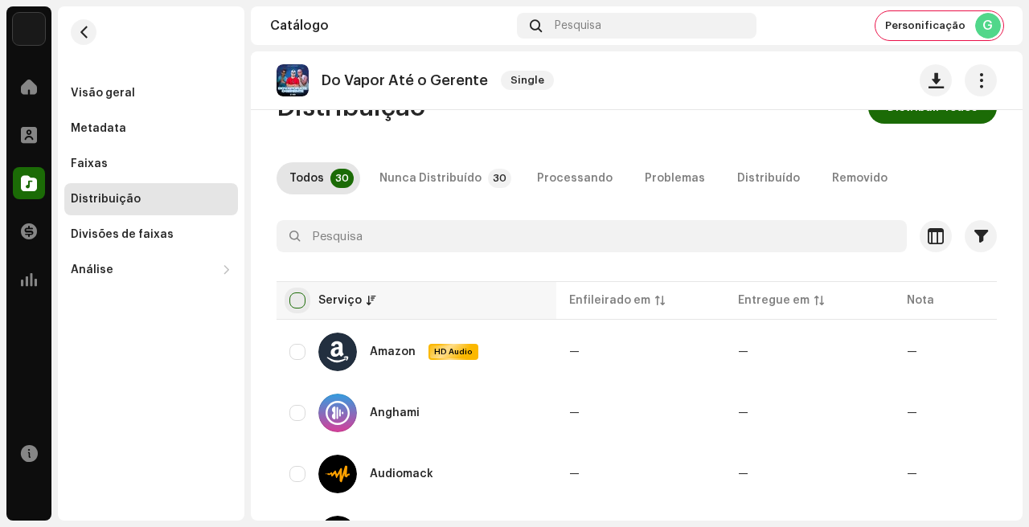
checkbox input "true"
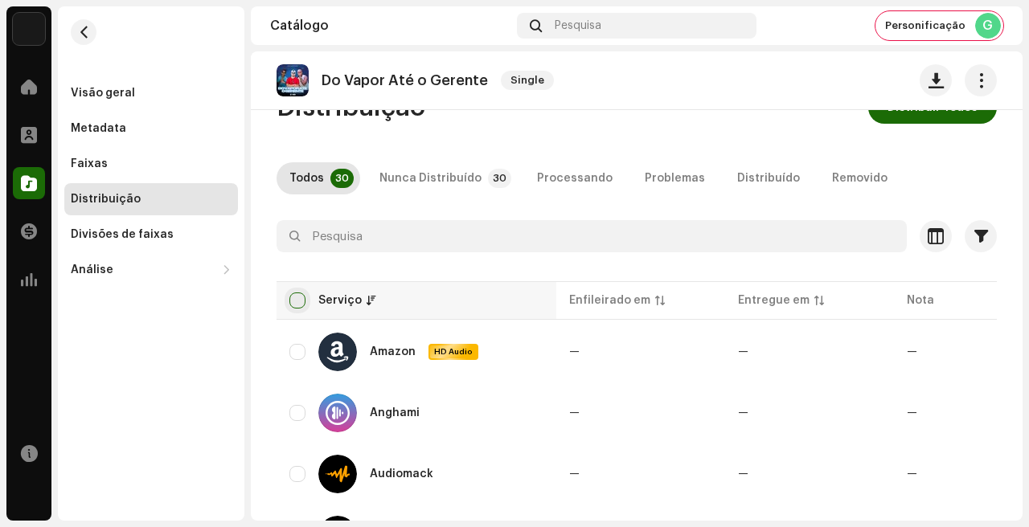
checkbox input "true"
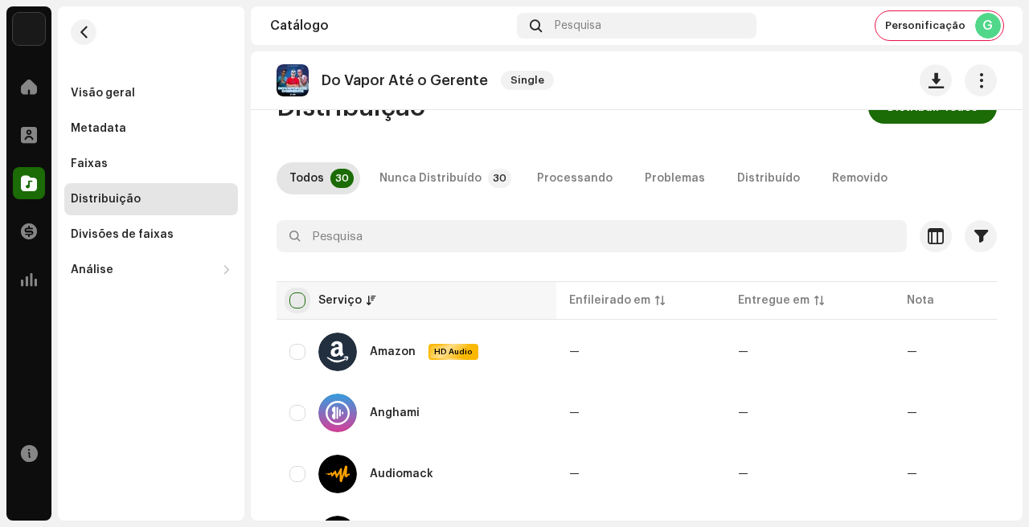
checkbox input "true"
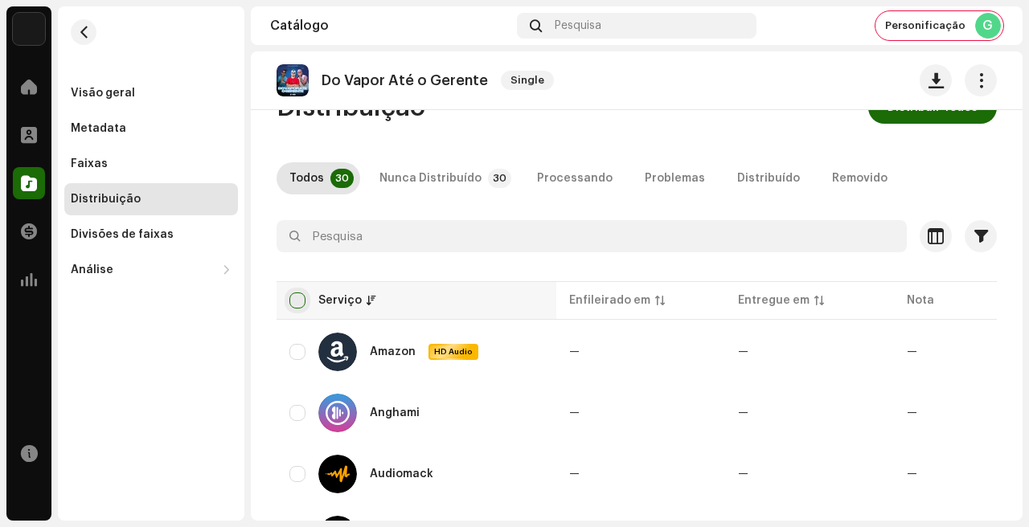
checkbox input "true"
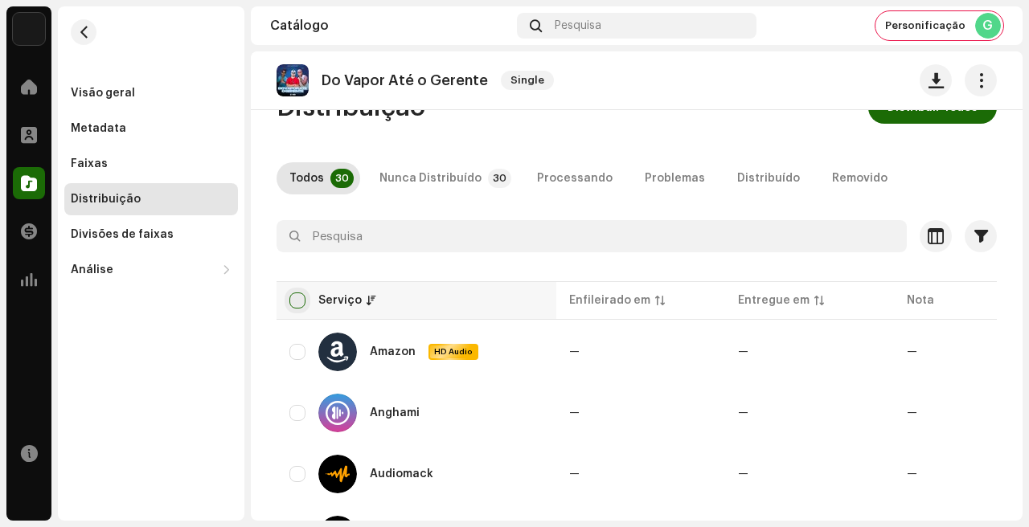
checkbox input "true"
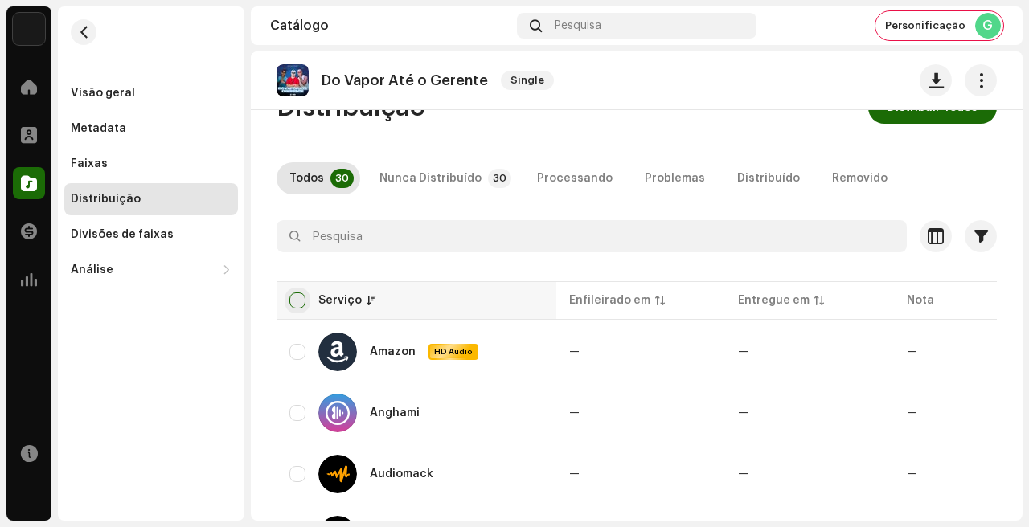
checkbox input "true"
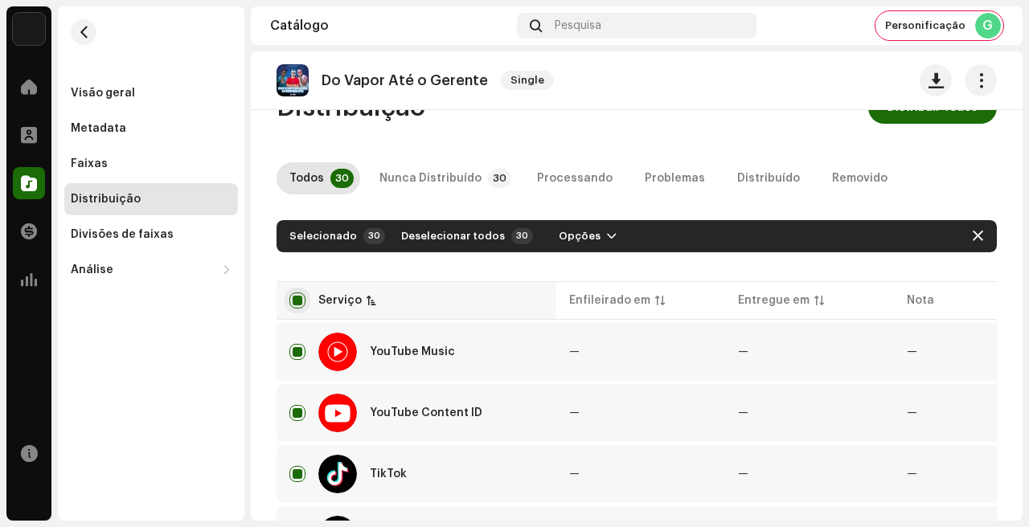
click at [302, 297] on input "checkbox" at bounding box center [297, 301] width 16 height 16
checkbox input "false"
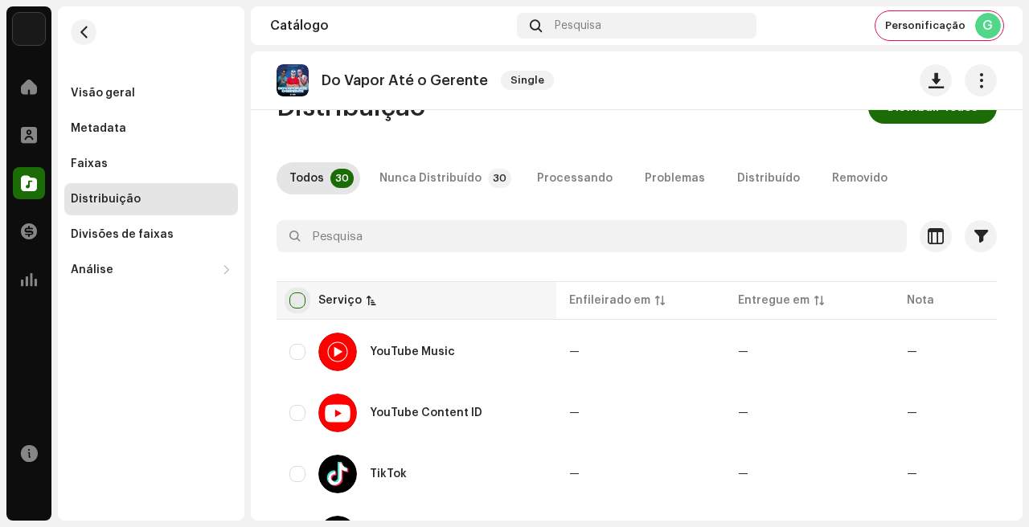
checkbox input "false"
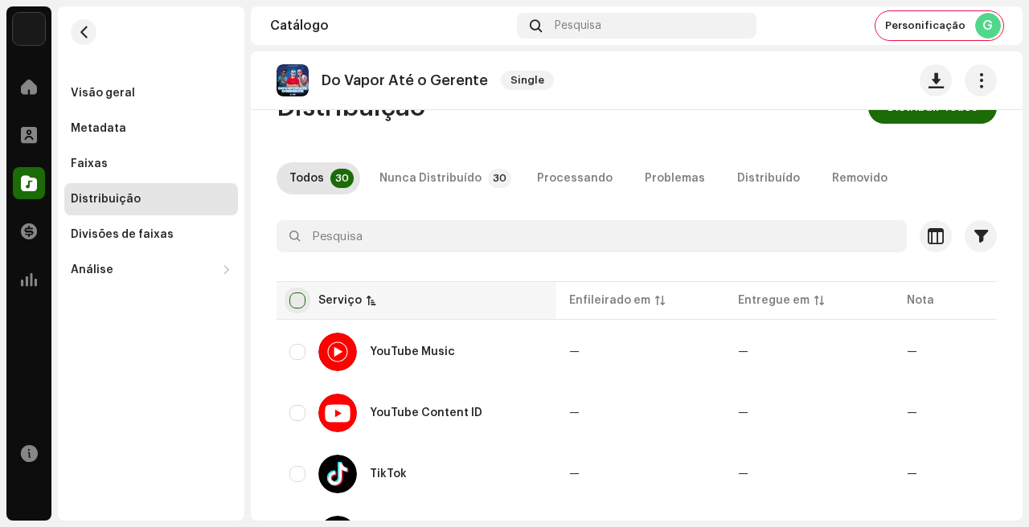
checkbox input "false"
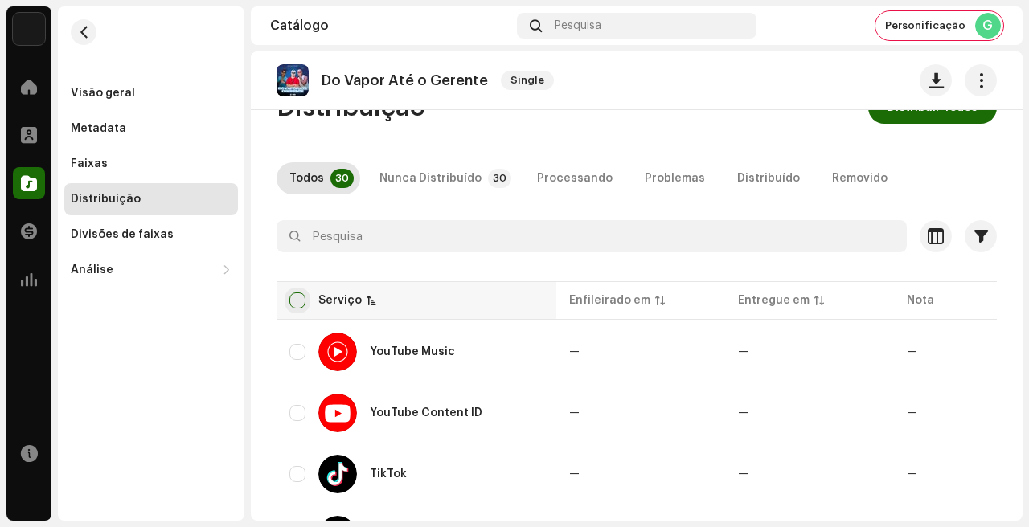
checkbox input "false"
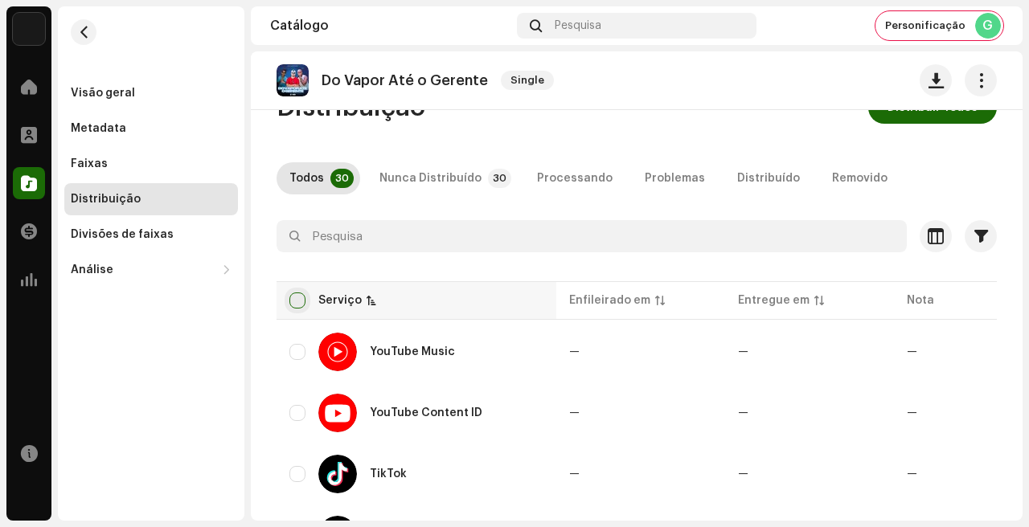
checkbox input "false"
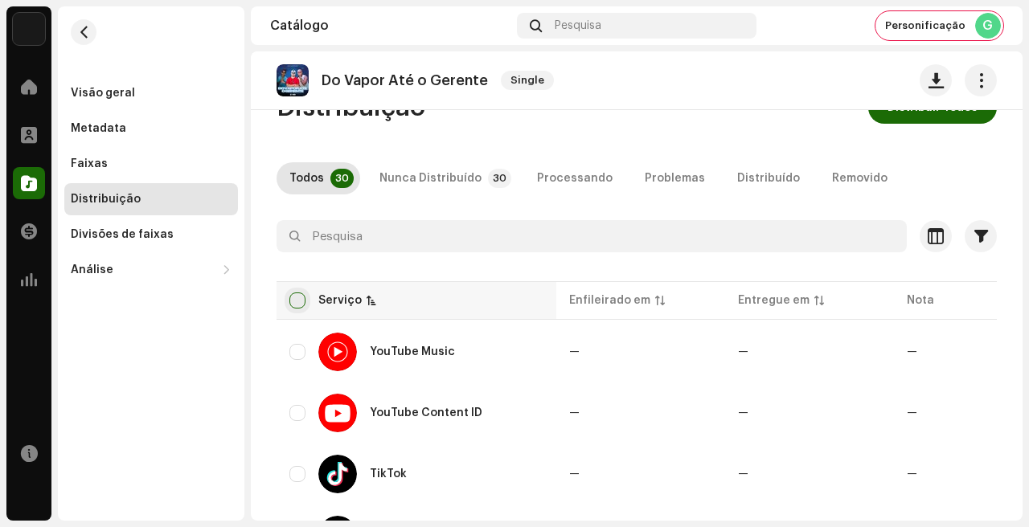
checkbox input "false"
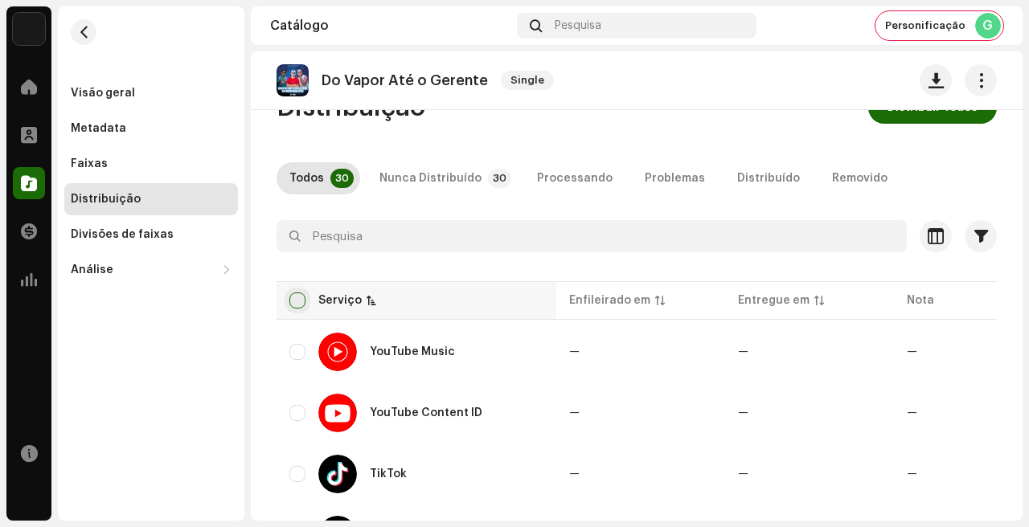
checkbox input "false"
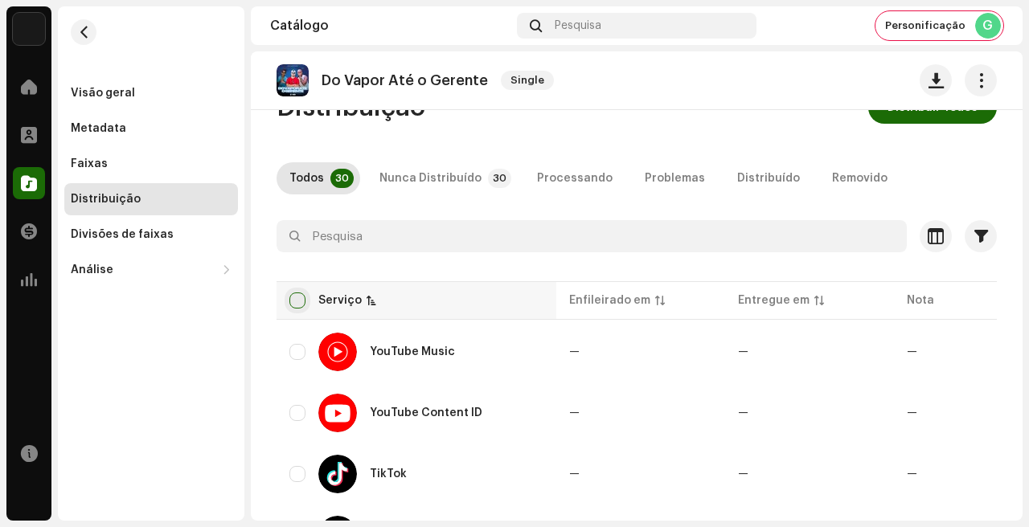
click at [302, 297] on input "checkbox" at bounding box center [297, 301] width 16 height 16
checkbox input "true"
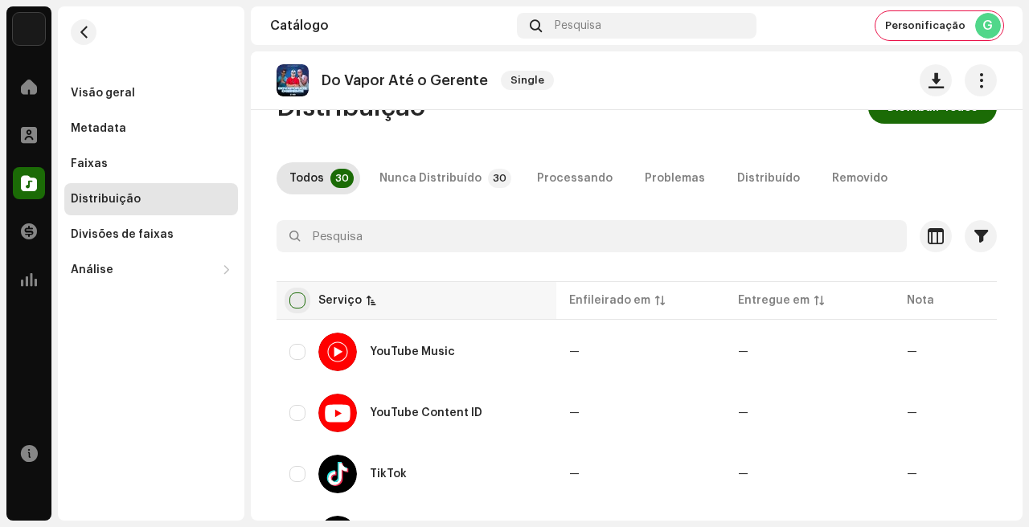
checkbox input "true"
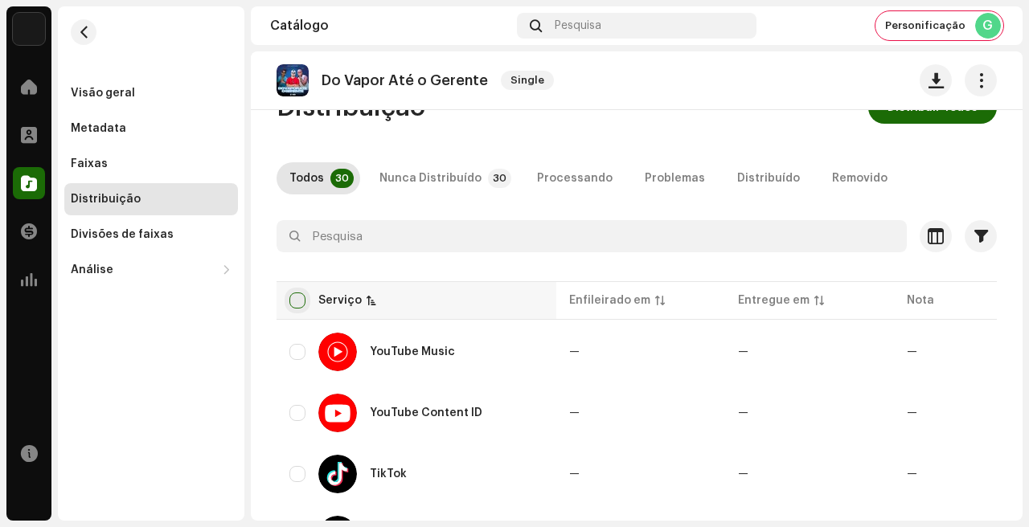
checkbox input "true"
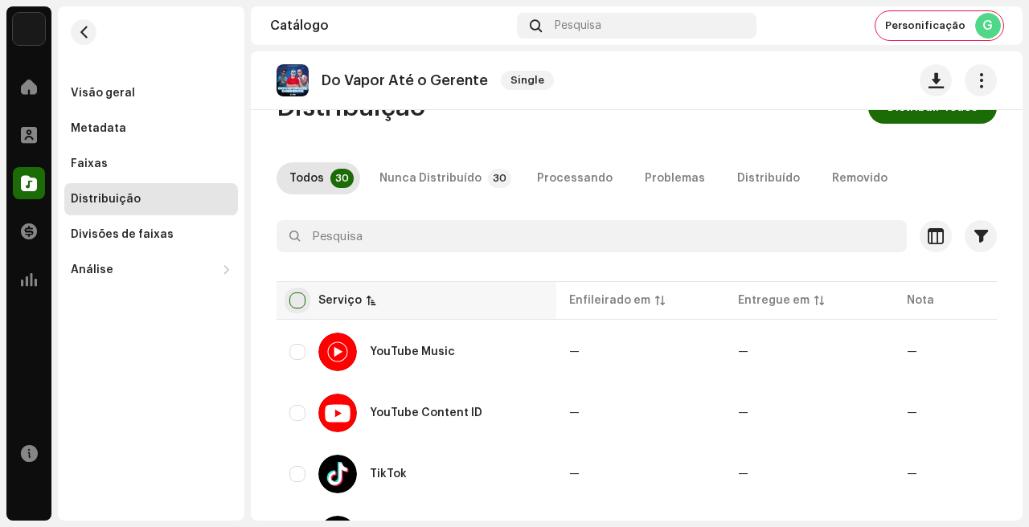
checkbox input "true"
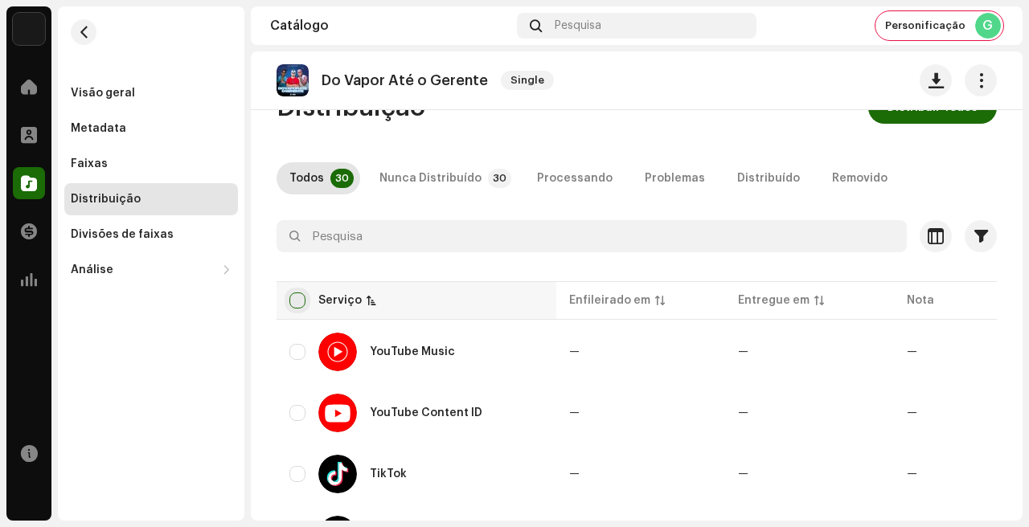
checkbox input "true"
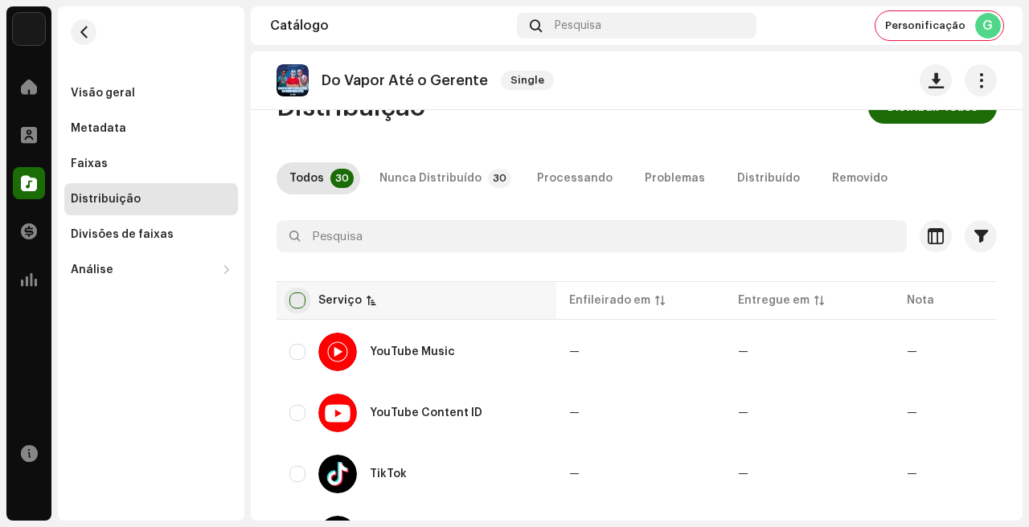
checkbox input "true"
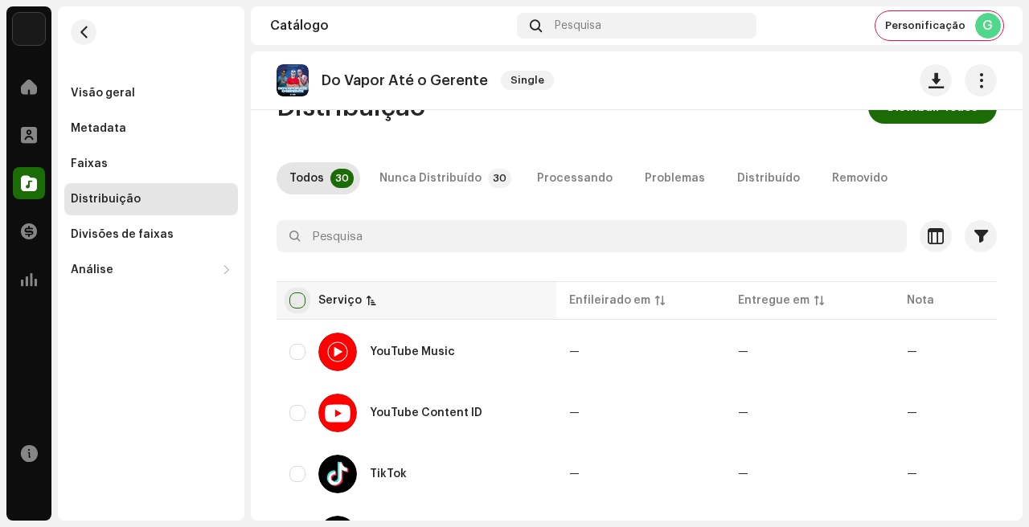
checkbox input "true"
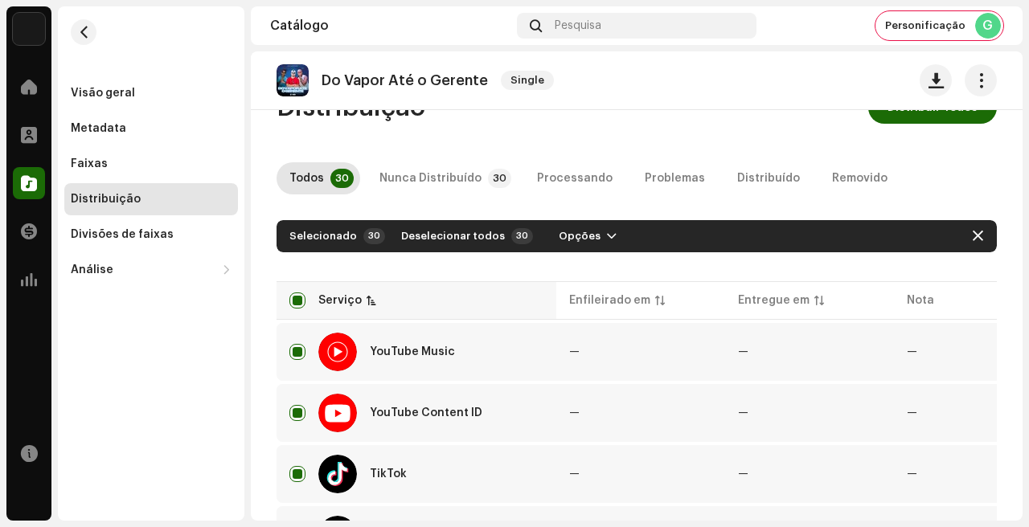
click at [343, 293] on div "Serviço" at bounding box center [339, 301] width 43 height 16
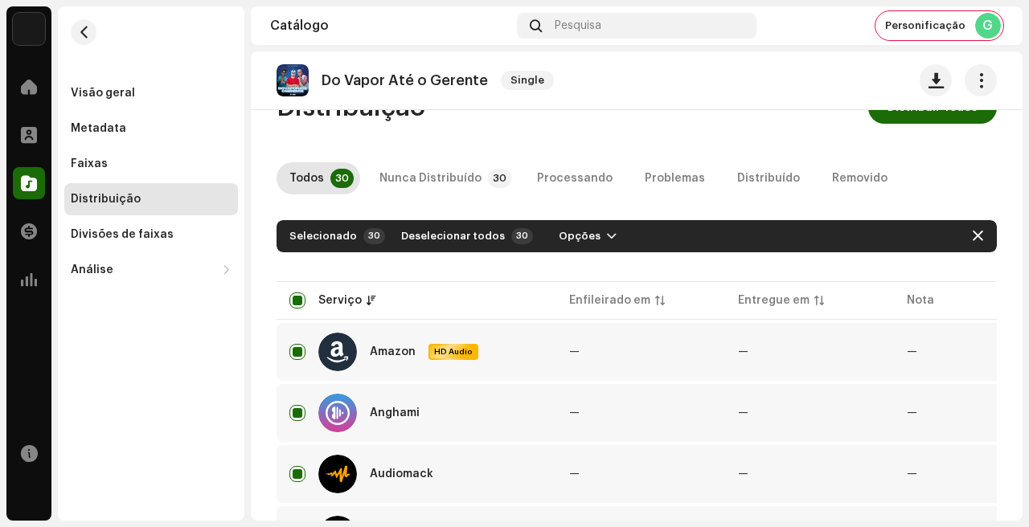
scroll to position [0, 0]
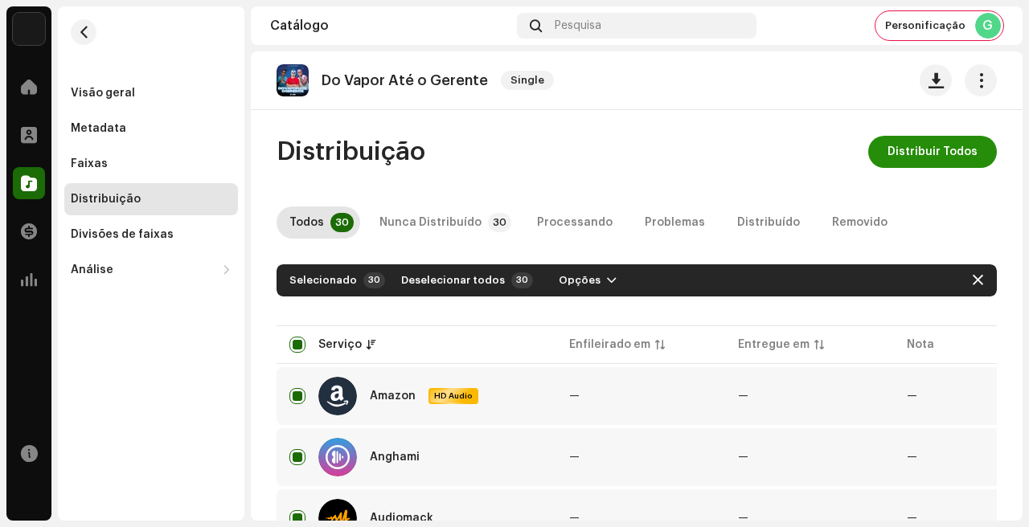
click at [905, 148] on span "Distribuir Todos" at bounding box center [933, 152] width 90 height 32
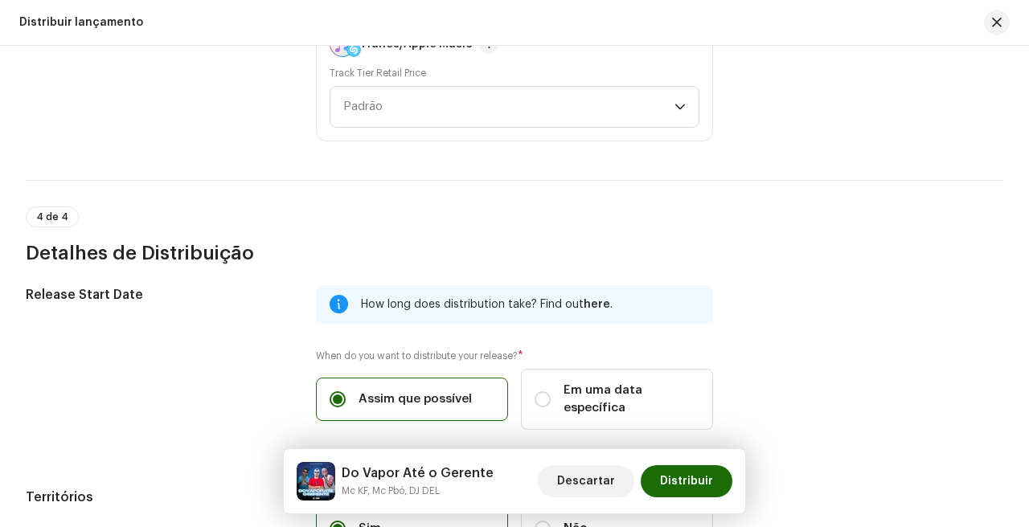
scroll to position [2723, 0]
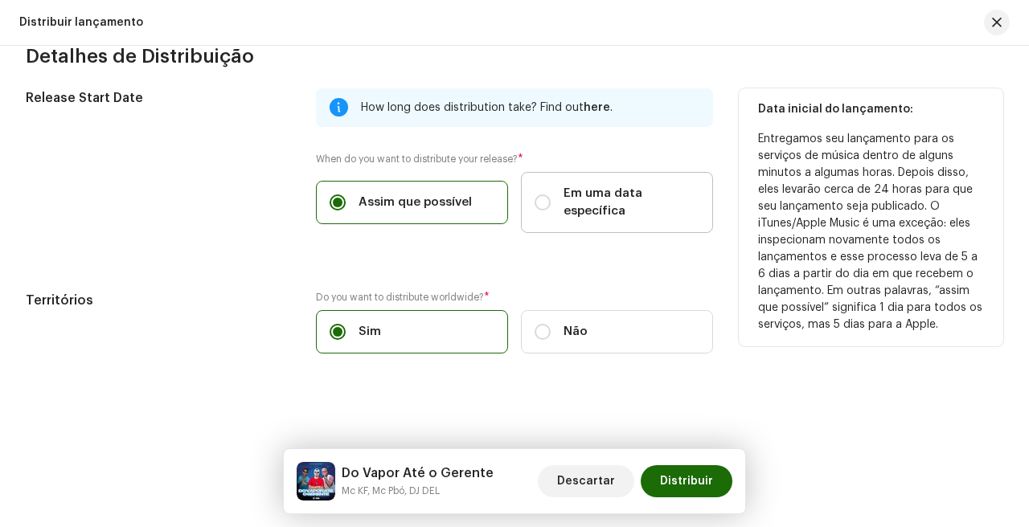
click at [587, 189] on span "Em uma data específica" at bounding box center [632, 202] width 136 height 35
click at [551, 195] on input "Em uma data específica" at bounding box center [543, 203] width 16 height 16
radio input "true"
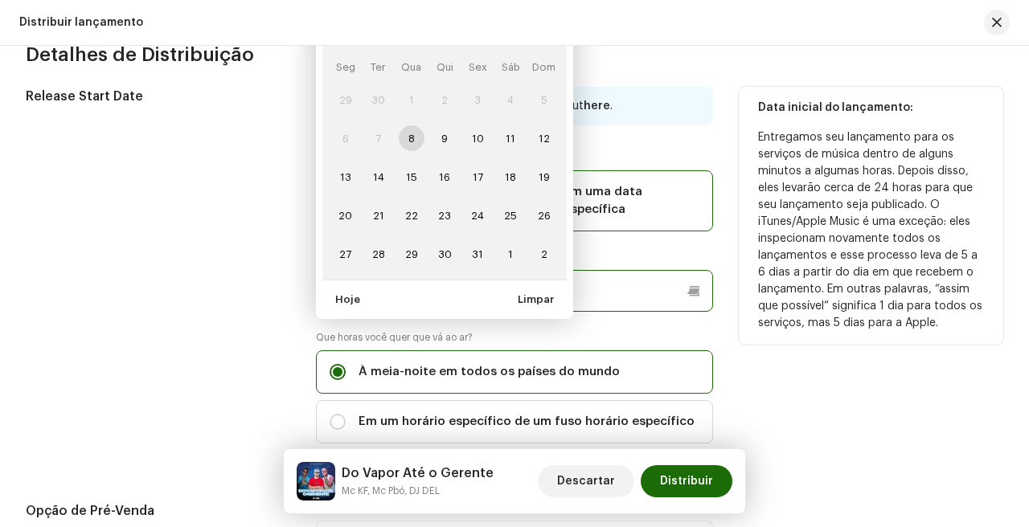
click at [483, 294] on p-datepicker "[DATE] Seg Ter Qua Qui Sex Sáb Dom 29 30 1 2 3 4 5 6 7 8 9 10 11 12 13 14 15 16…" at bounding box center [514, 291] width 397 height 42
click at [482, 220] on span "24" at bounding box center [478, 216] width 26 height 26
type input "[DATE]"
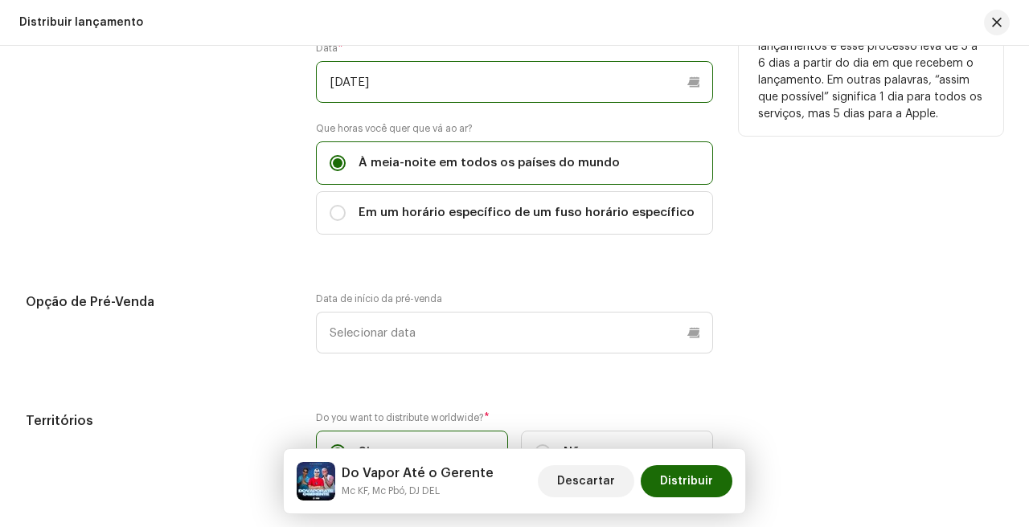
scroll to position [3055, 0]
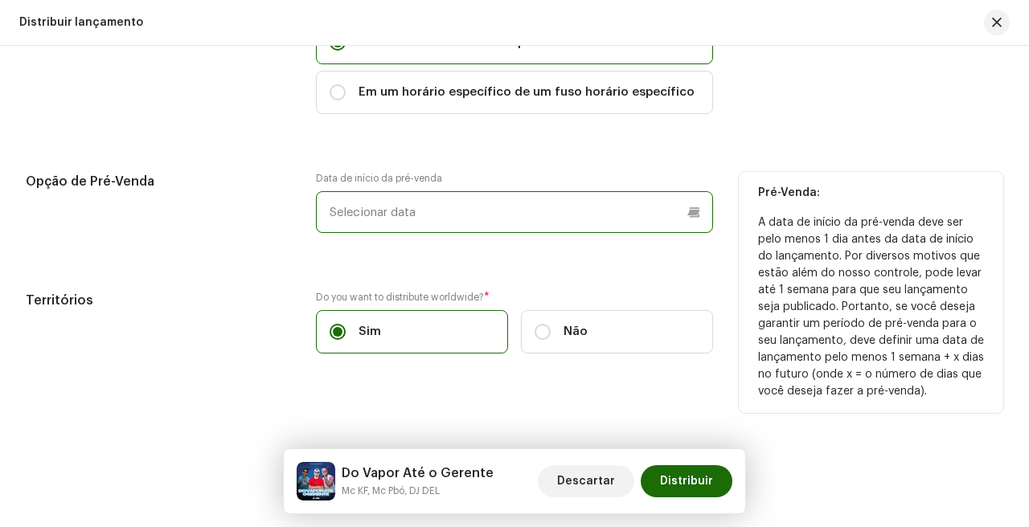
click at [517, 225] on p-datepicker at bounding box center [514, 212] width 397 height 42
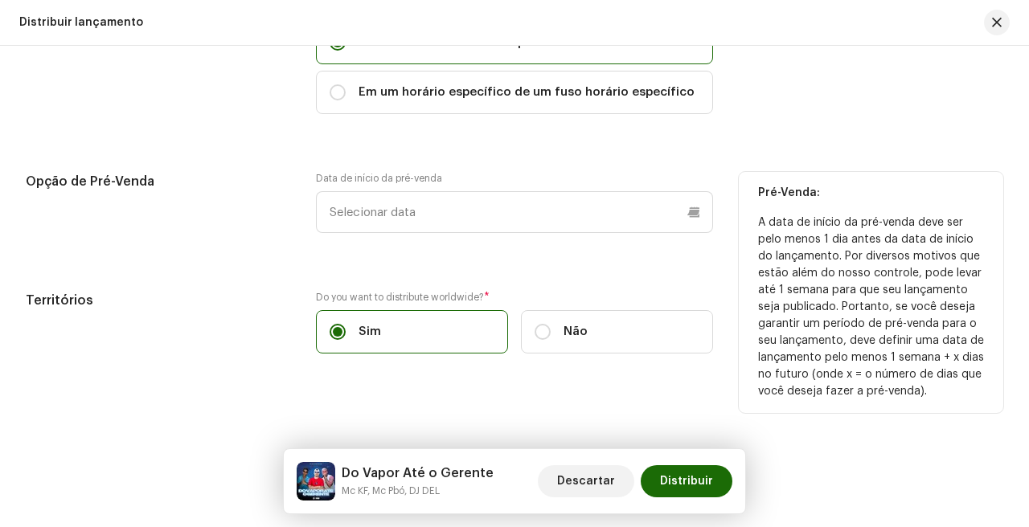
click at [548, 240] on div "Data de início da pré-venda" at bounding box center [514, 212] width 397 height 80
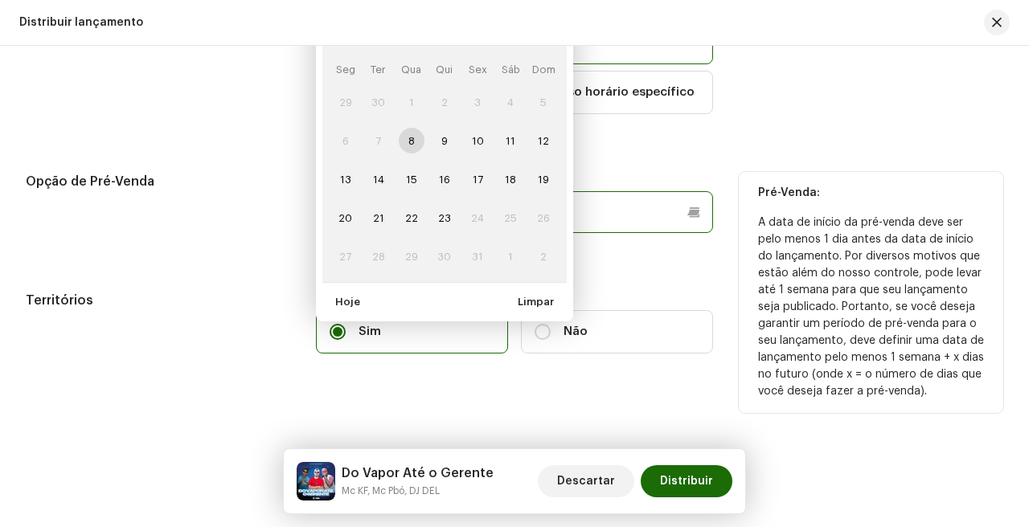
click at [536, 229] on p-datepicker "[DATE] Seg Ter Qua Qui Sex Sáb Dom 29 30 1 2 3 4 5 6 7 8 9 10 11 12 13 14 15 16…" at bounding box center [514, 212] width 397 height 42
click at [438, 145] on span "9" at bounding box center [445, 141] width 26 height 26
type input "[DATE]"
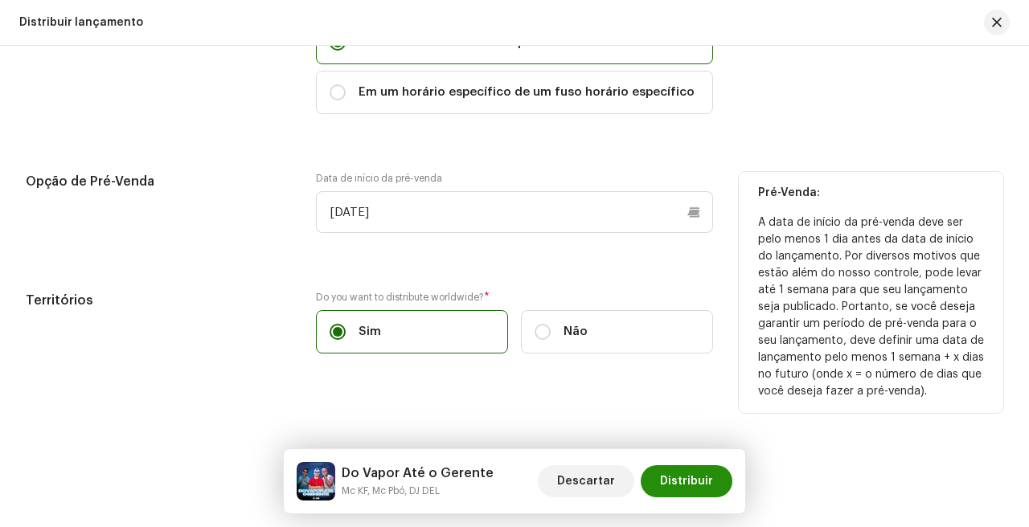
click at [674, 479] on span "Distribuir" at bounding box center [686, 482] width 53 height 32
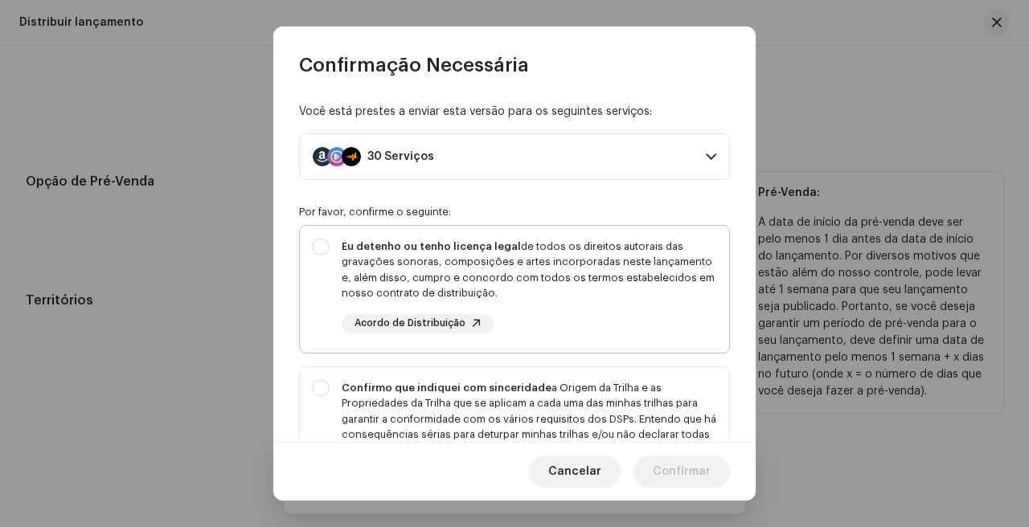
click at [556, 262] on div "Eu detenho ou tenho licença legal de todos os direitos autorais das gravações s…" at bounding box center [529, 270] width 375 height 63
checkbox input "true"
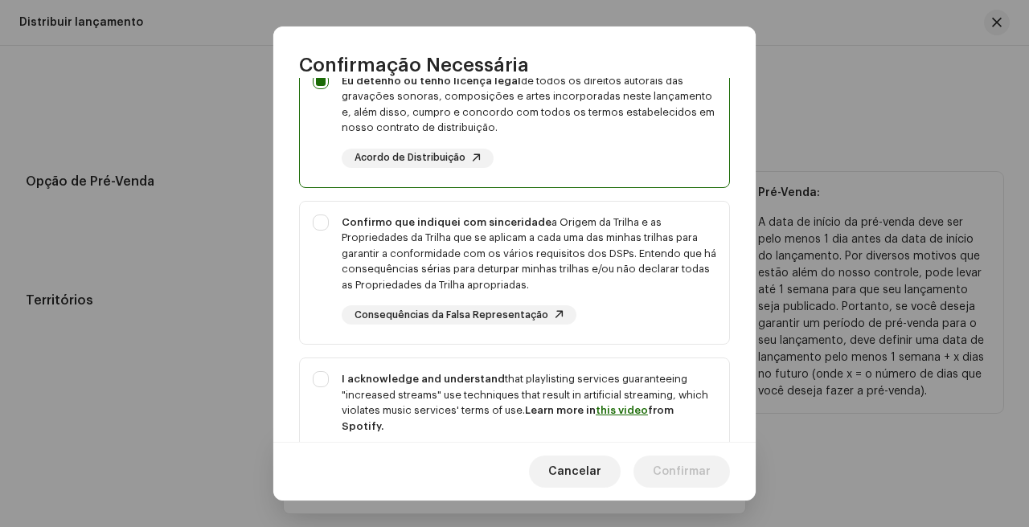
click at [556, 262] on div "Confirmo que indiquei com sinceridade a Origem da Trilha e as Propriedades da T…" at bounding box center [529, 254] width 375 height 79
checkbox input "true"
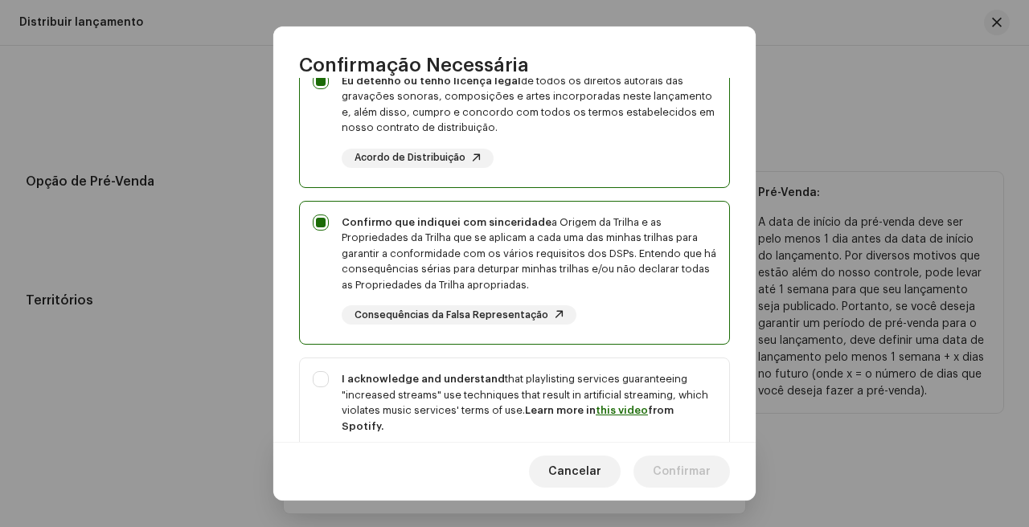
scroll to position [345, 0]
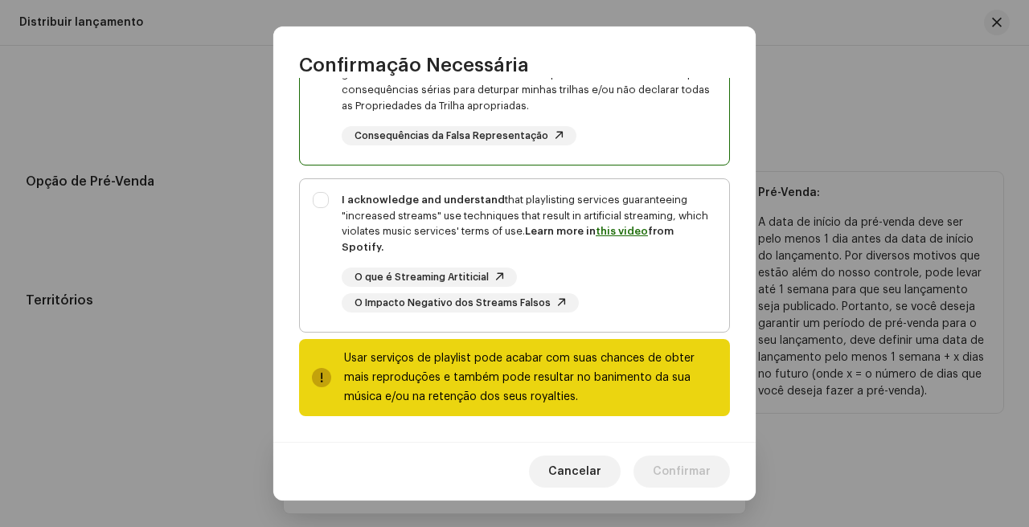
click at [577, 244] on div "I acknowledge and understand that playlisting services guaranteeing "increased …" at bounding box center [529, 223] width 375 height 63
checkbox input "true"
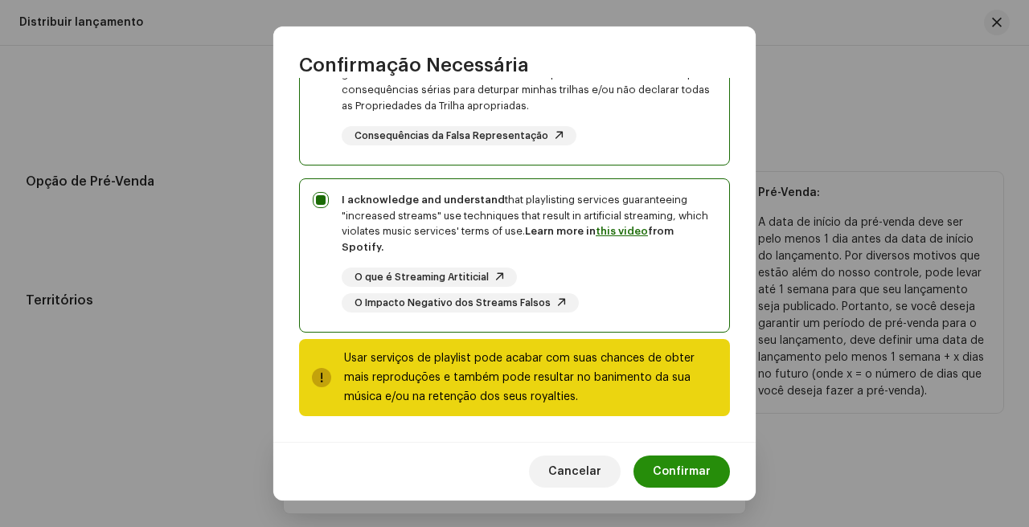
click at [699, 478] on span "Confirmar" at bounding box center [682, 472] width 58 height 32
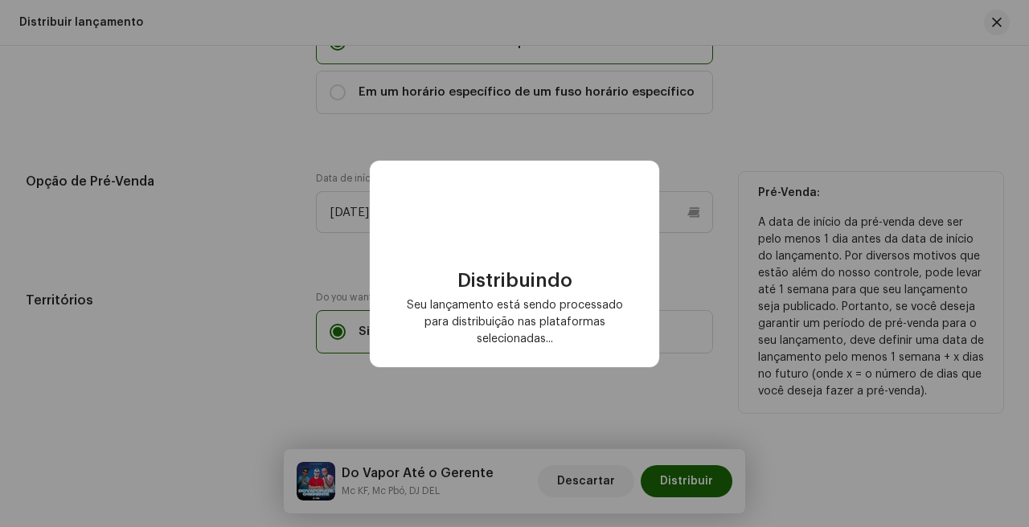
checkbox input "false"
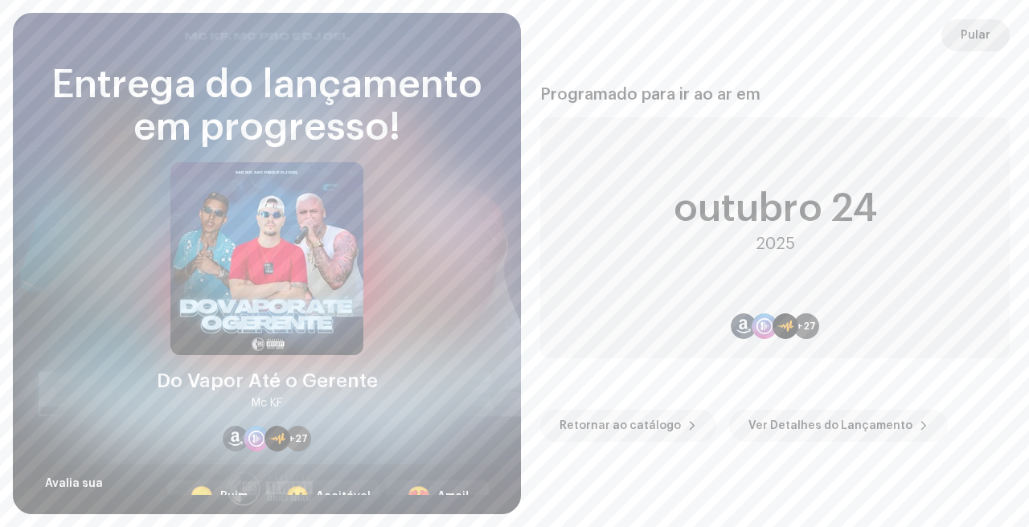
click at [963, 33] on span "Pular" at bounding box center [976, 35] width 30 height 32
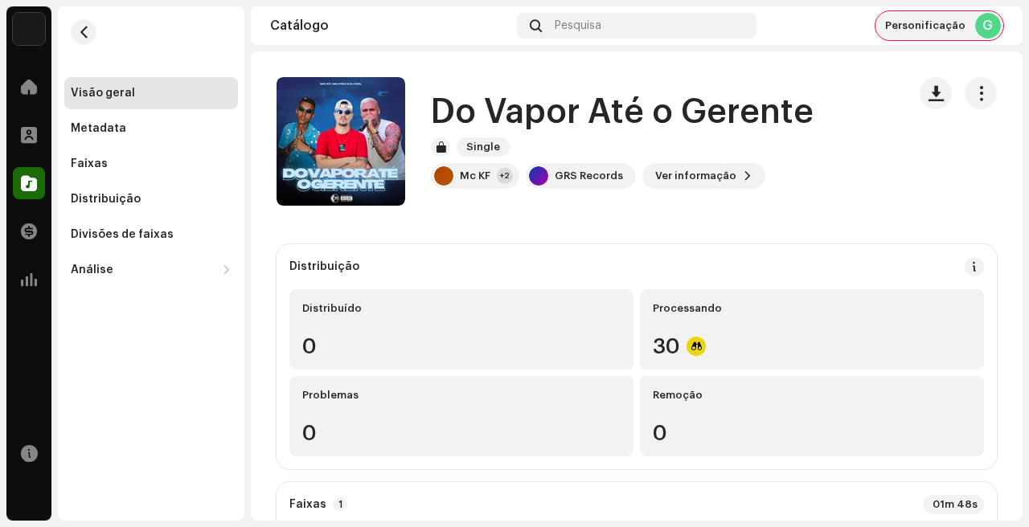
click at [911, 35] on div "Personificação G" at bounding box center [940, 25] width 128 height 29
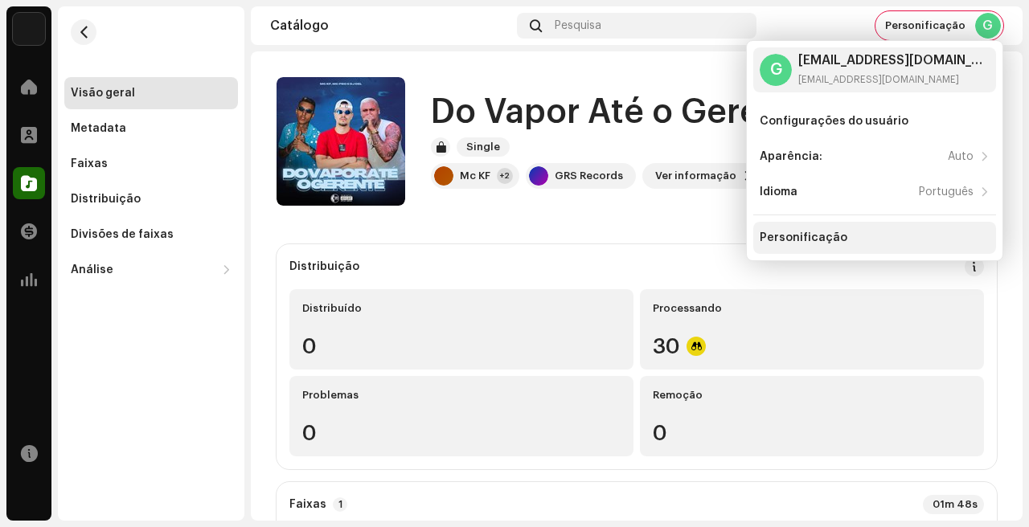
click at [841, 237] on div "Personificação" at bounding box center [875, 238] width 230 height 13
